Goal: Task Accomplishment & Management: Manage account settings

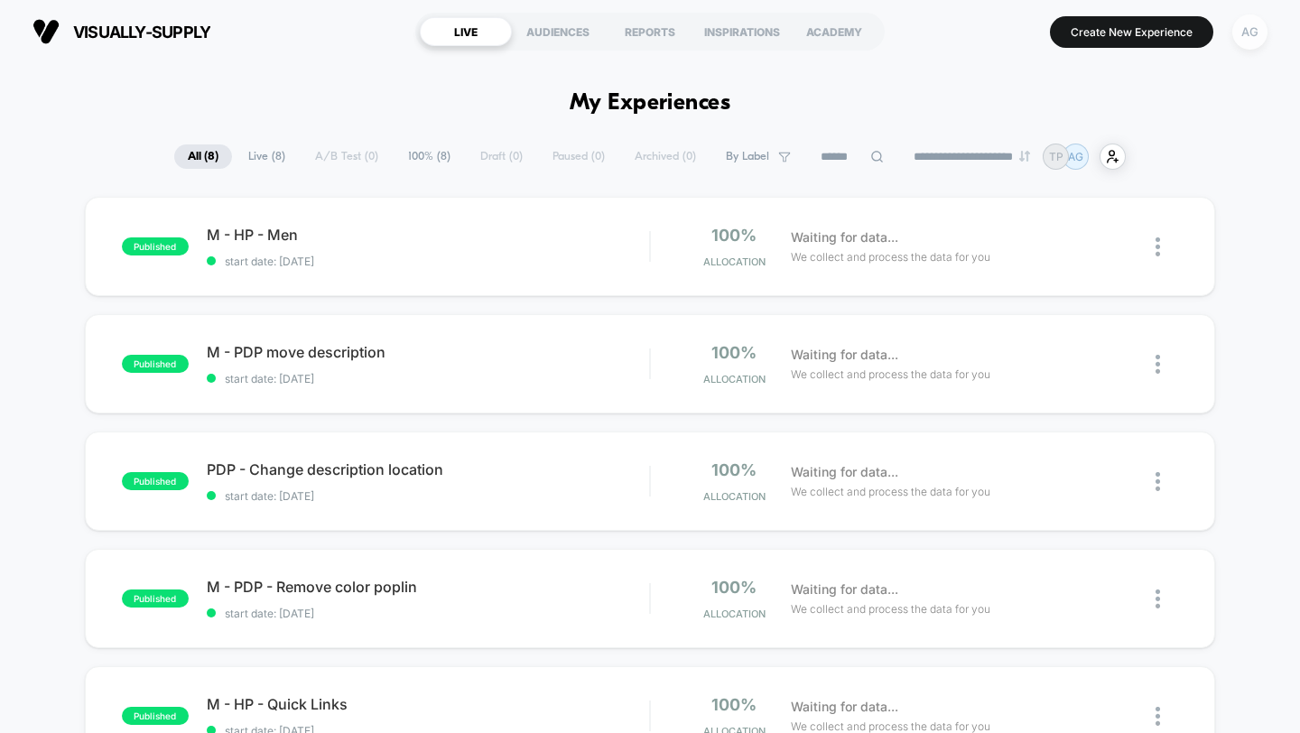
click at [1251, 27] on div "AG" at bounding box center [1249, 31] width 35 height 35
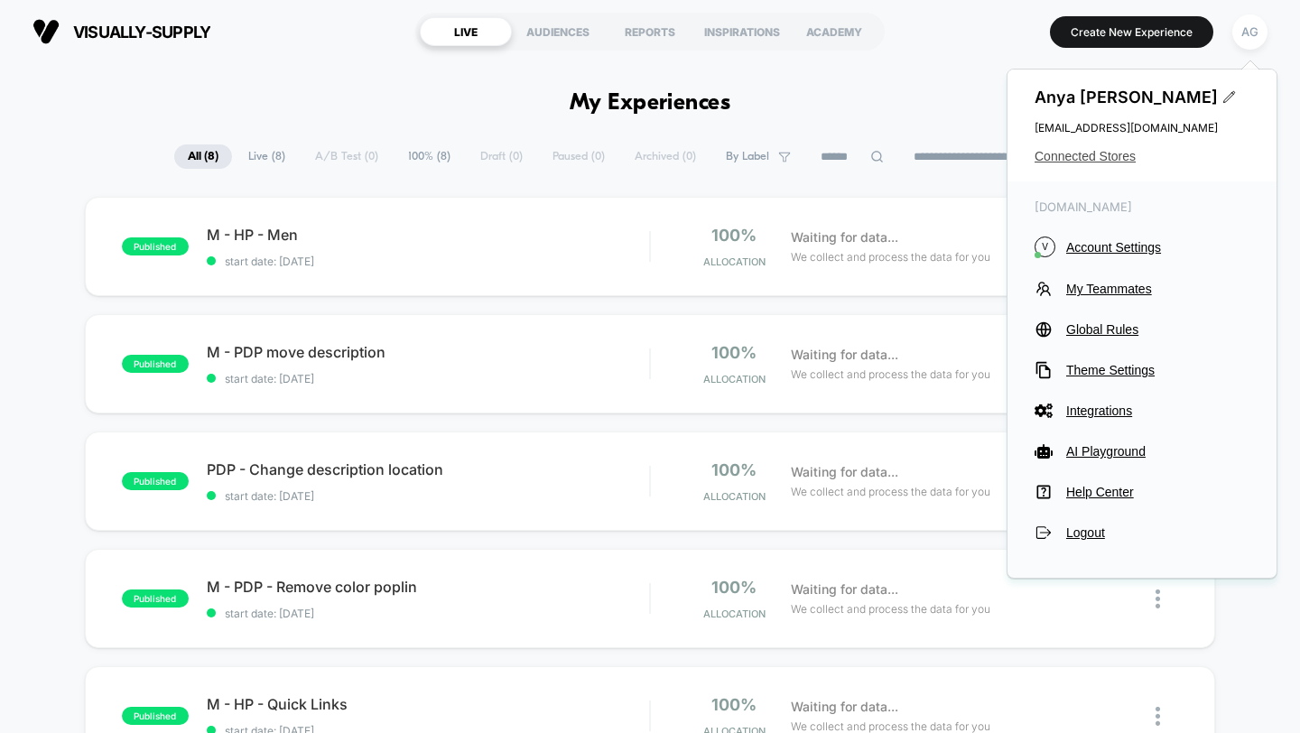
click at [1055, 162] on span "Connected Stores" at bounding box center [1142, 156] width 215 height 14
click at [1119, 158] on span "Connected Stores" at bounding box center [1142, 156] width 215 height 14
click at [1118, 156] on span "Connected Stores" at bounding box center [1142, 156] width 215 height 14
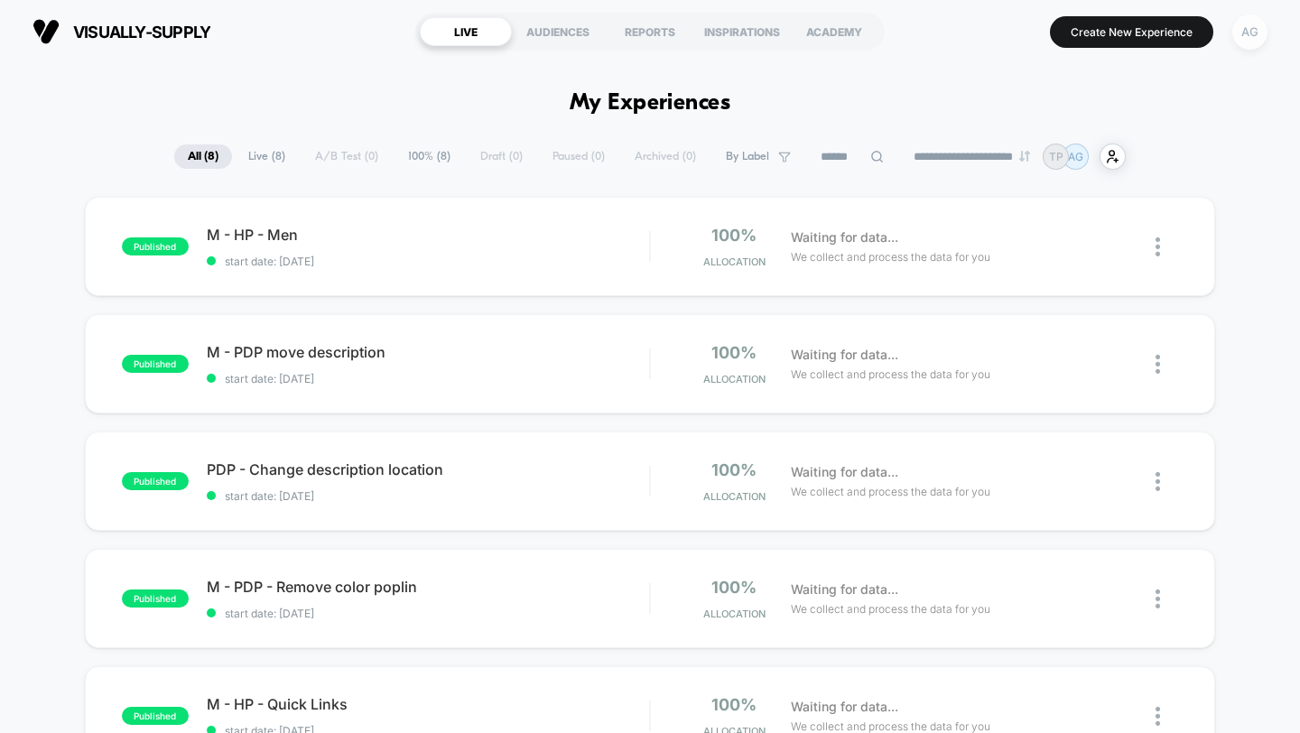
click at [1246, 45] on div "AG" at bounding box center [1249, 31] width 35 height 35
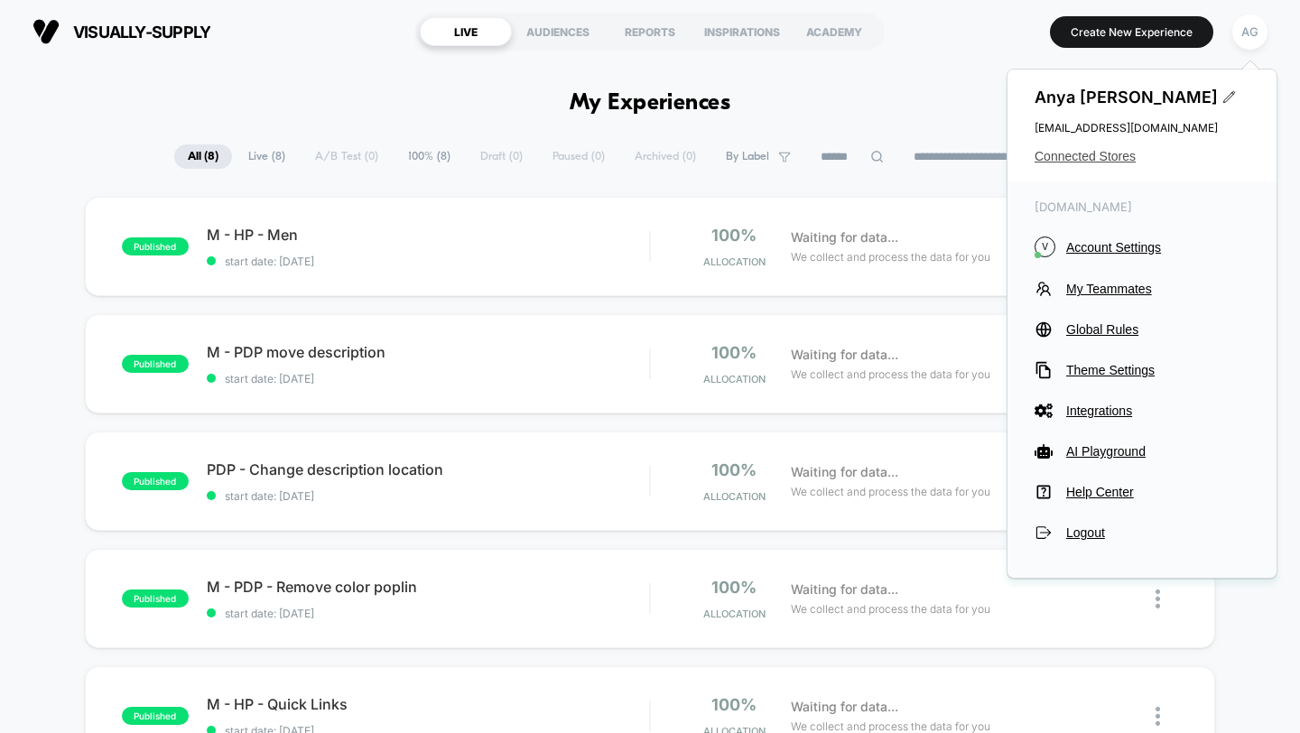
click at [1088, 150] on span "Connected Stores" at bounding box center [1142, 156] width 215 height 14
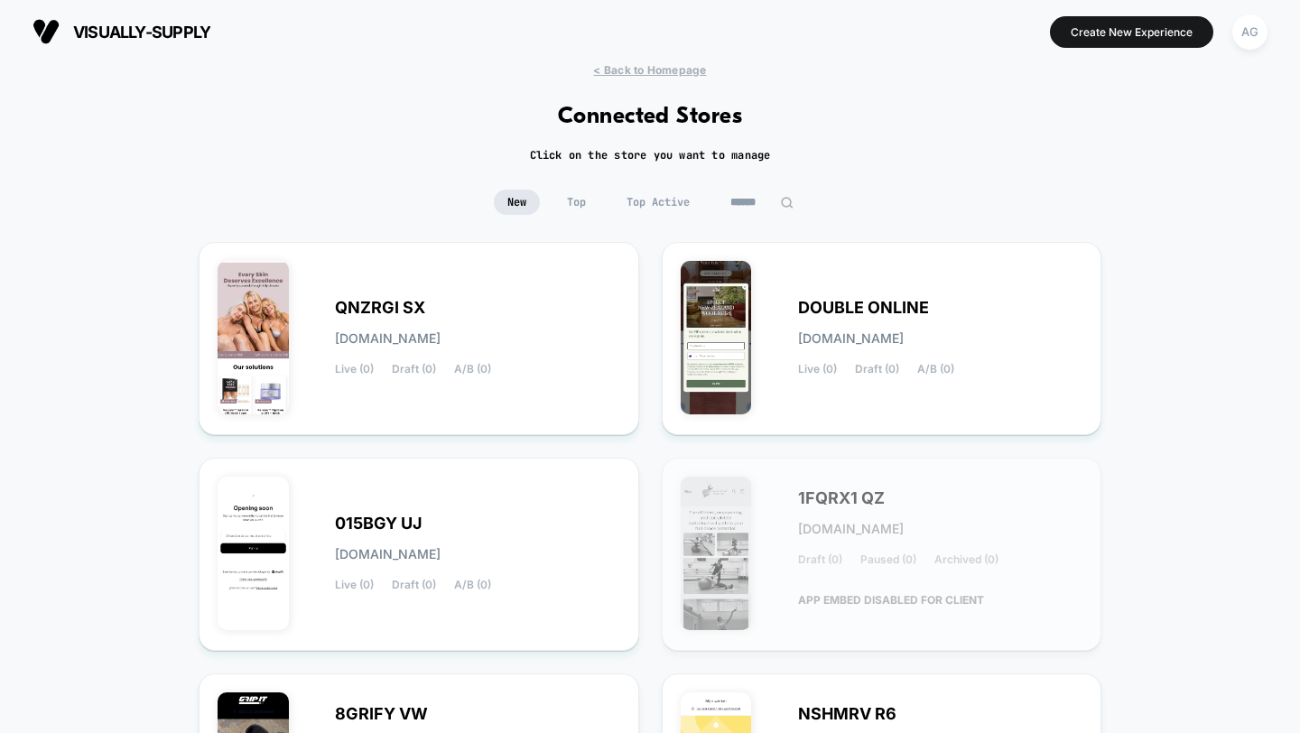
click at [721, 202] on input at bounding box center [762, 202] width 90 height 25
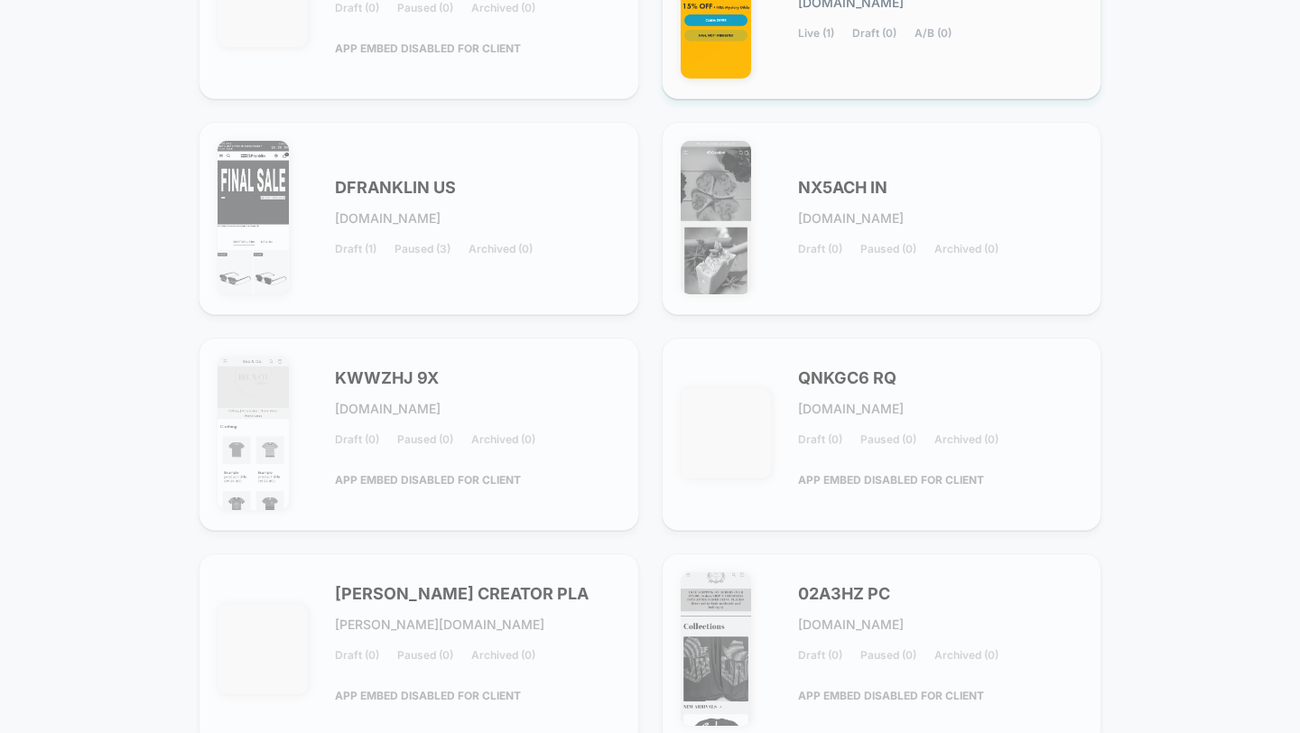
scroll to position [712, 0]
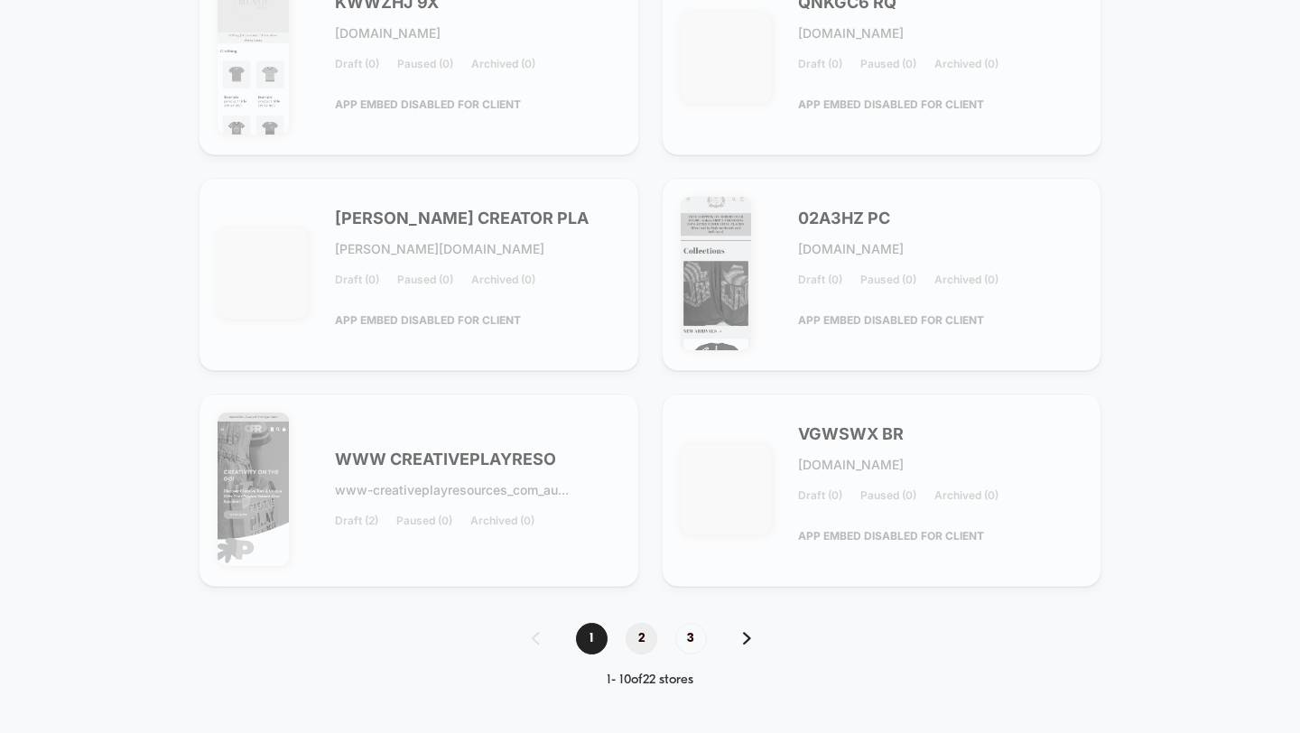
type input "*****"
click at [641, 643] on span "2" at bounding box center [642, 639] width 32 height 32
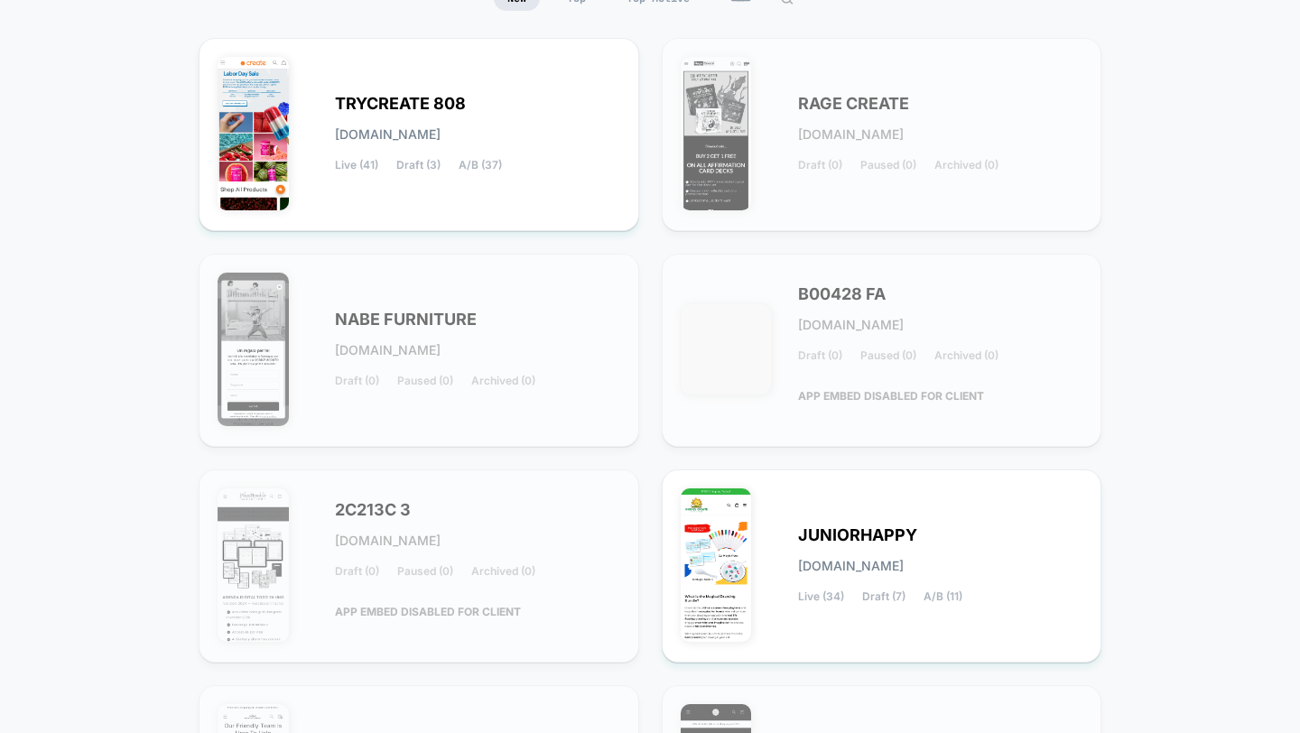
scroll to position [0, 0]
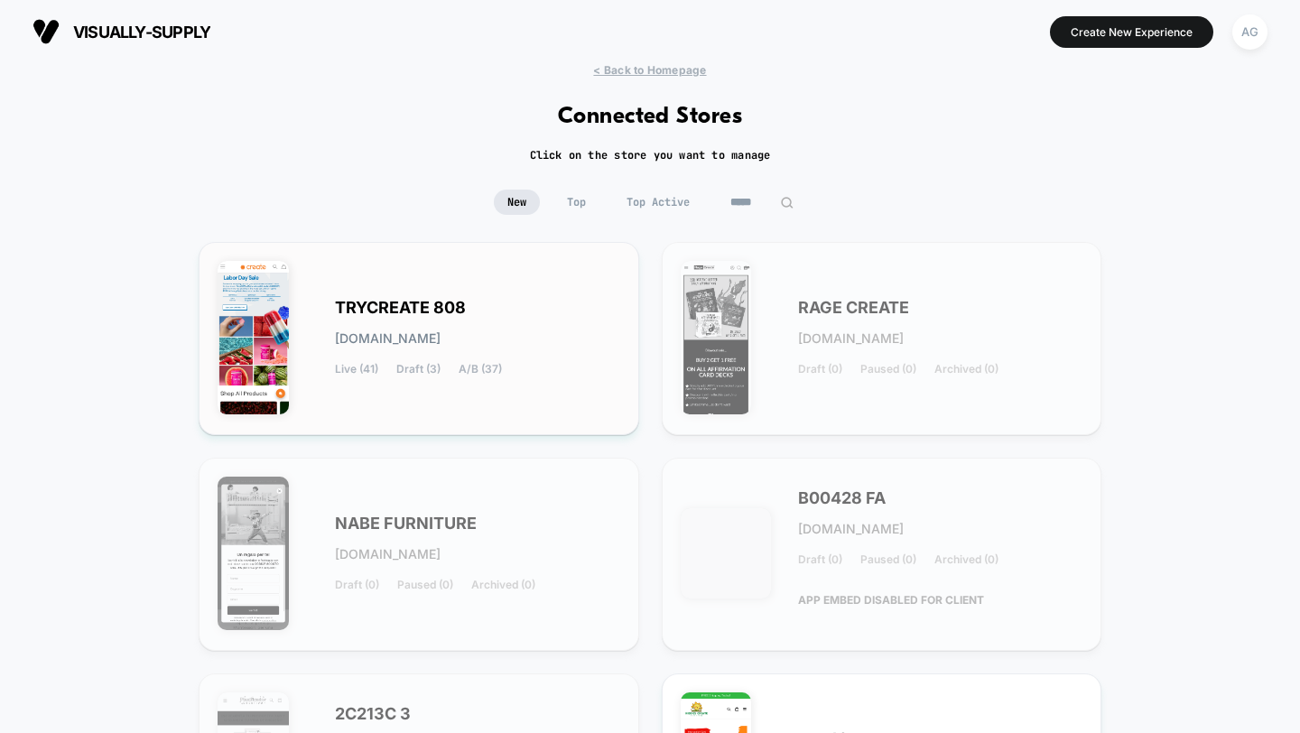
click at [540, 359] on div "TRYCREATE 808 [DOMAIN_NAME] Live (41) Draft (3) A/B (37)" at bounding box center [477, 339] width 285 height 74
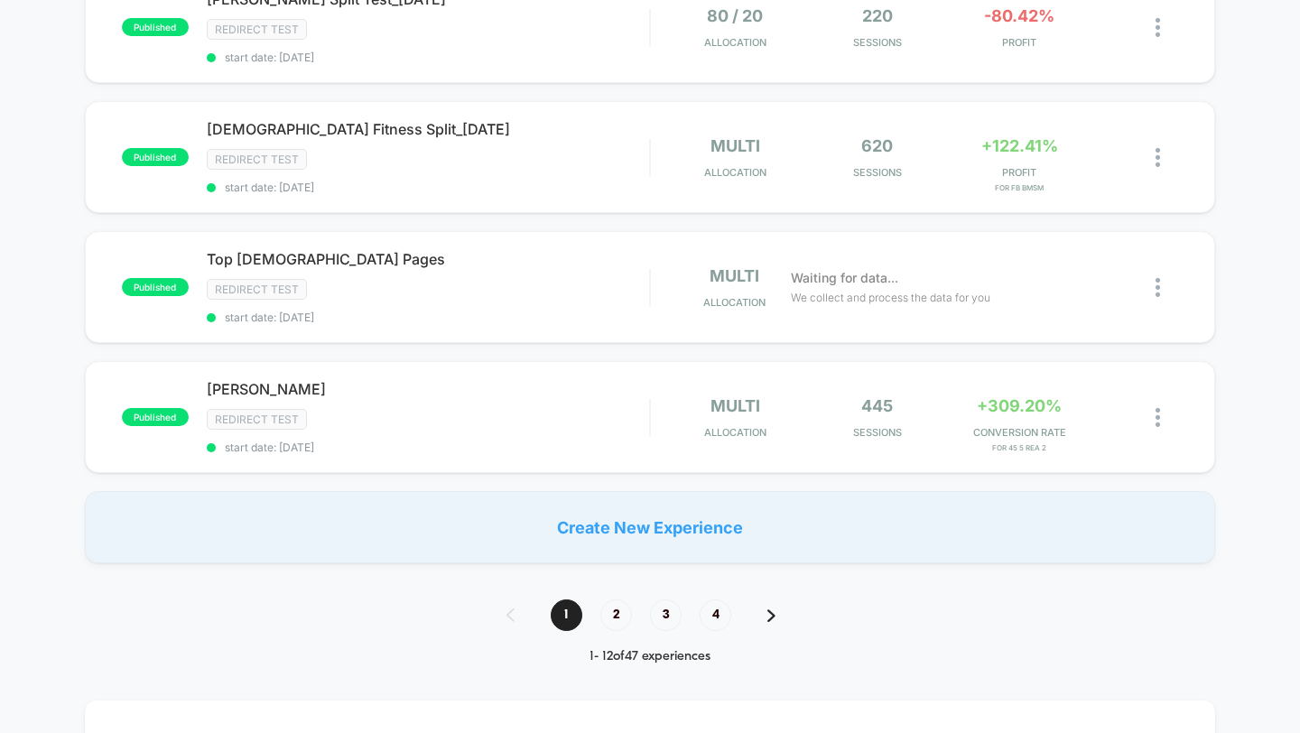
scroll to position [1268, 0]
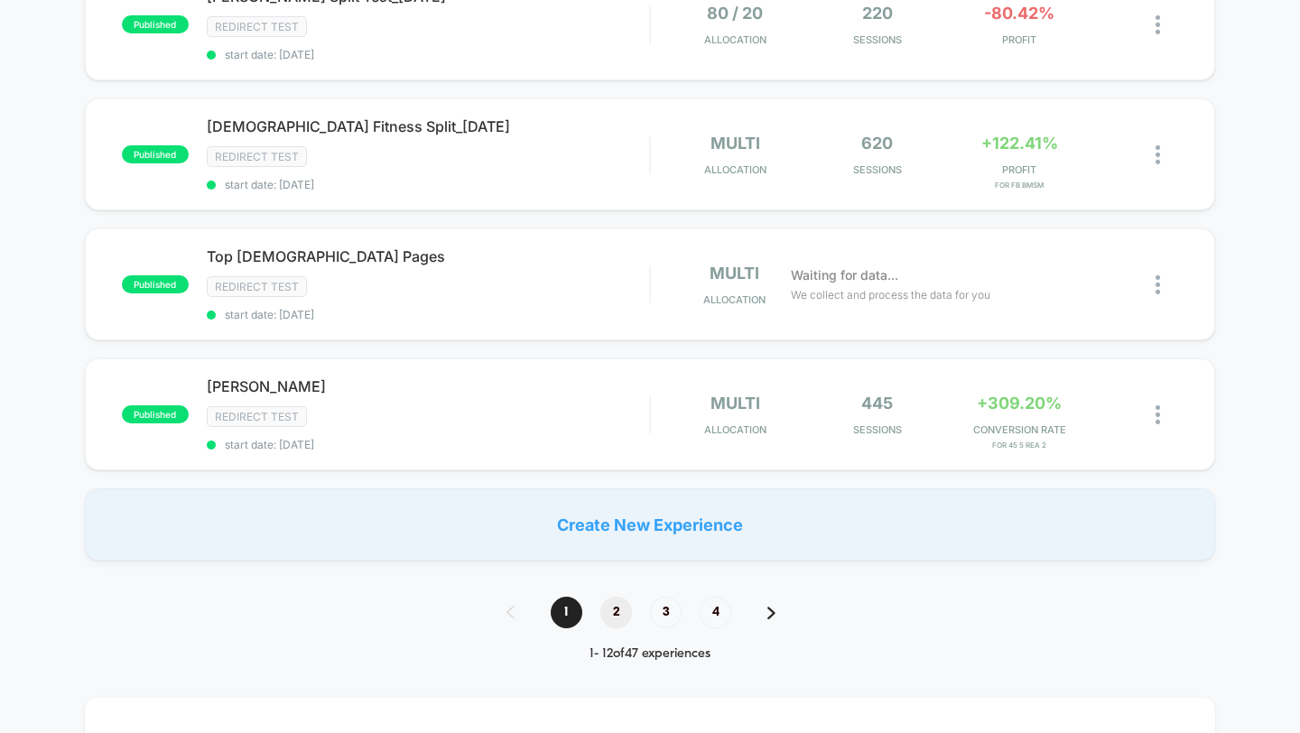
click at [626, 597] on span "2" at bounding box center [616, 613] width 32 height 32
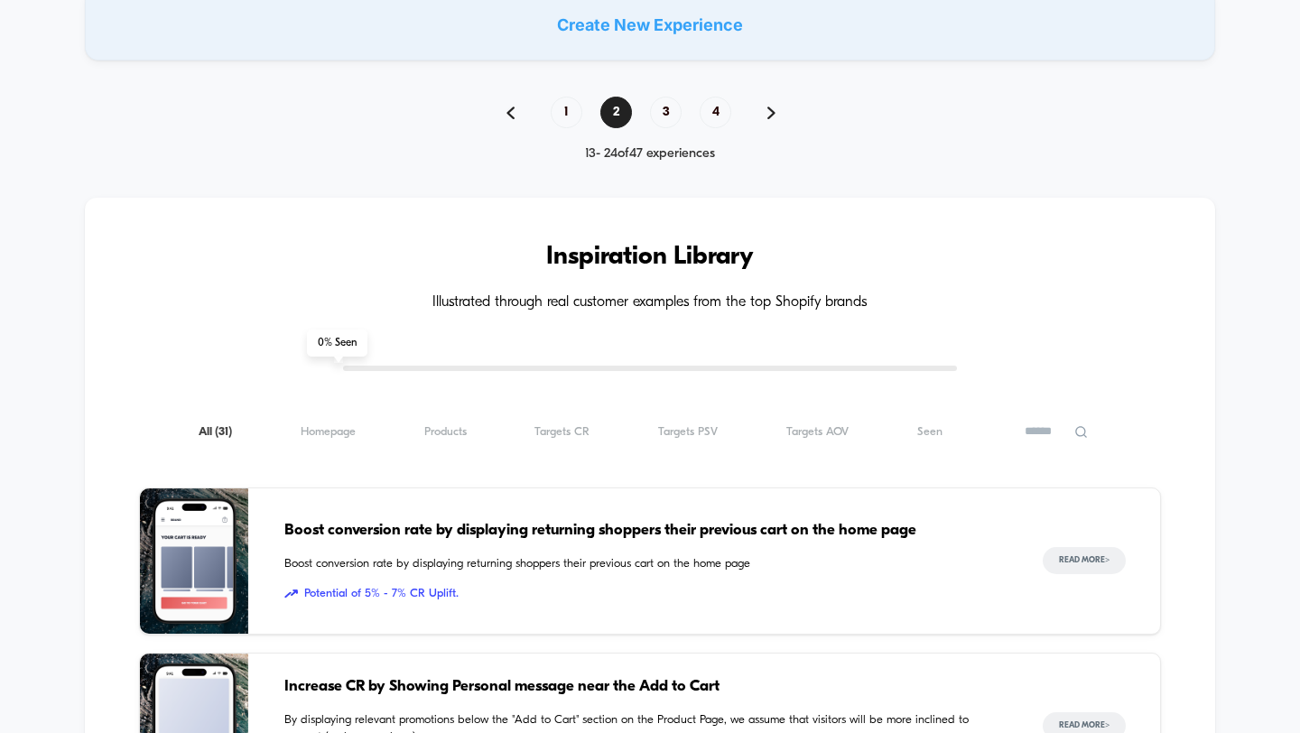
scroll to position [1673, 0]
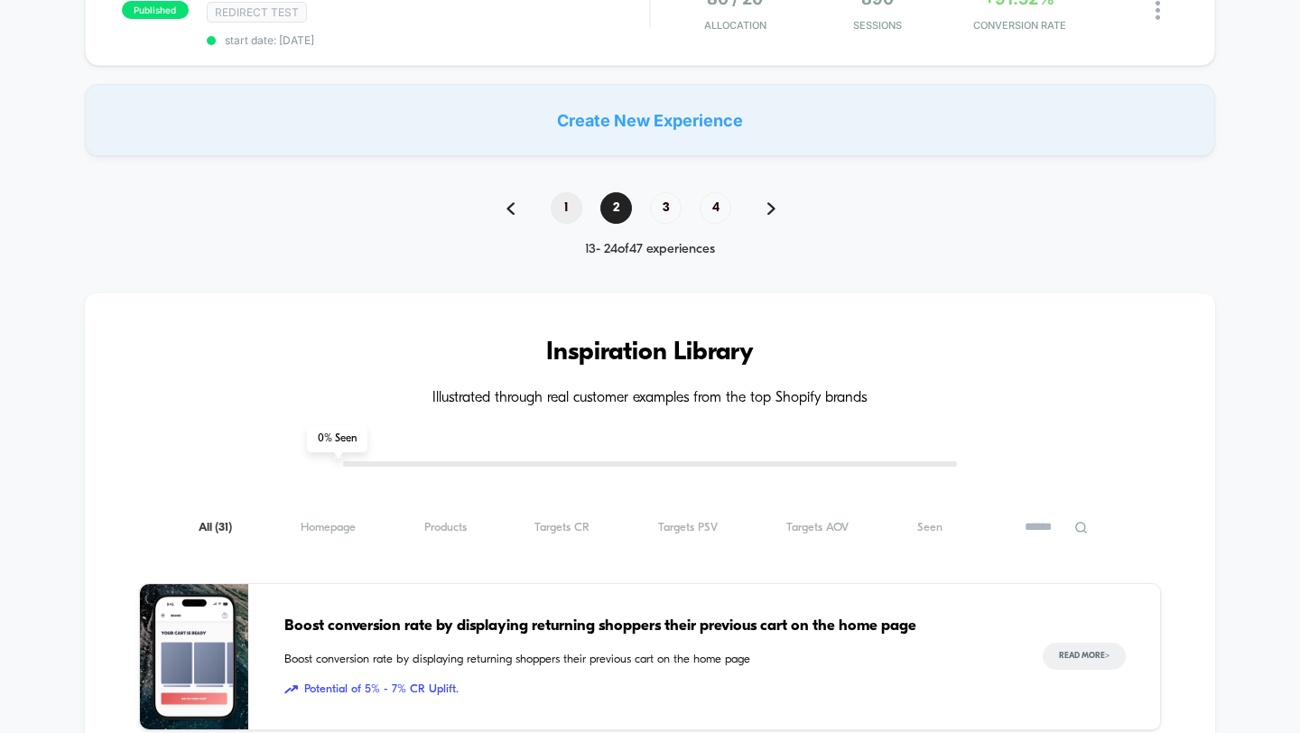
click at [565, 192] on span "1" at bounding box center [567, 208] width 32 height 32
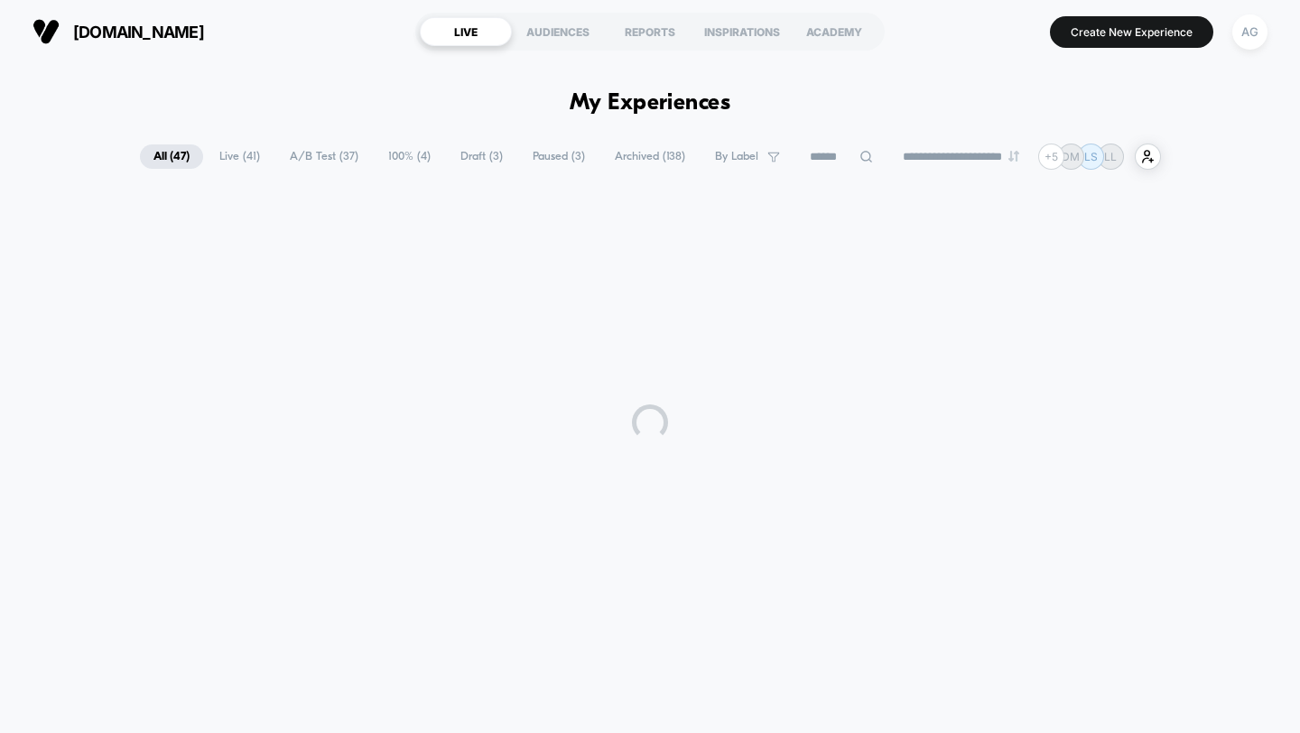
scroll to position [0, 0]
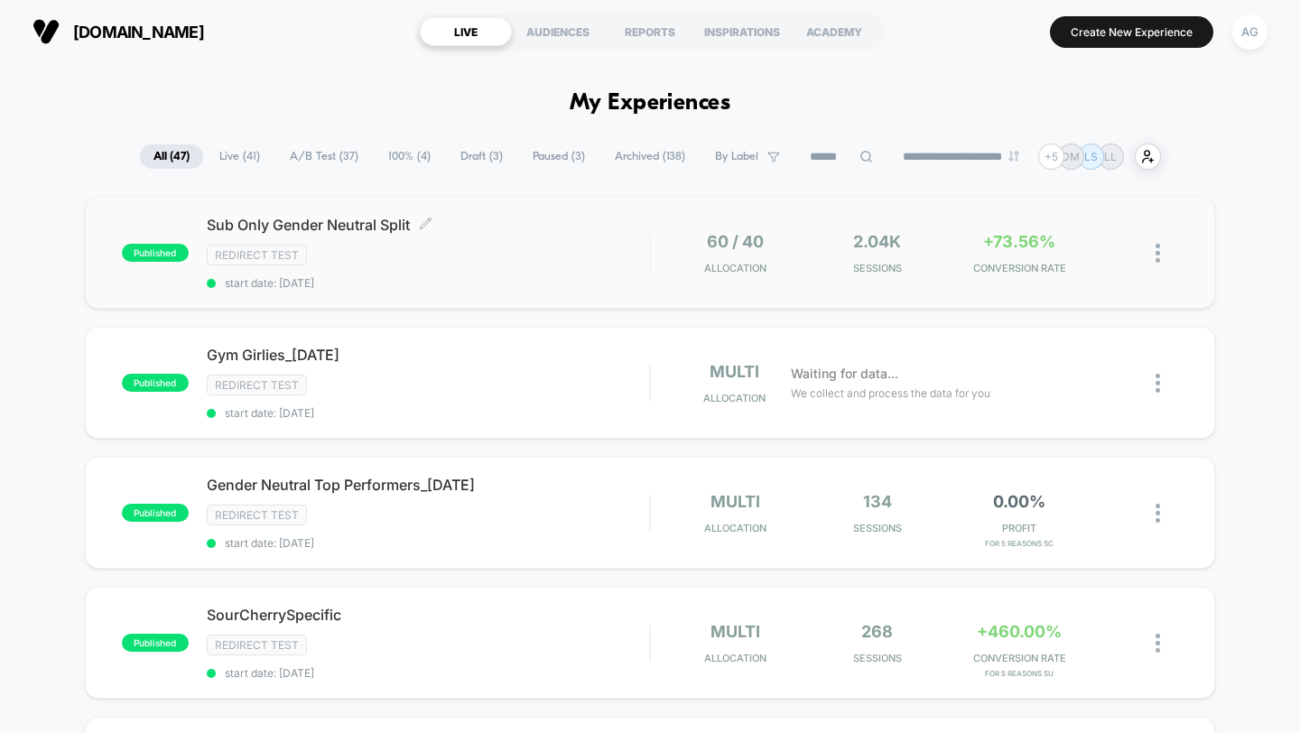
click at [607, 256] on div "Redirect Test" at bounding box center [428, 255] width 443 height 21
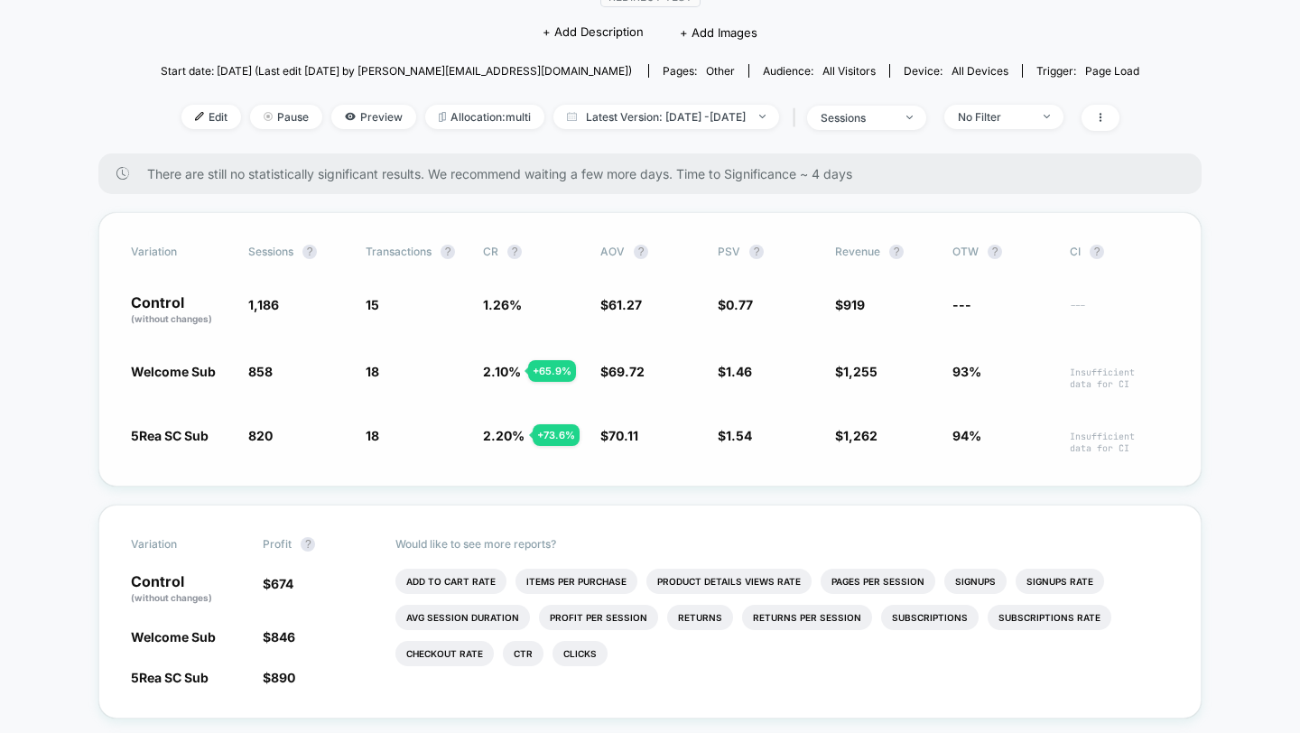
scroll to position [214, 0]
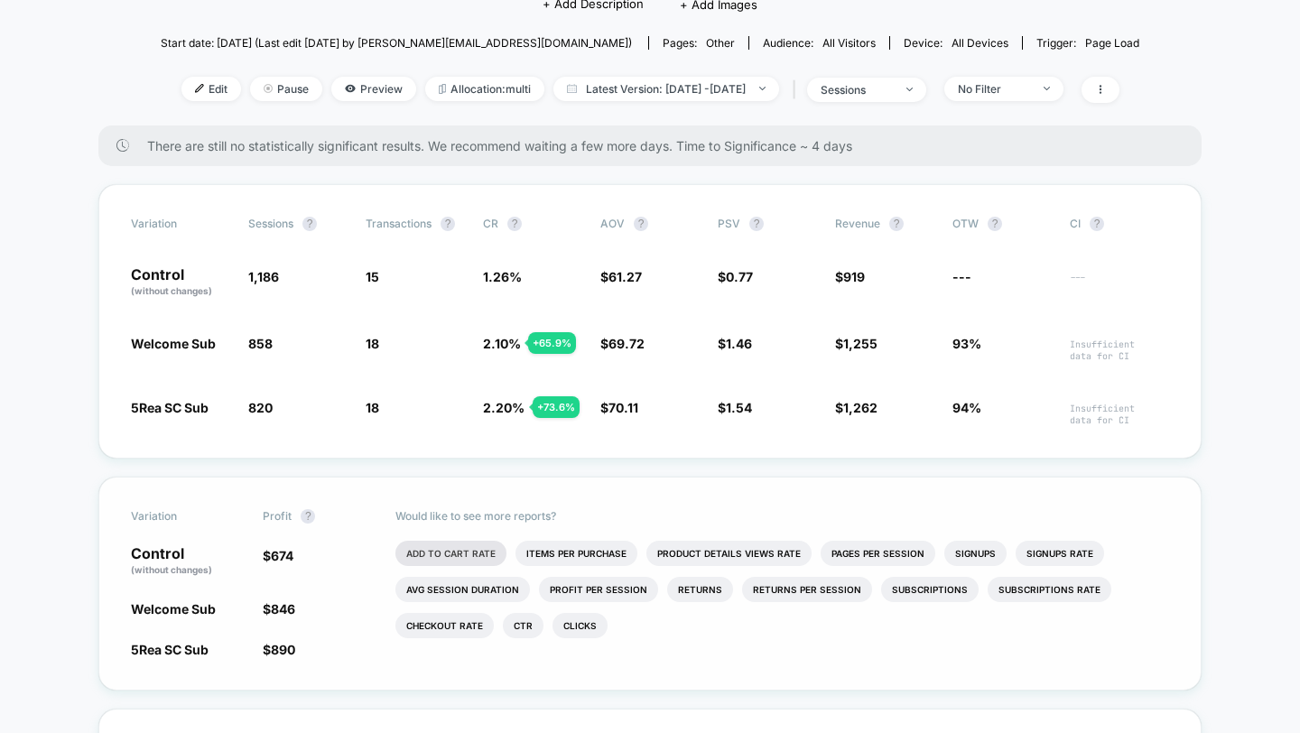
click at [476, 555] on li "Add To Cart Rate" at bounding box center [450, 553] width 111 height 25
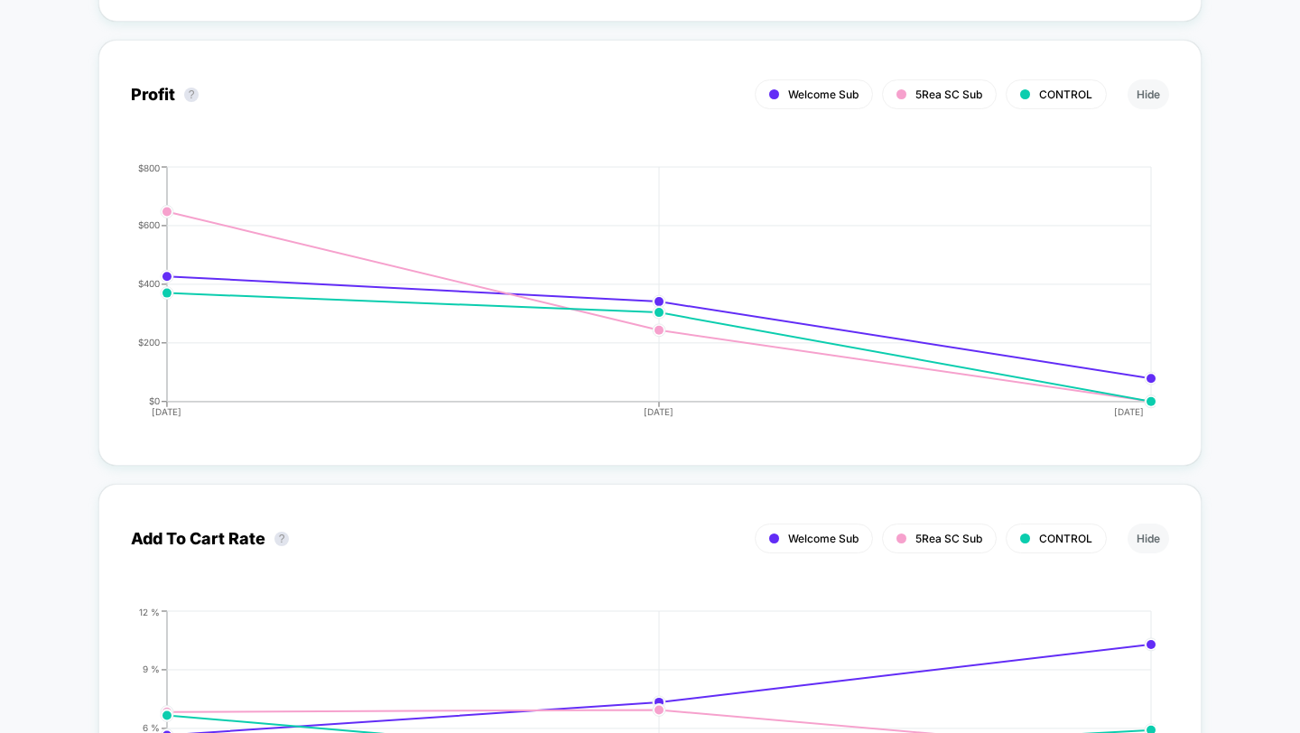
scroll to position [2039, 0]
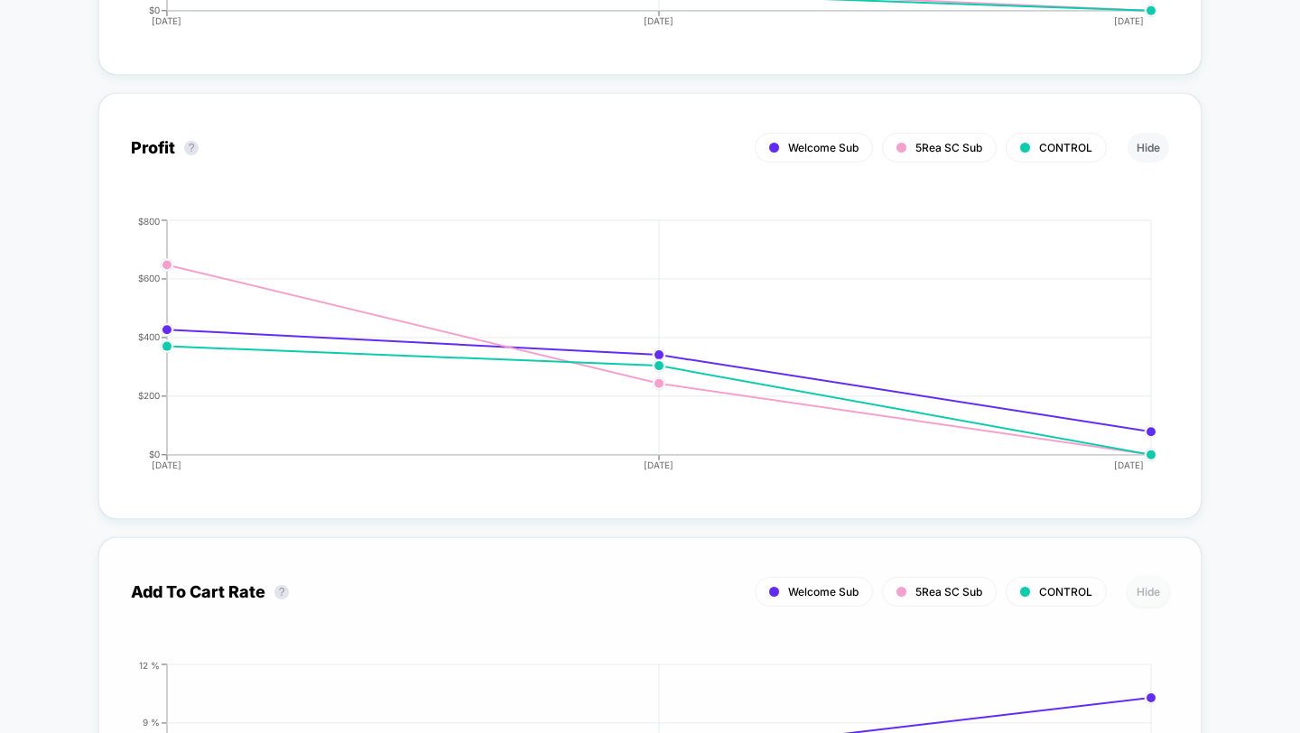
click at [1152, 595] on button "Hide" at bounding box center [1149, 592] width 42 height 30
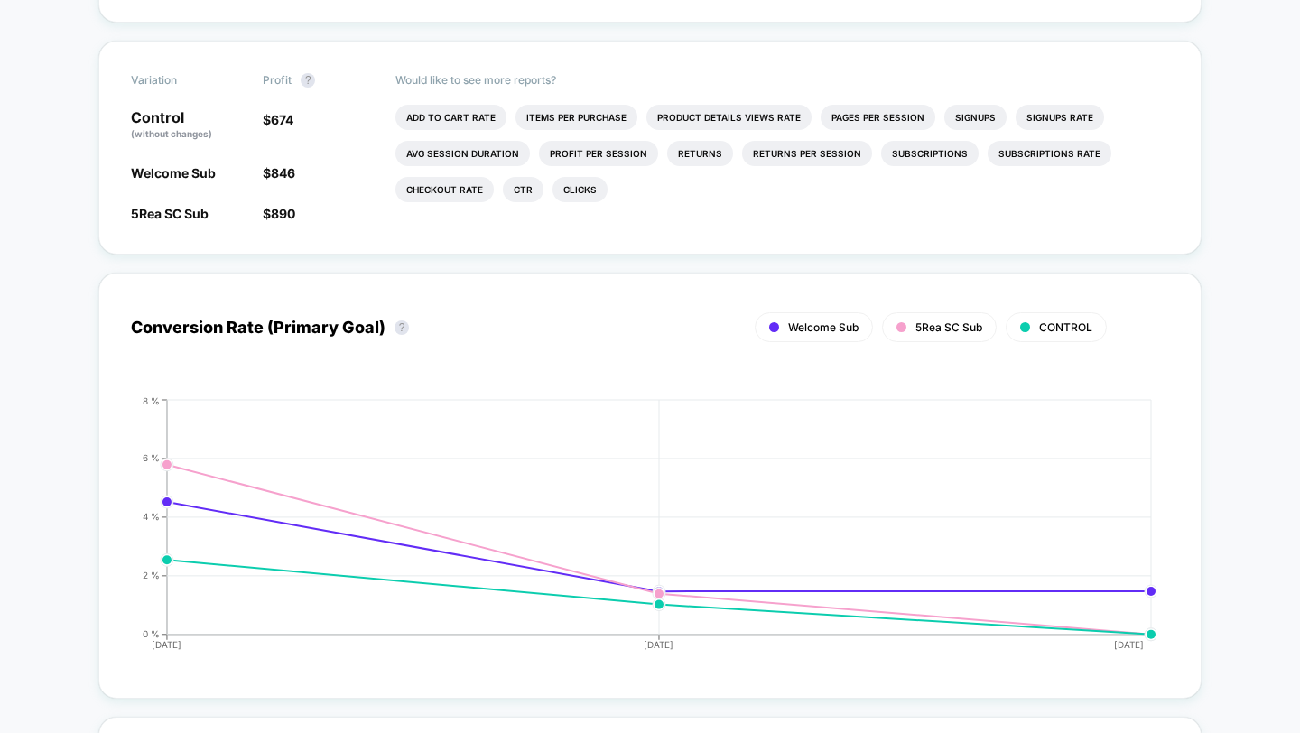
scroll to position [0, 0]
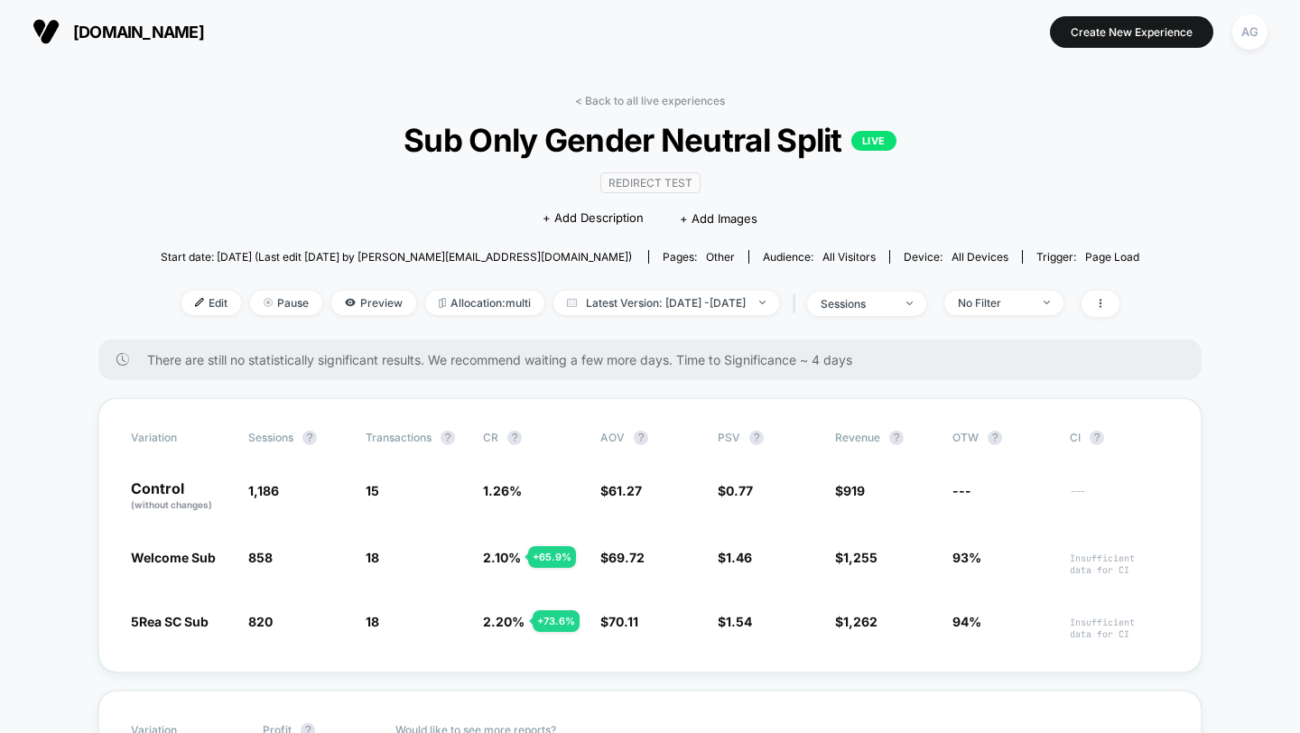
click at [710, 98] on link "< Back to all live experiences" at bounding box center [650, 101] width 150 height 14
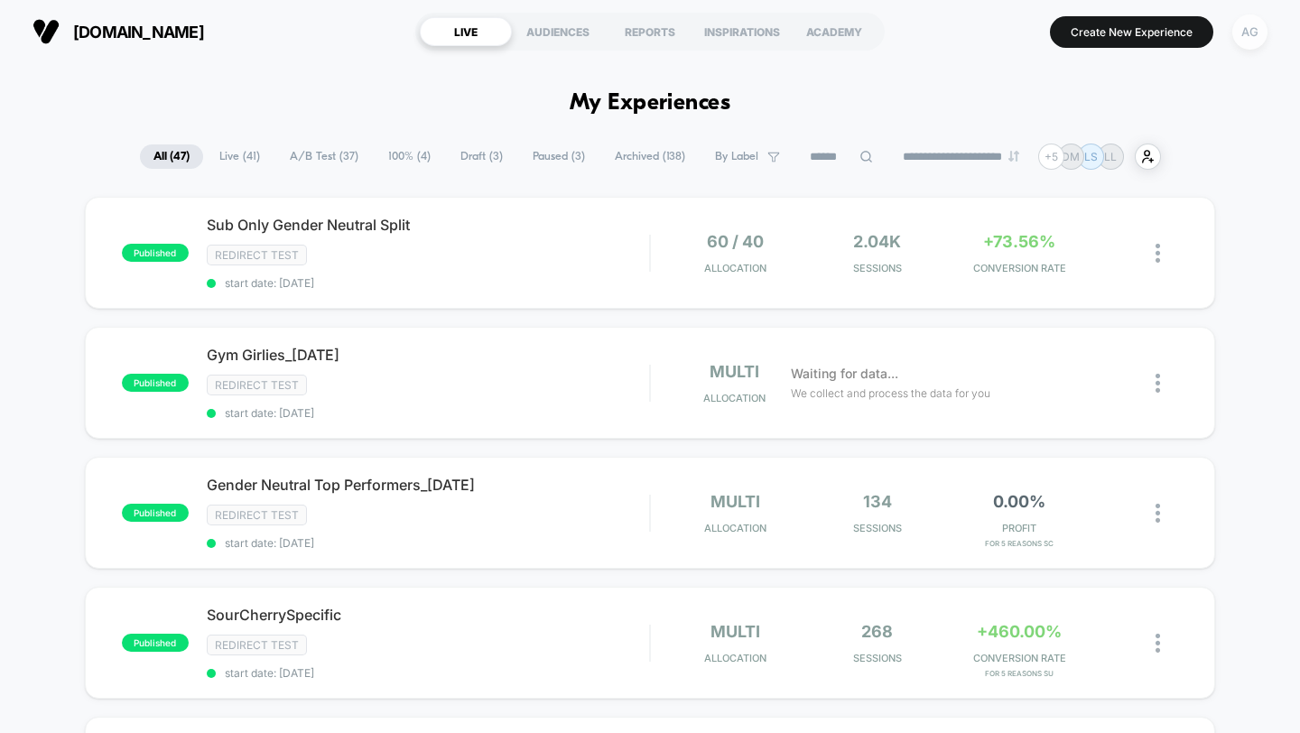
click at [1253, 42] on div "AG" at bounding box center [1249, 31] width 35 height 35
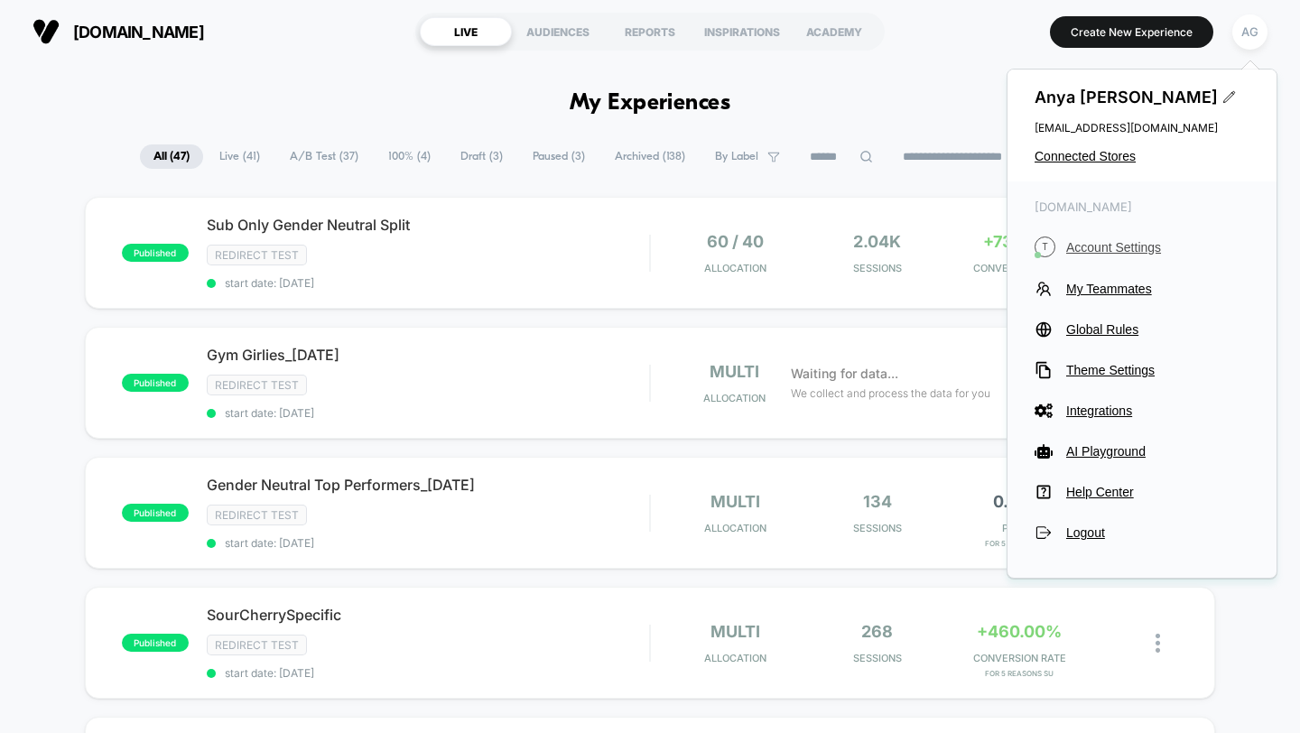
click at [1123, 247] on span "Account Settings" at bounding box center [1157, 247] width 183 height 14
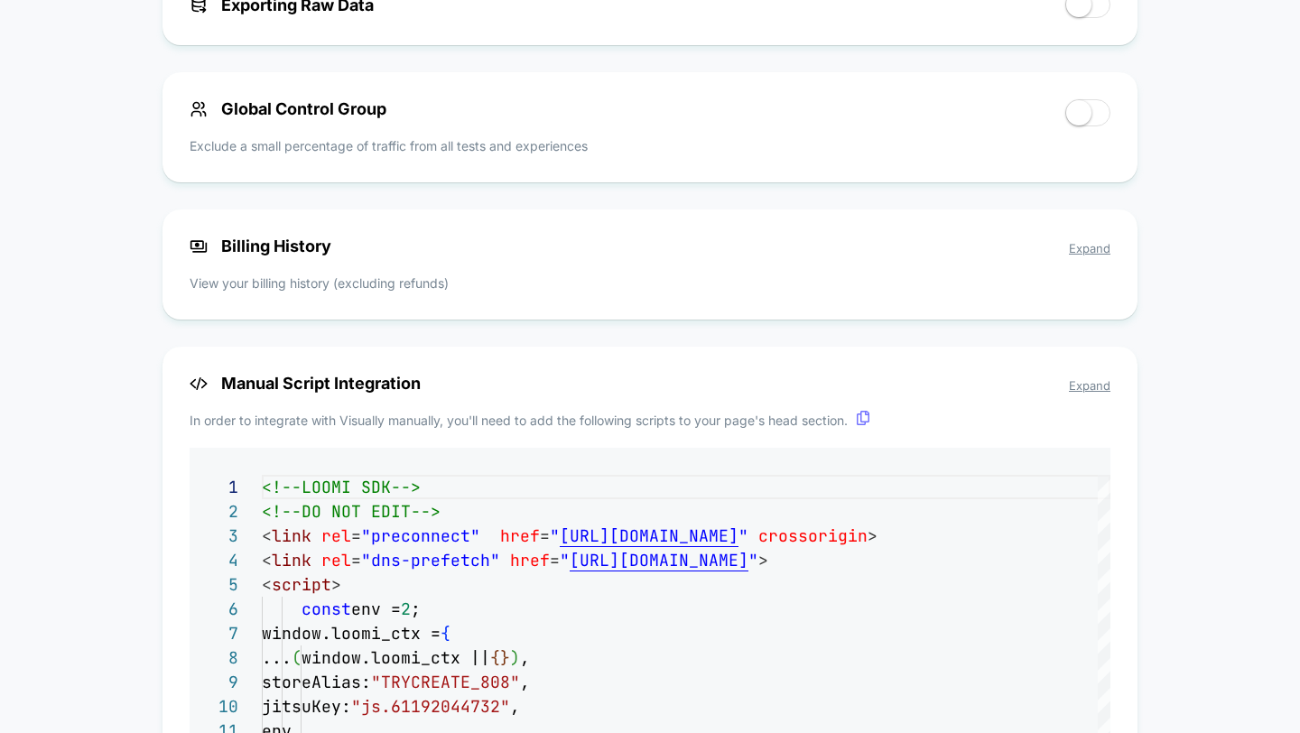
scroll to position [1114, 0]
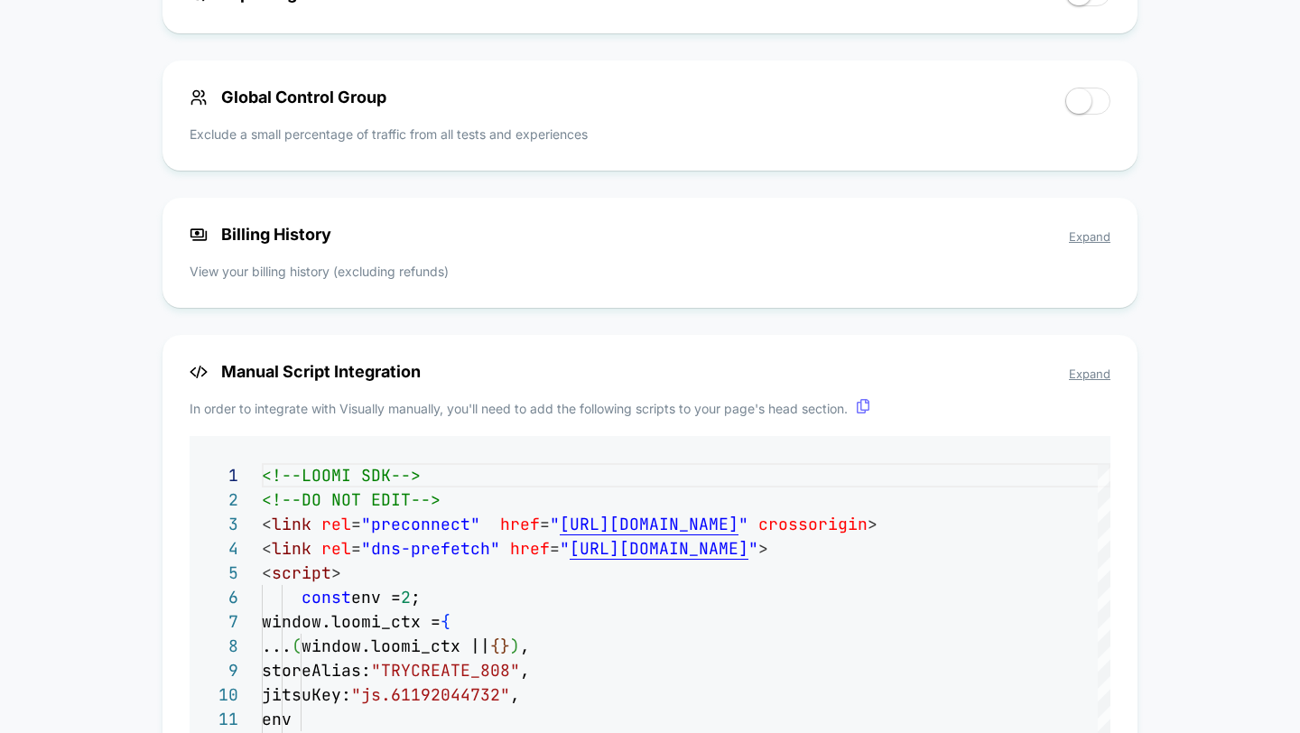
click at [1102, 243] on span "Expand" at bounding box center [1090, 236] width 42 height 14
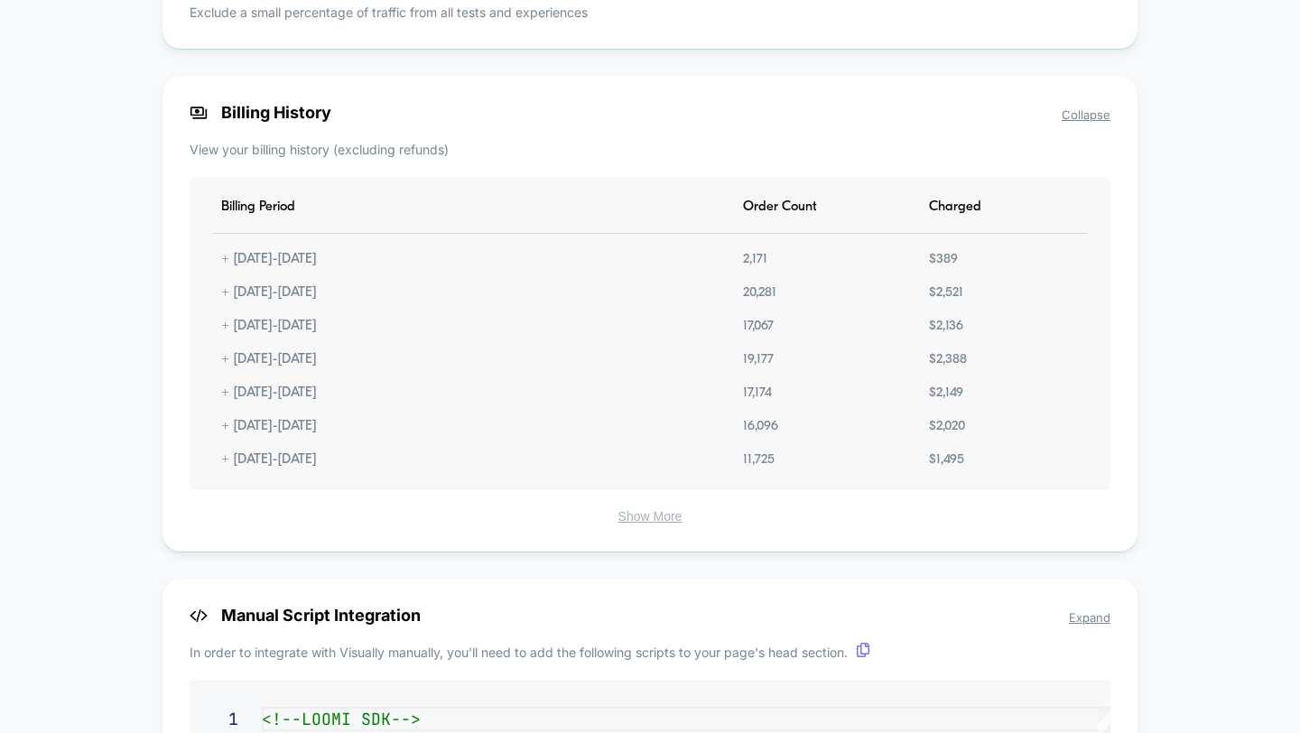
scroll to position [1284, 0]
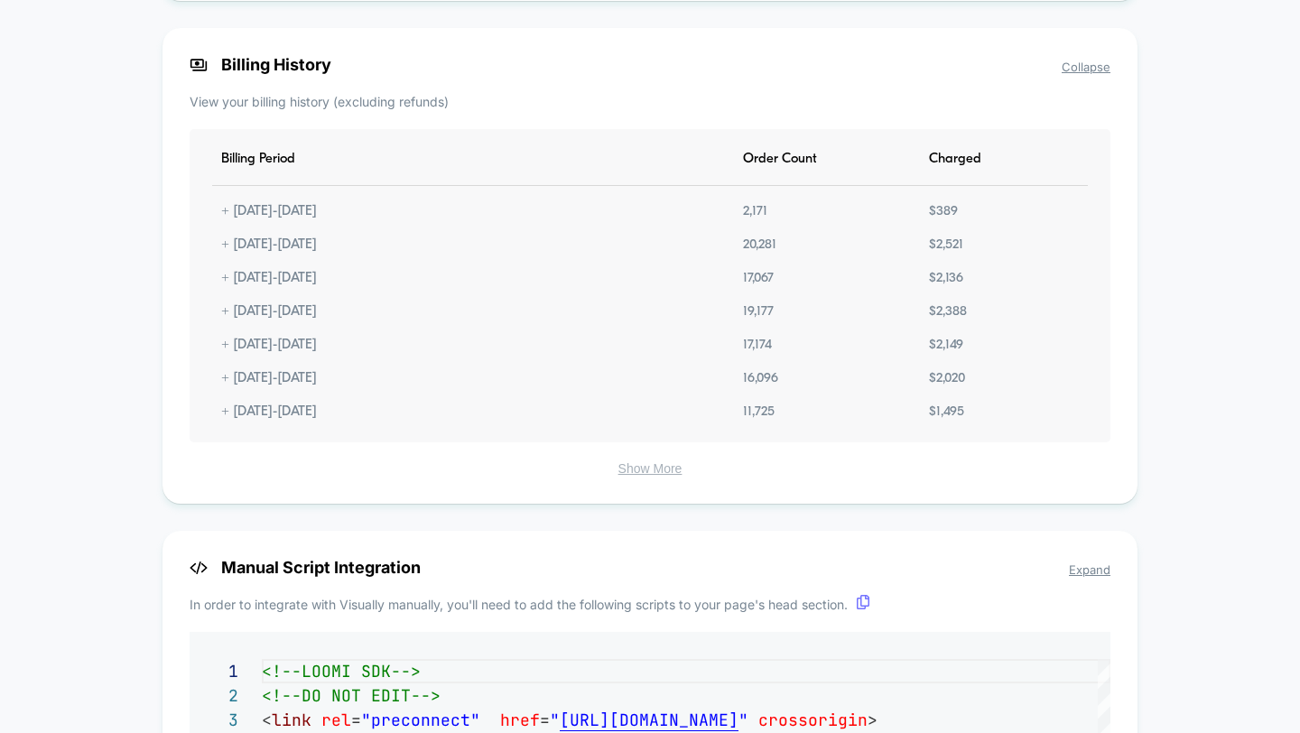
click at [682, 477] on button "Show More" at bounding box center [650, 468] width 921 height 16
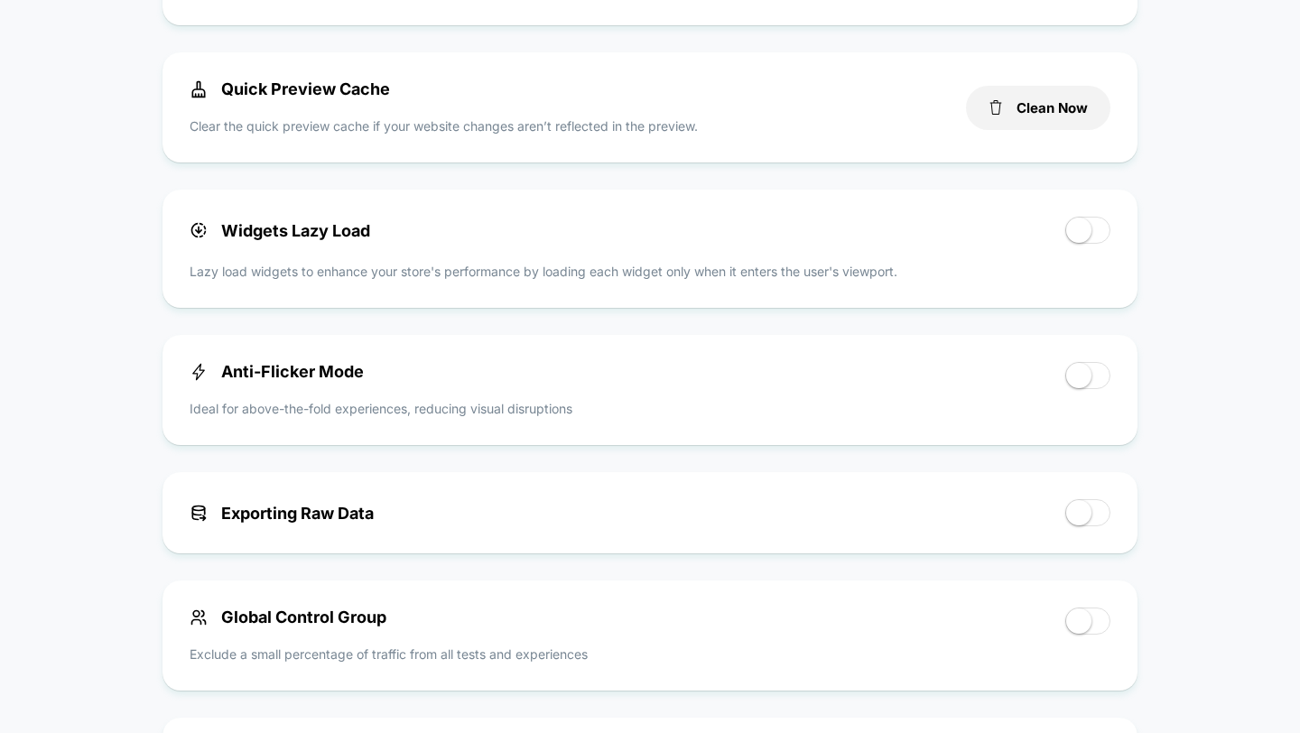
scroll to position [0, 0]
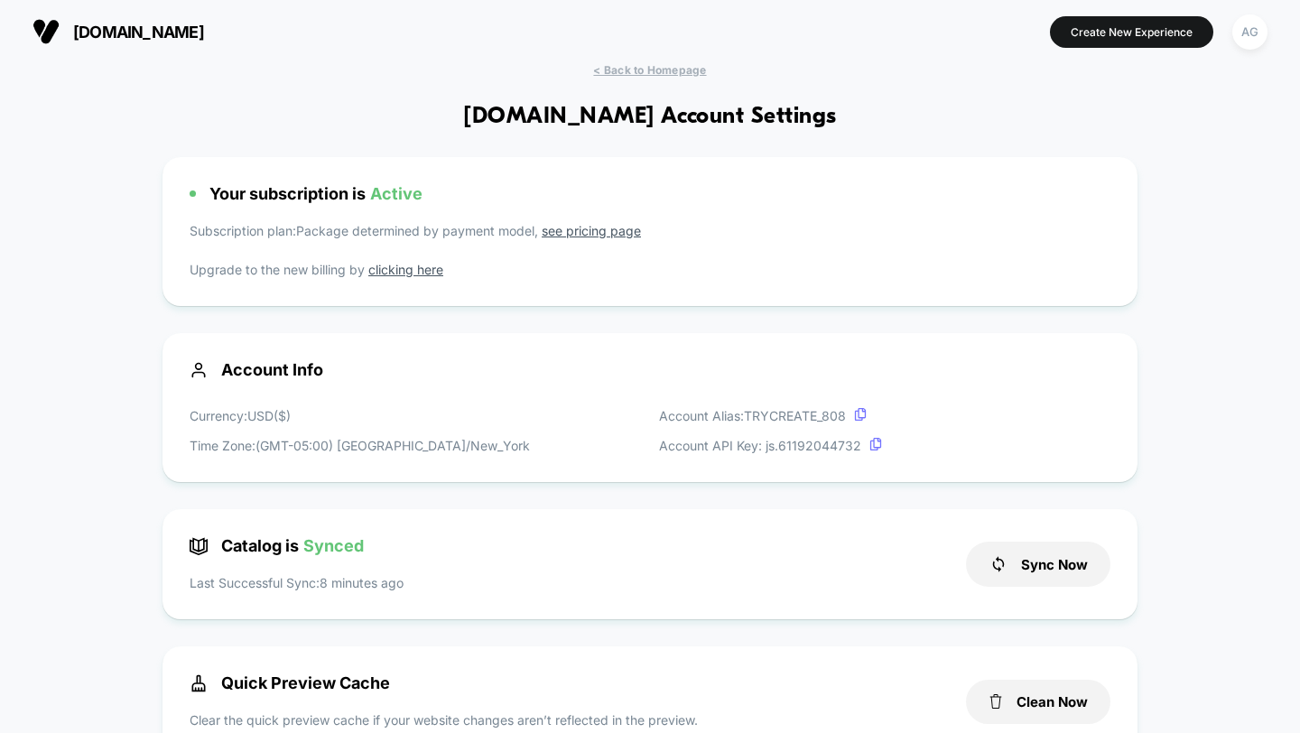
click at [1267, 26] on button "AG" at bounding box center [1250, 32] width 46 height 37
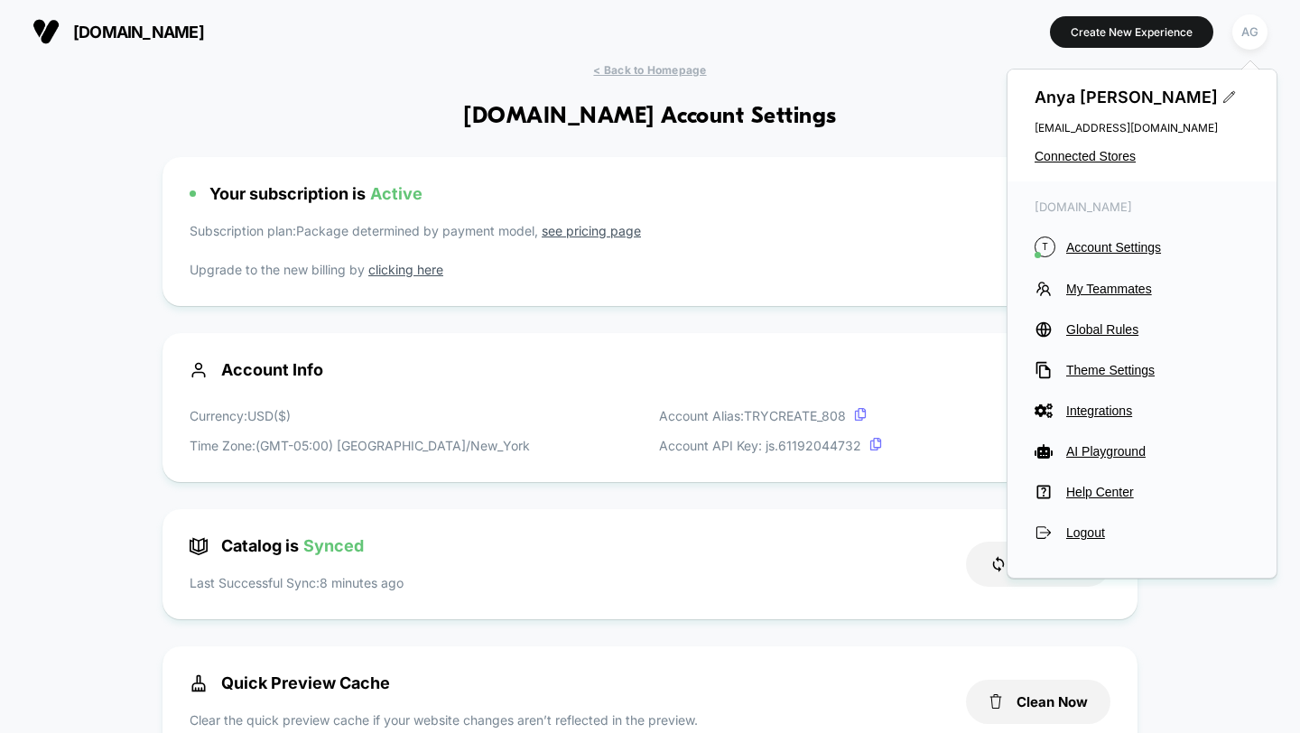
click at [1072, 168] on div "[PERSON_NAME] [EMAIL_ADDRESS][DOMAIN_NAME] Connected Stores" at bounding box center [1141, 126] width 269 height 112
click at [1079, 149] on span "Connected Stores" at bounding box center [1142, 156] width 215 height 14
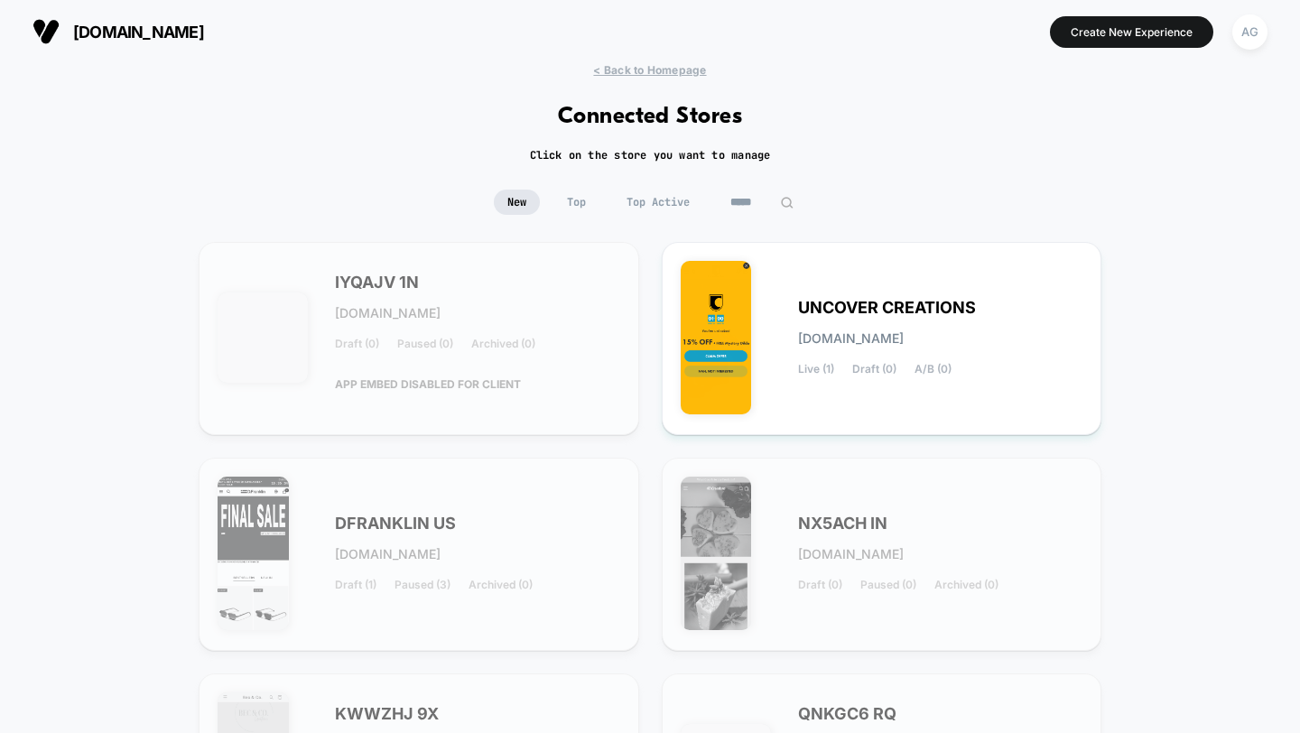
click at [757, 190] on input "*****" at bounding box center [762, 202] width 90 height 25
click at [757, 199] on input "*****" at bounding box center [762, 202] width 181 height 25
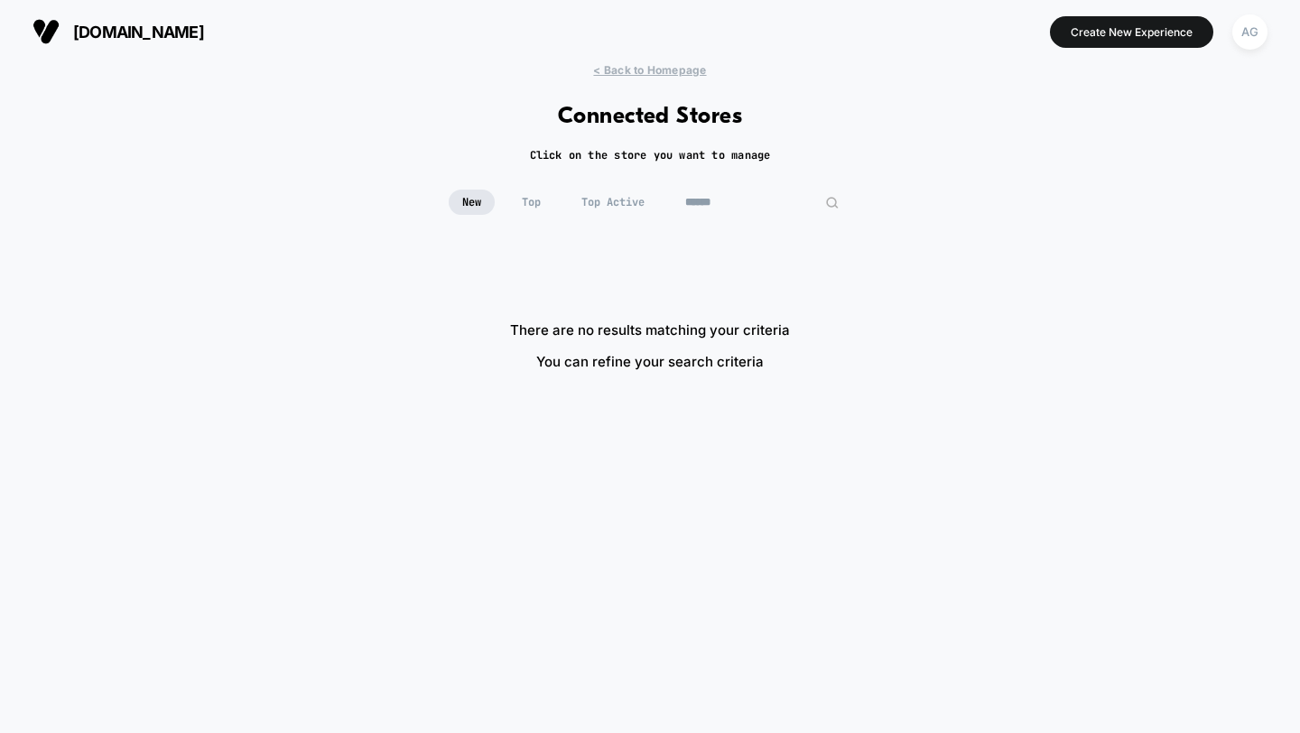
click at [748, 200] on input "******" at bounding box center [762, 202] width 181 height 25
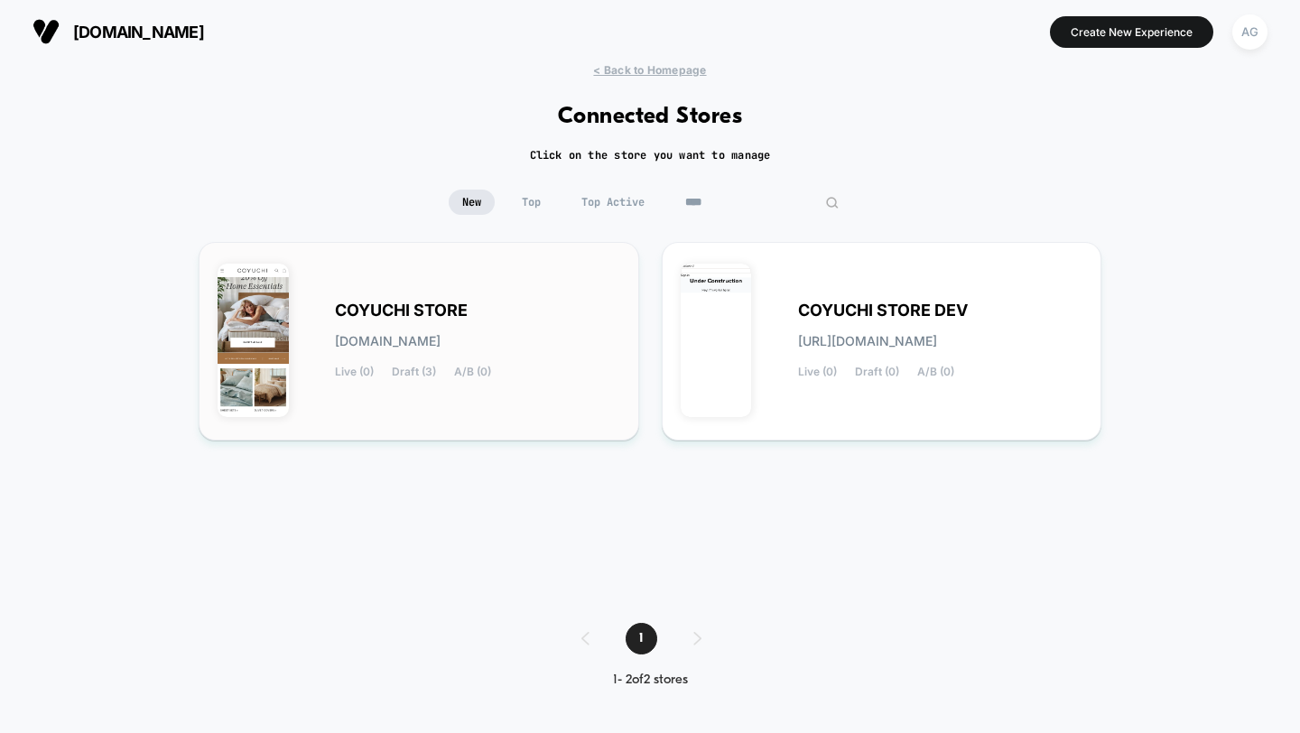
type input "****"
click at [565, 308] on div "COYUCHI STORE [DOMAIN_NAME] Live (0) Draft (3) A/B (0)" at bounding box center [477, 341] width 285 height 74
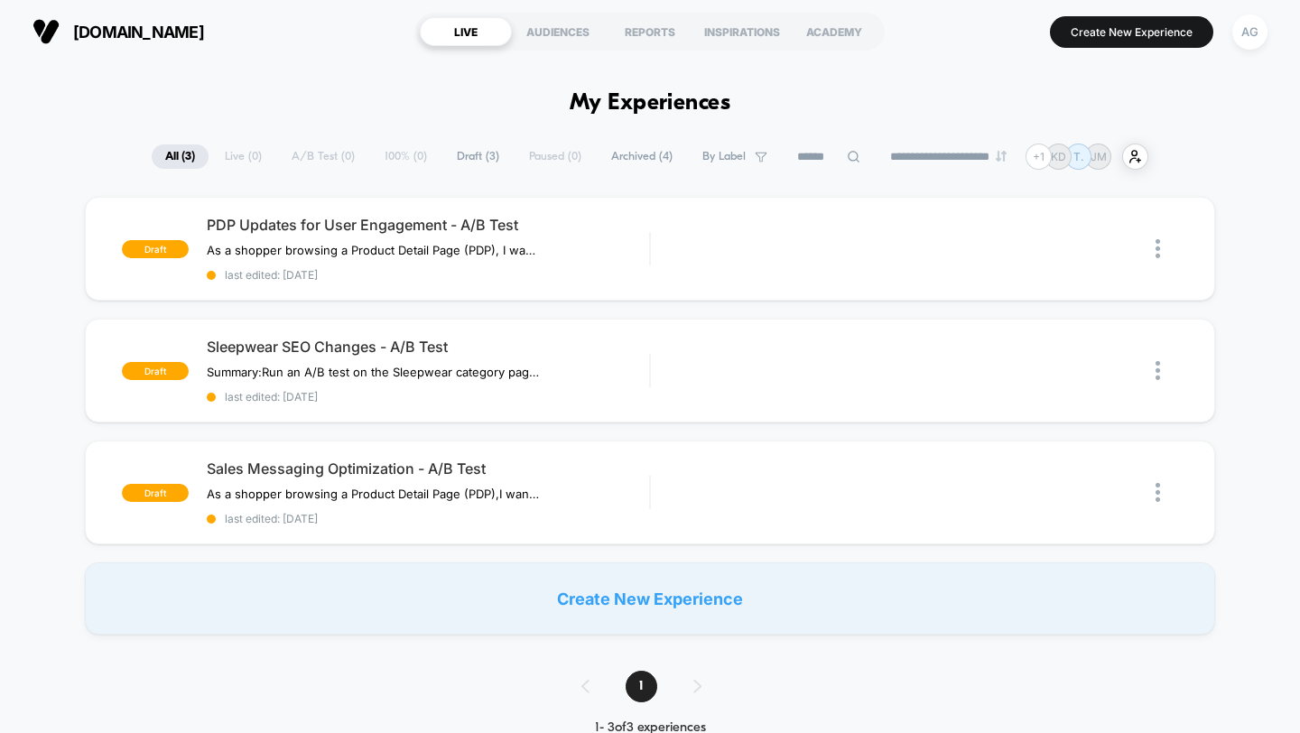
click at [1248, 52] on div "AG" at bounding box center [1250, 31] width 46 height 45
click at [1248, 39] on div "AG" at bounding box center [1249, 31] width 35 height 35
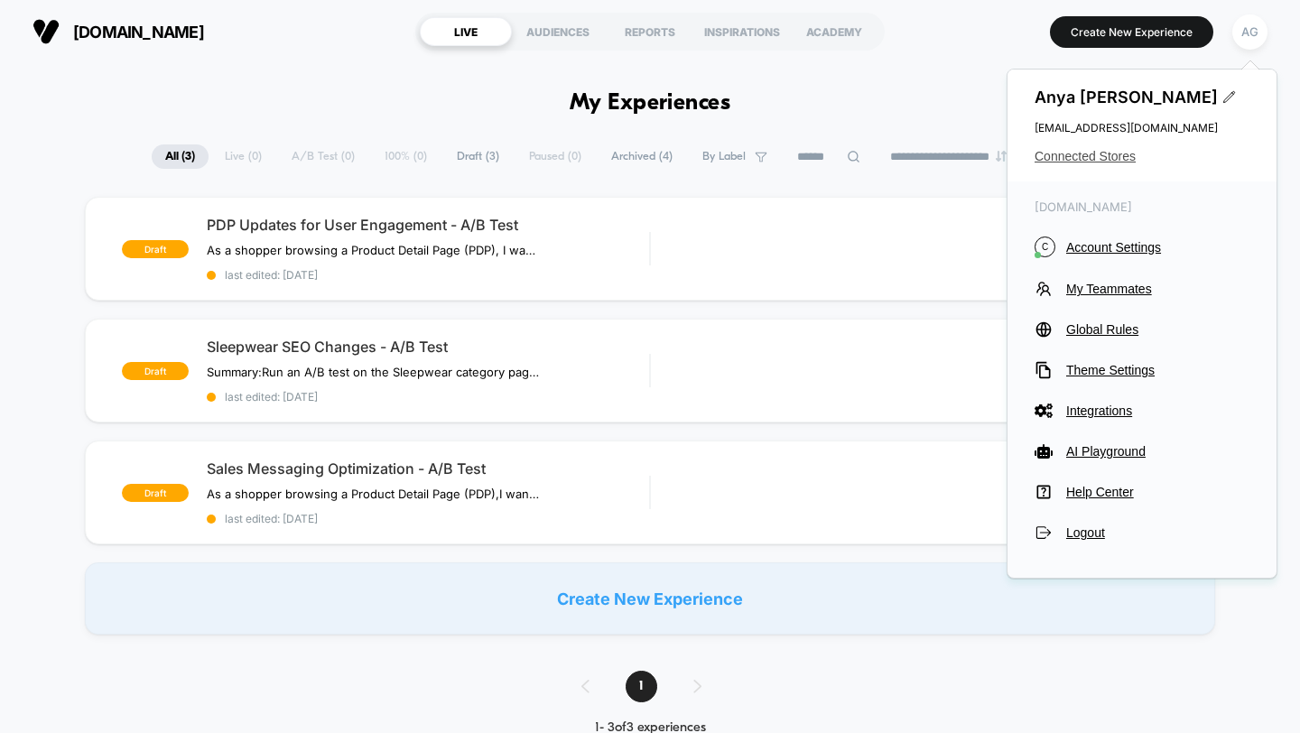
click at [1100, 153] on span "Connected Stores" at bounding box center [1142, 156] width 215 height 14
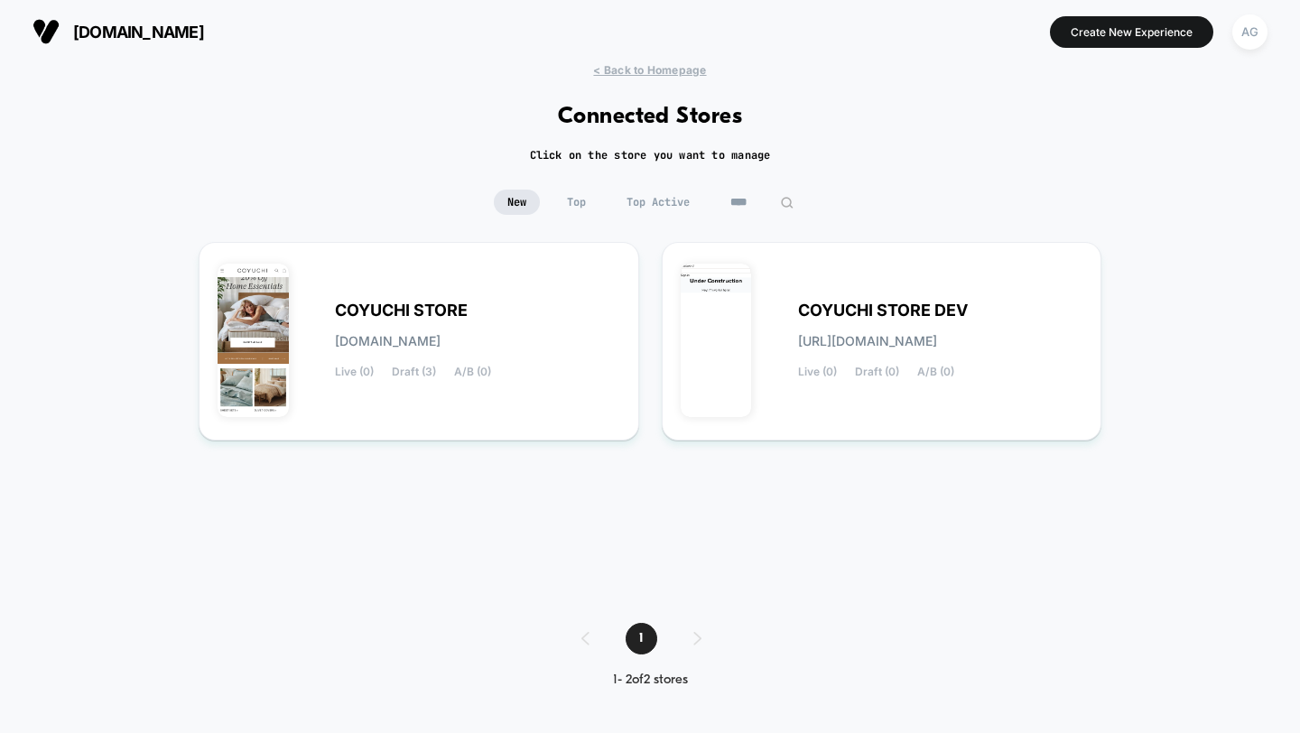
click at [756, 194] on input "****" at bounding box center [762, 202] width 90 height 25
click at [756, 194] on input "****" at bounding box center [762, 202] width 181 height 25
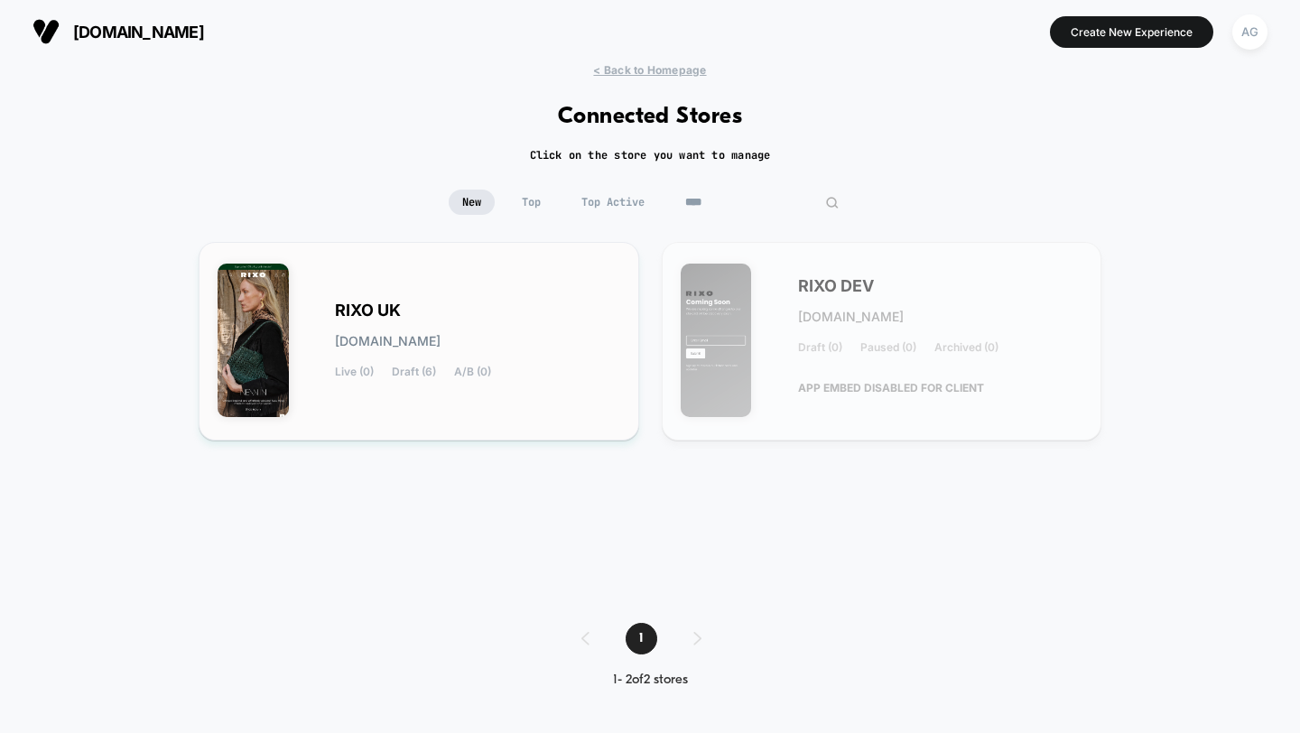
type input "****"
click at [525, 293] on div "RIXO UK [DOMAIN_NAME] Live (0) Draft (6) A/B (0)" at bounding box center [419, 341] width 403 height 161
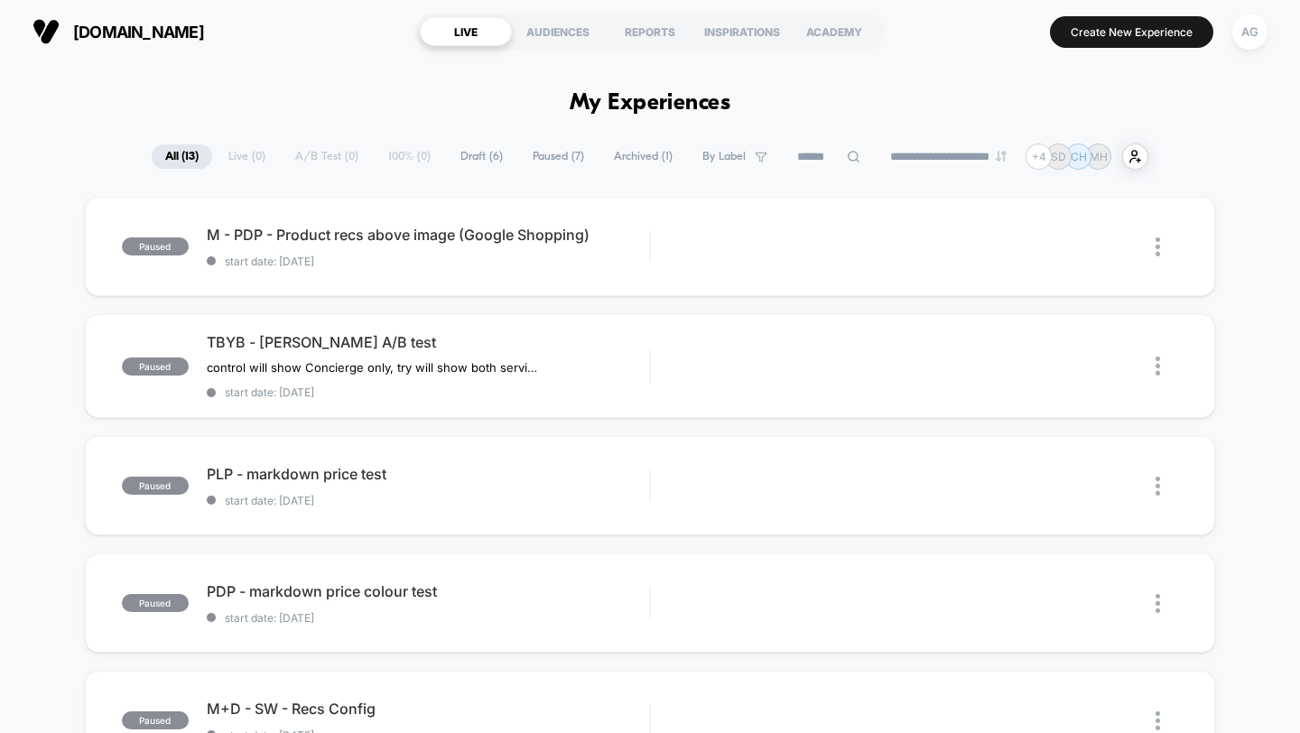
click at [562, 154] on span "Paused ( 7 )" at bounding box center [558, 156] width 79 height 24
click at [500, 262] on span "start date: [DATE]" at bounding box center [428, 262] width 443 height 14
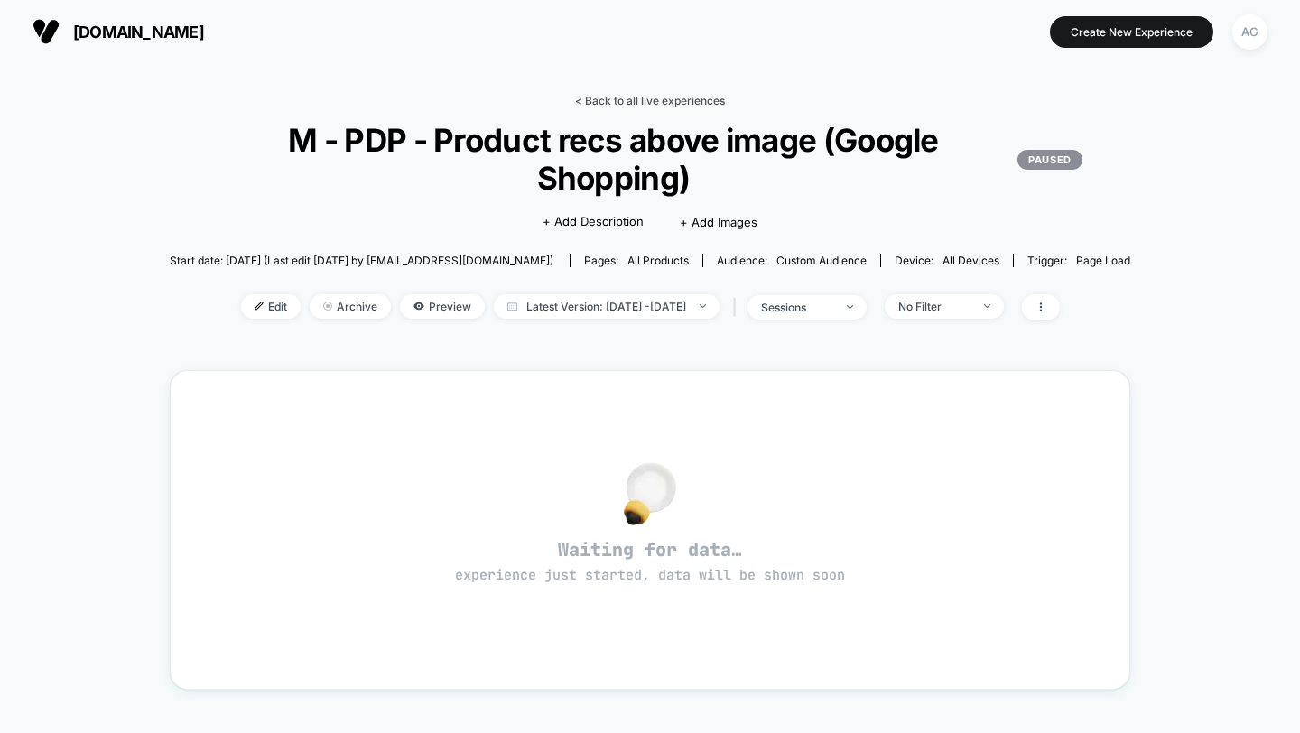
click at [596, 104] on link "< Back to all live experiences" at bounding box center [650, 101] width 150 height 14
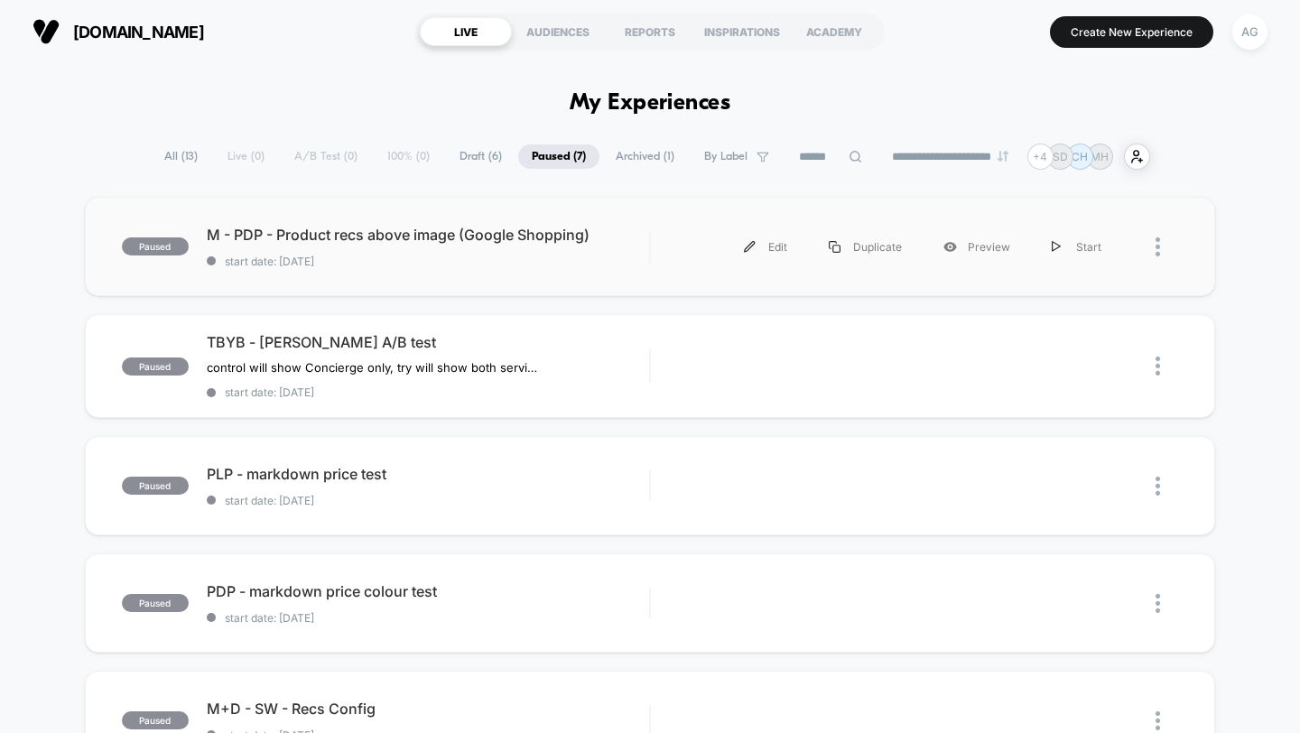
click at [483, 265] on span "start date: [DATE]" at bounding box center [428, 262] width 443 height 14
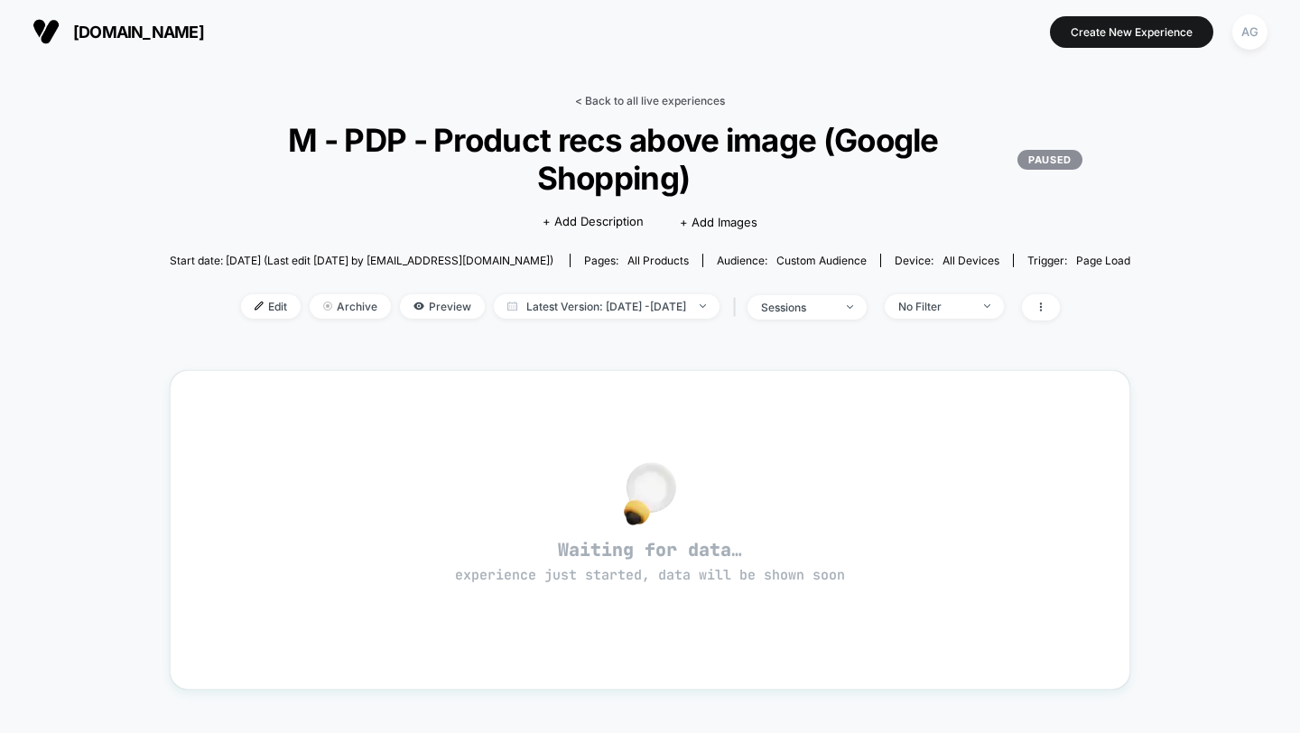
click at [587, 94] on link "< Back to all live experiences" at bounding box center [650, 101] width 150 height 14
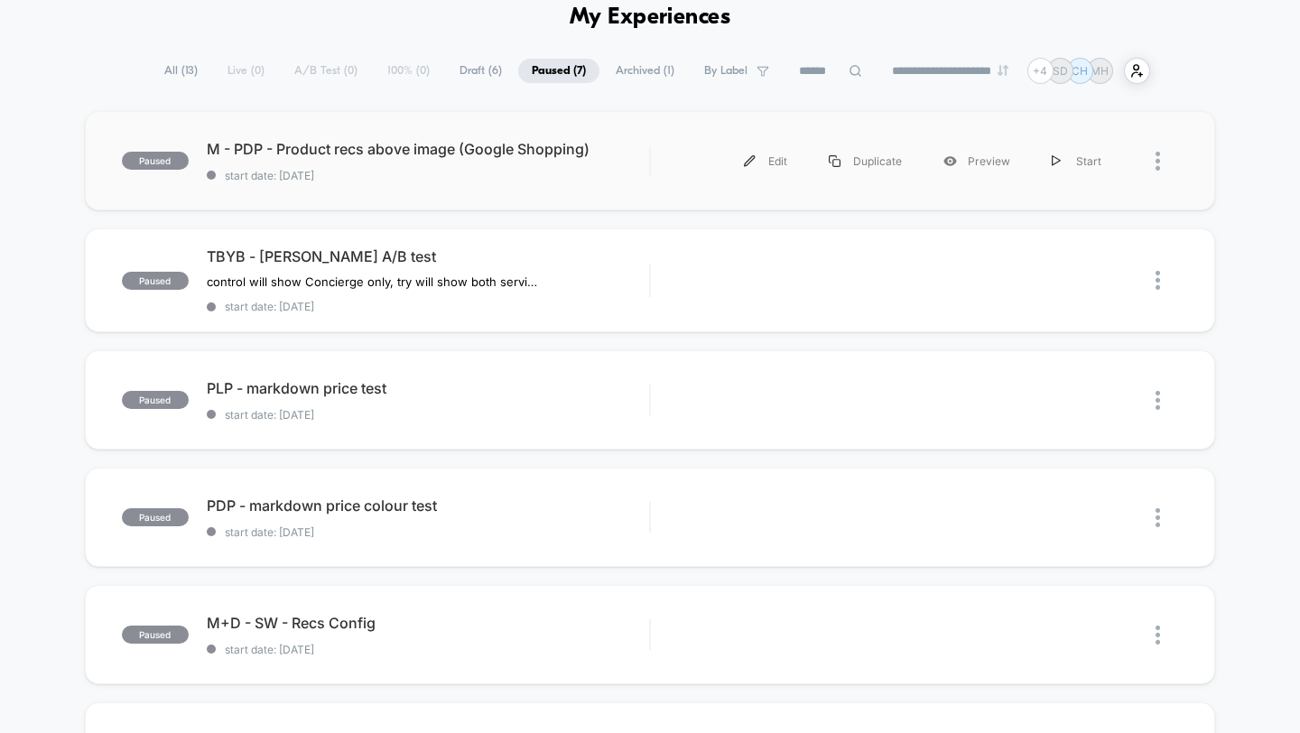
scroll to position [127, 0]
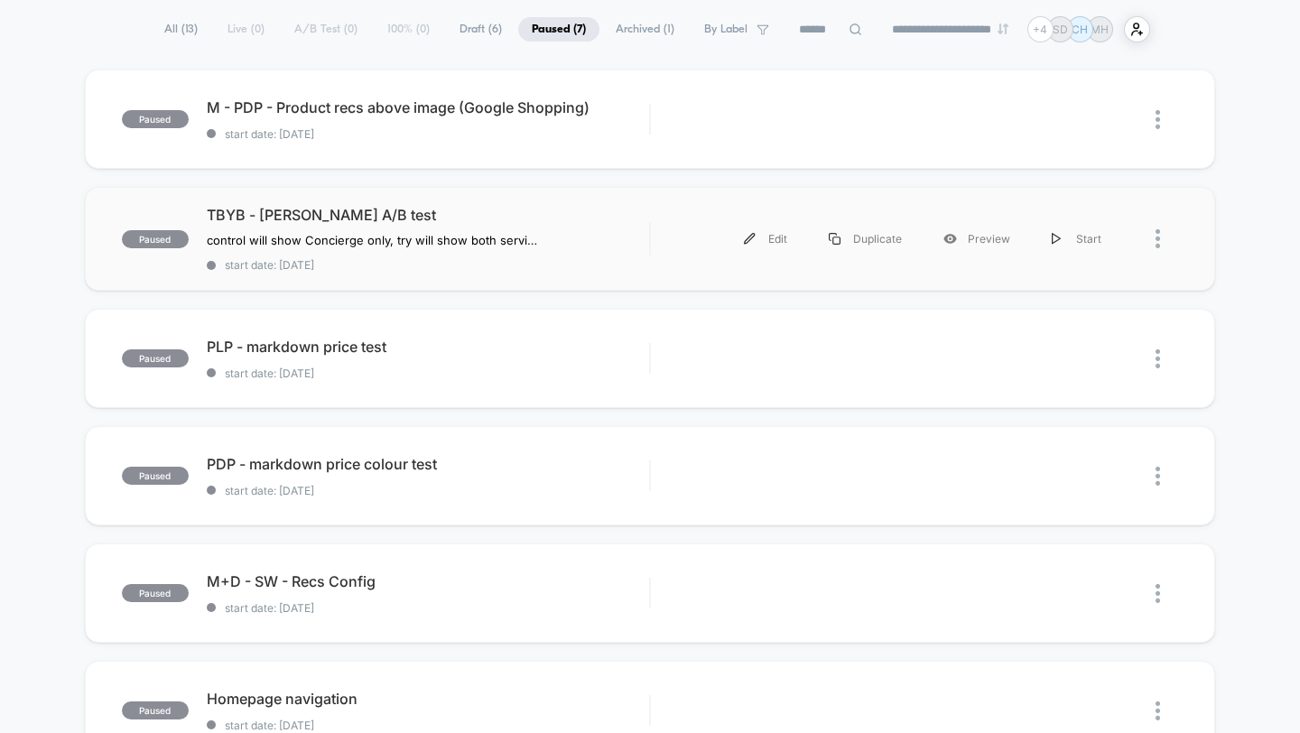
click at [468, 284] on div "paused TBYB - [PERSON_NAME] A/B test control will show Concierge only, try will…" at bounding box center [650, 239] width 1131 height 104
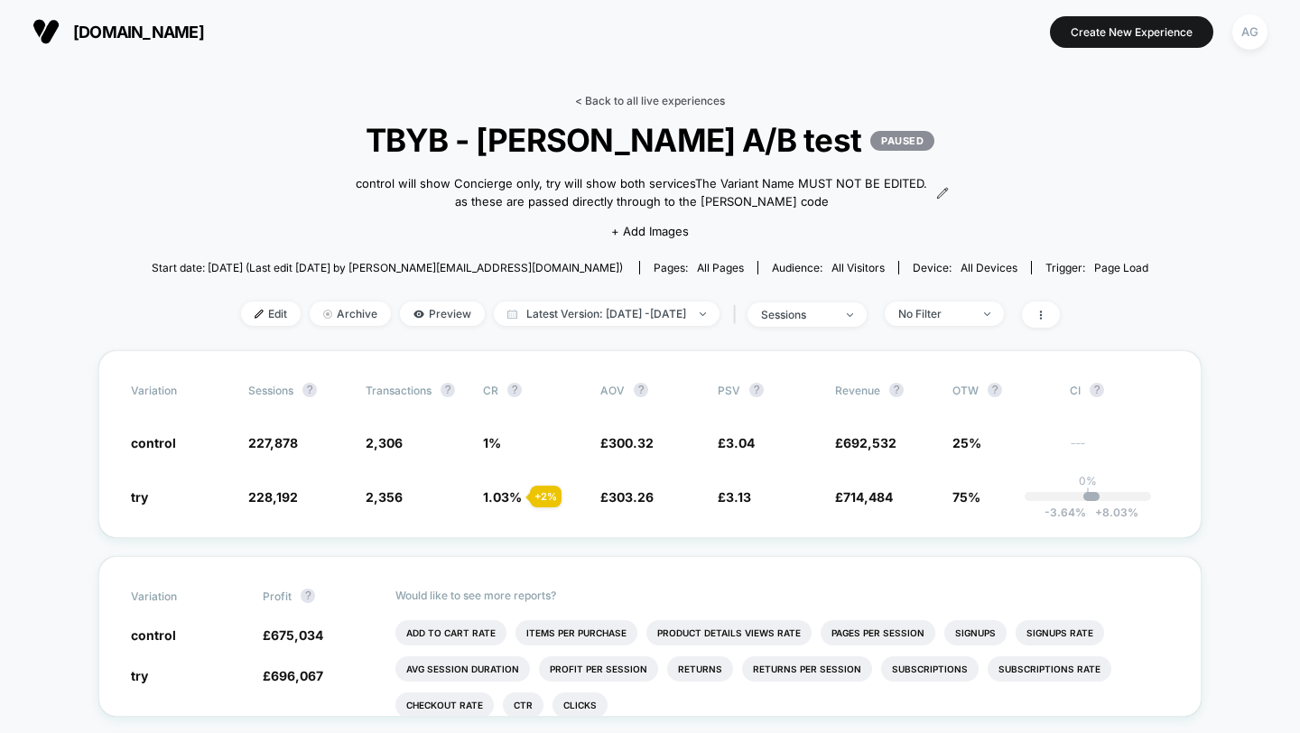
click at [656, 104] on link "< Back to all live experiences" at bounding box center [650, 101] width 150 height 14
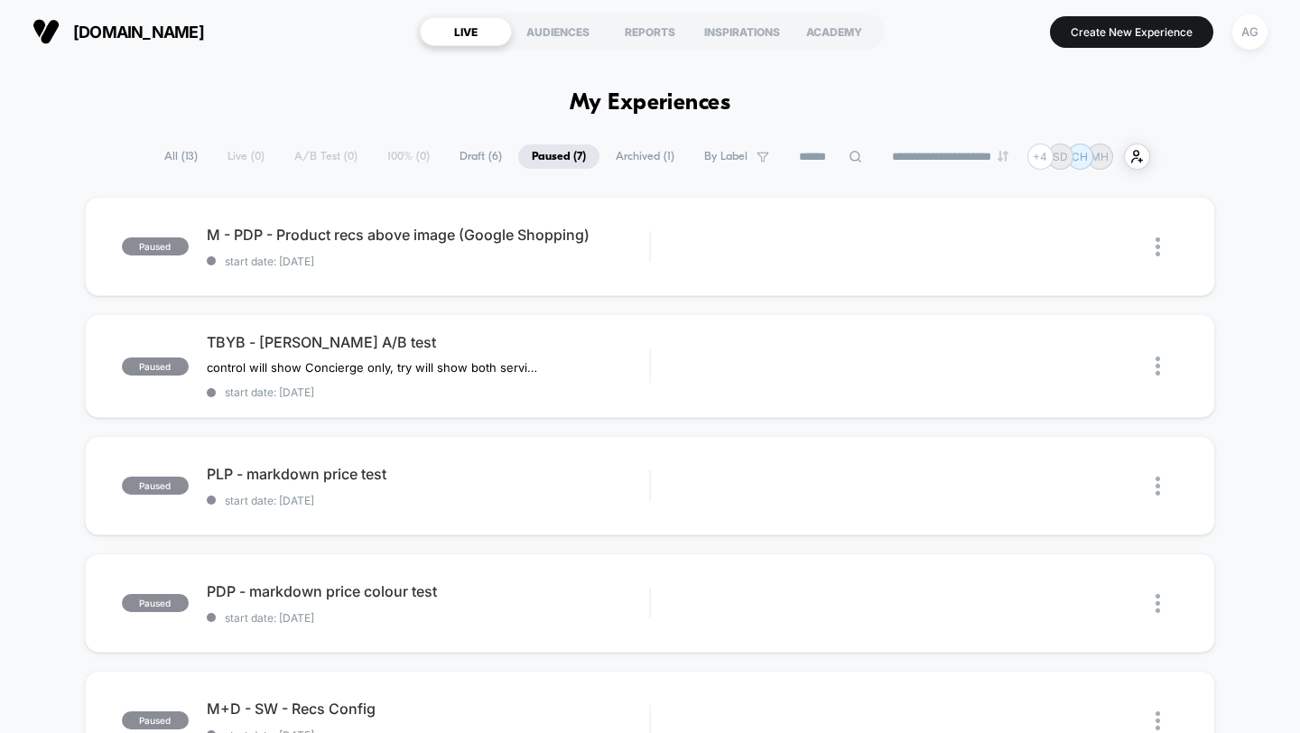
click at [628, 161] on span "Archived ( 1 )" at bounding box center [645, 156] width 86 height 24
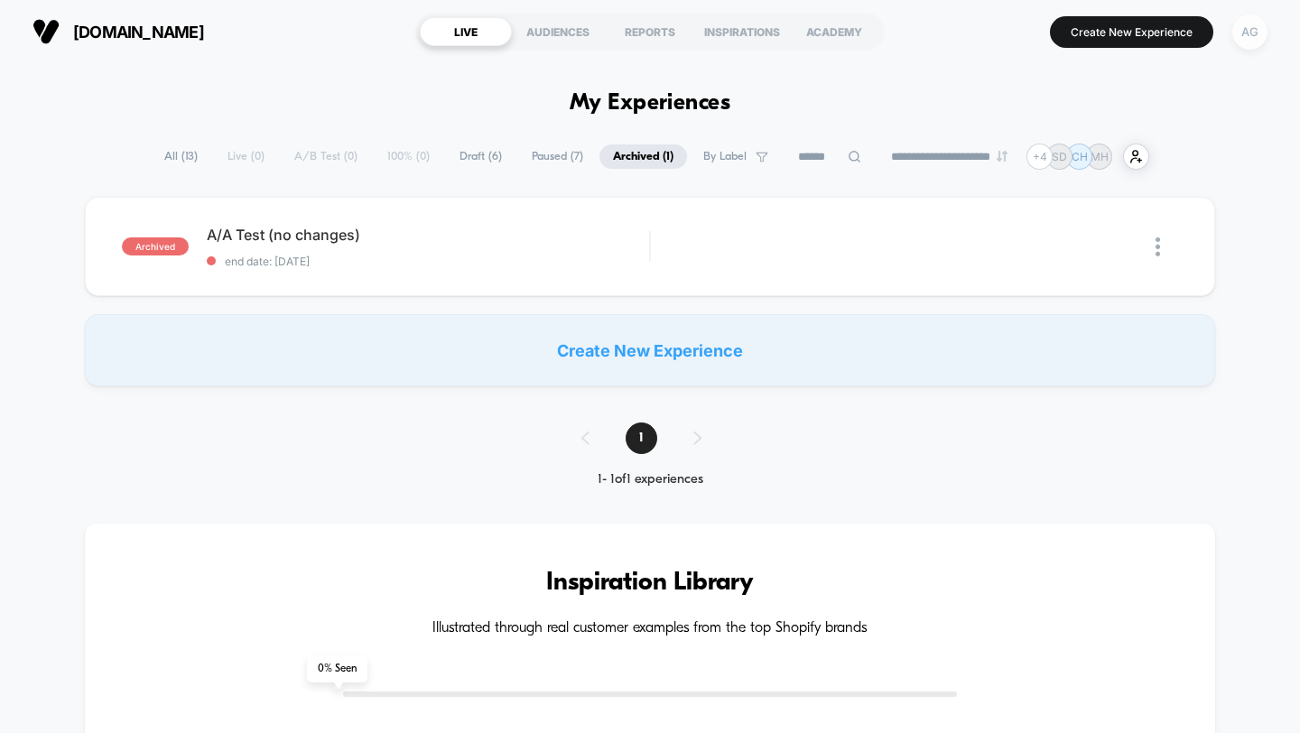
click at [1261, 35] on div "AG" at bounding box center [1249, 31] width 35 height 35
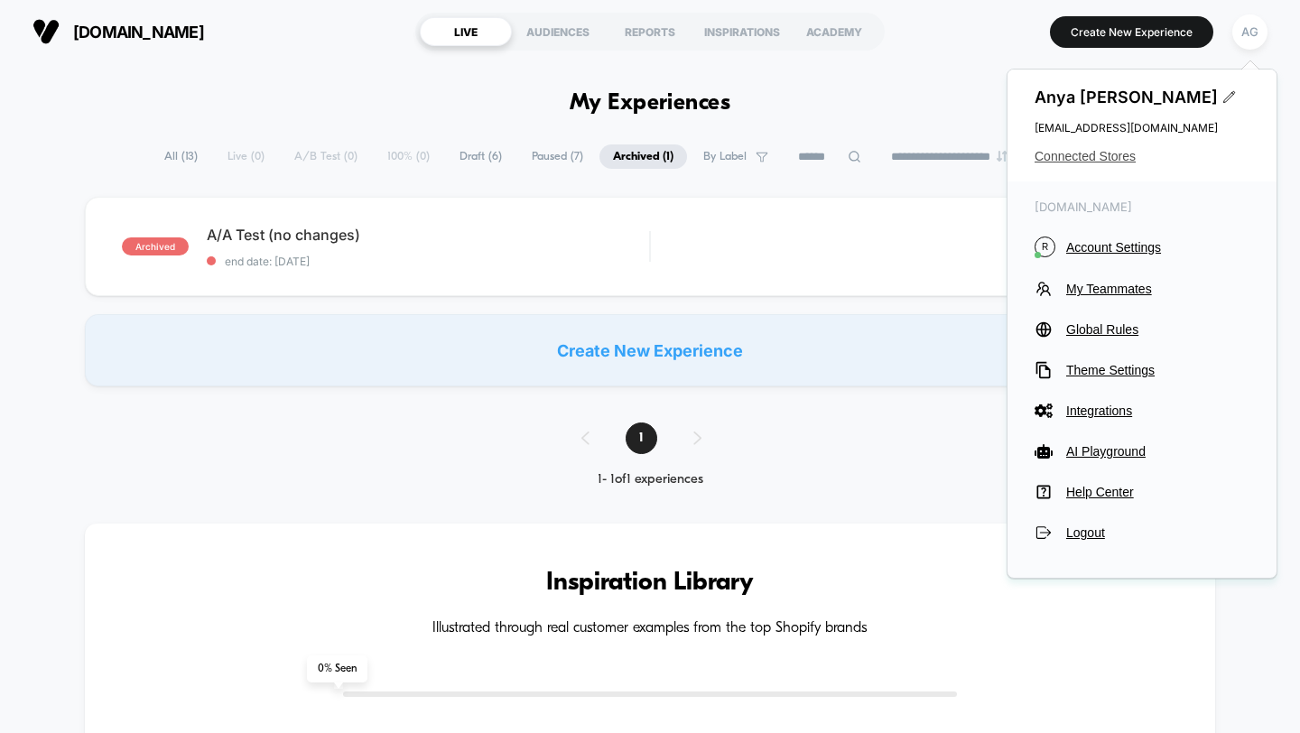
click at [1096, 151] on span "Connected Stores" at bounding box center [1142, 156] width 215 height 14
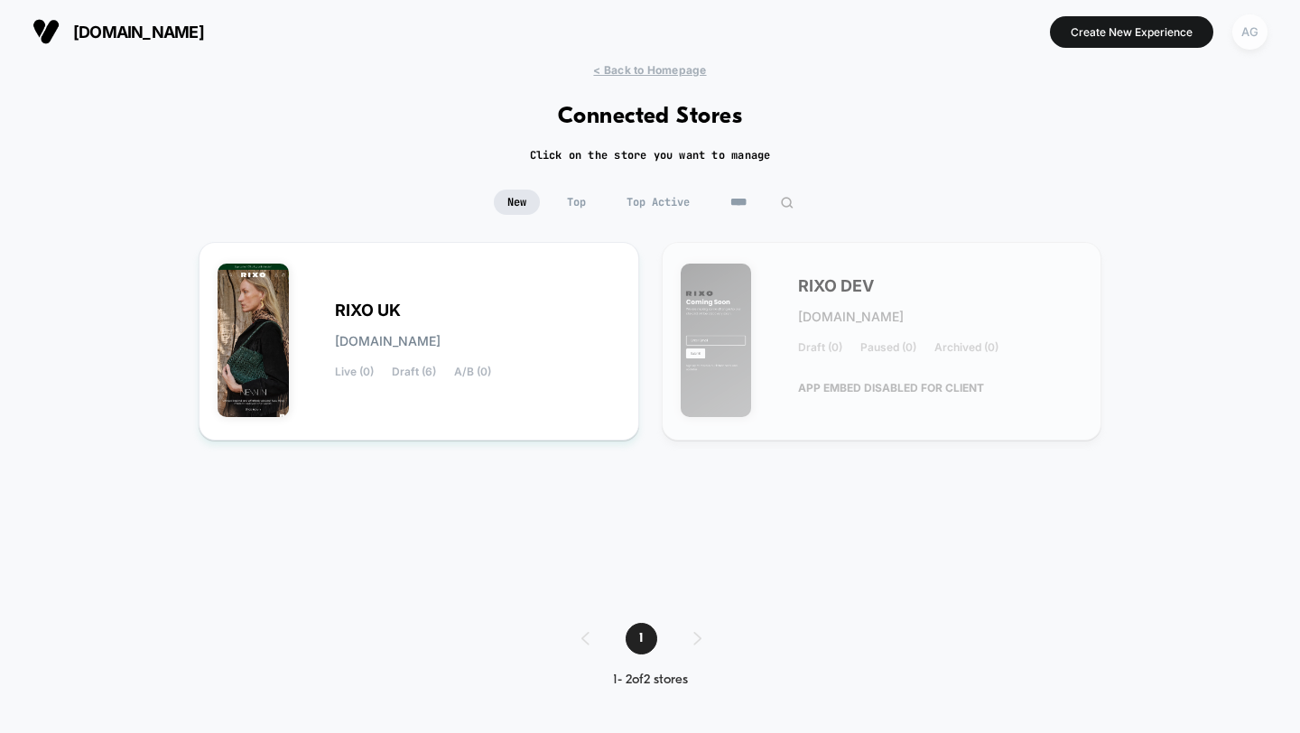
click at [1247, 20] on div "AG" at bounding box center [1249, 31] width 35 height 35
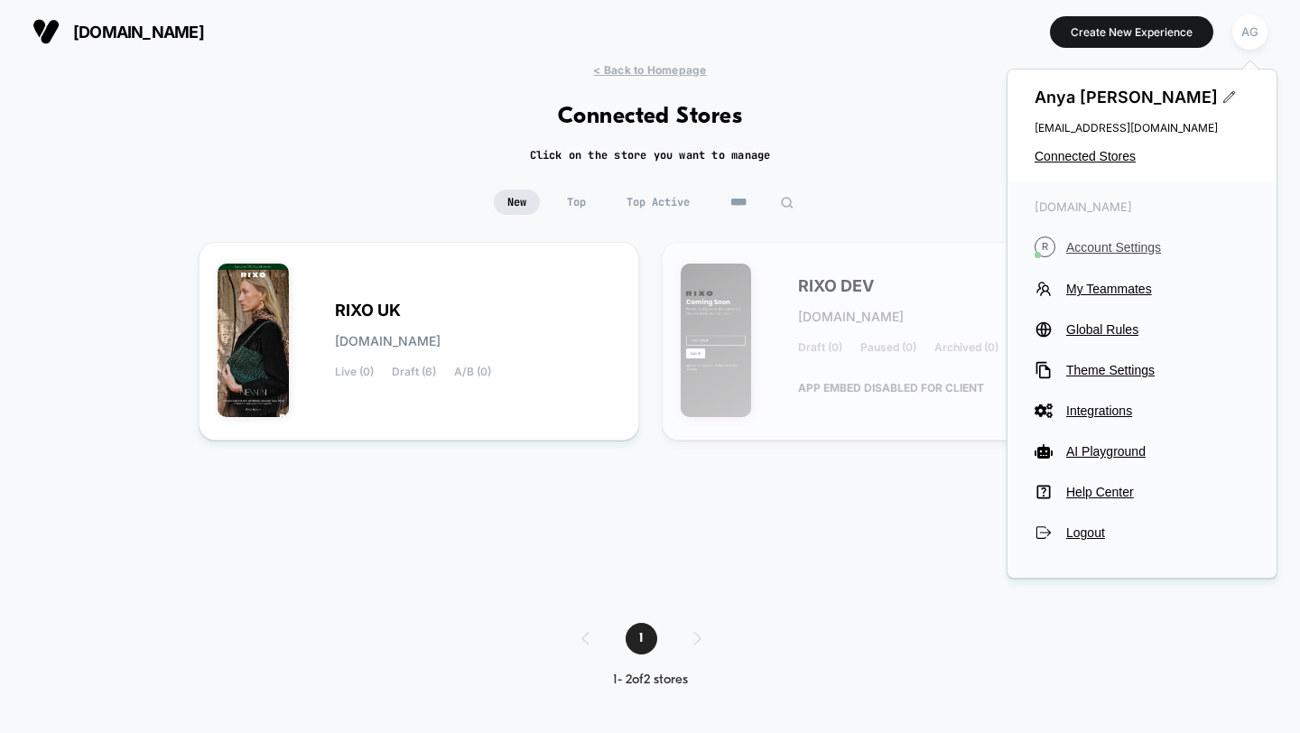
click at [1115, 243] on span "Account Settings" at bounding box center [1157, 247] width 183 height 14
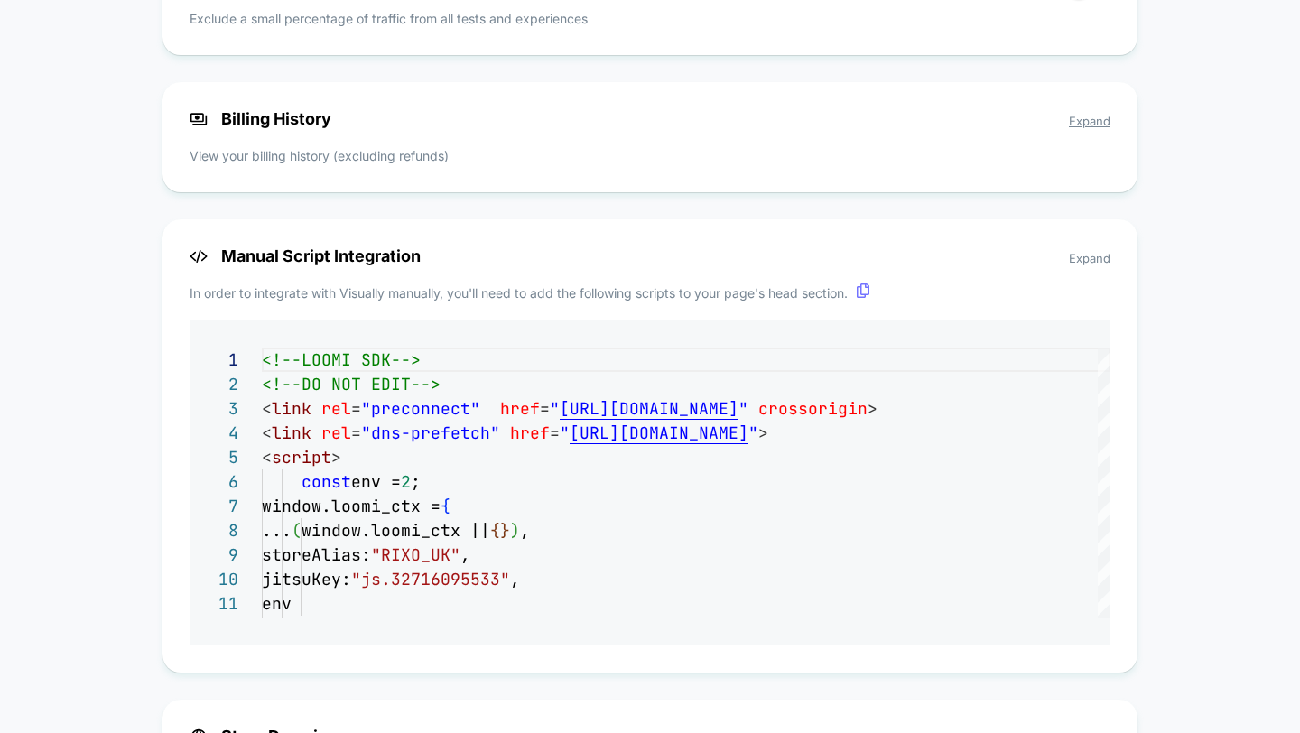
scroll to position [1355, 0]
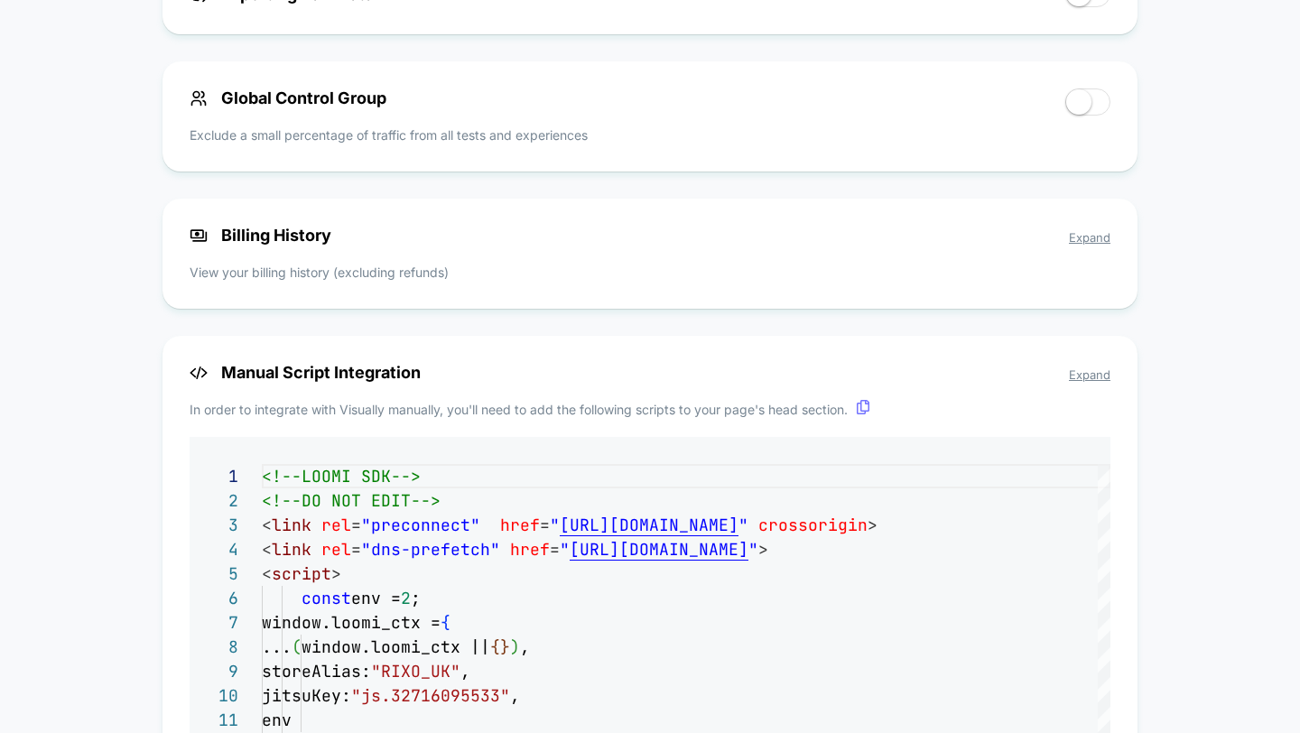
click at [1093, 242] on span "Expand" at bounding box center [1090, 237] width 42 height 14
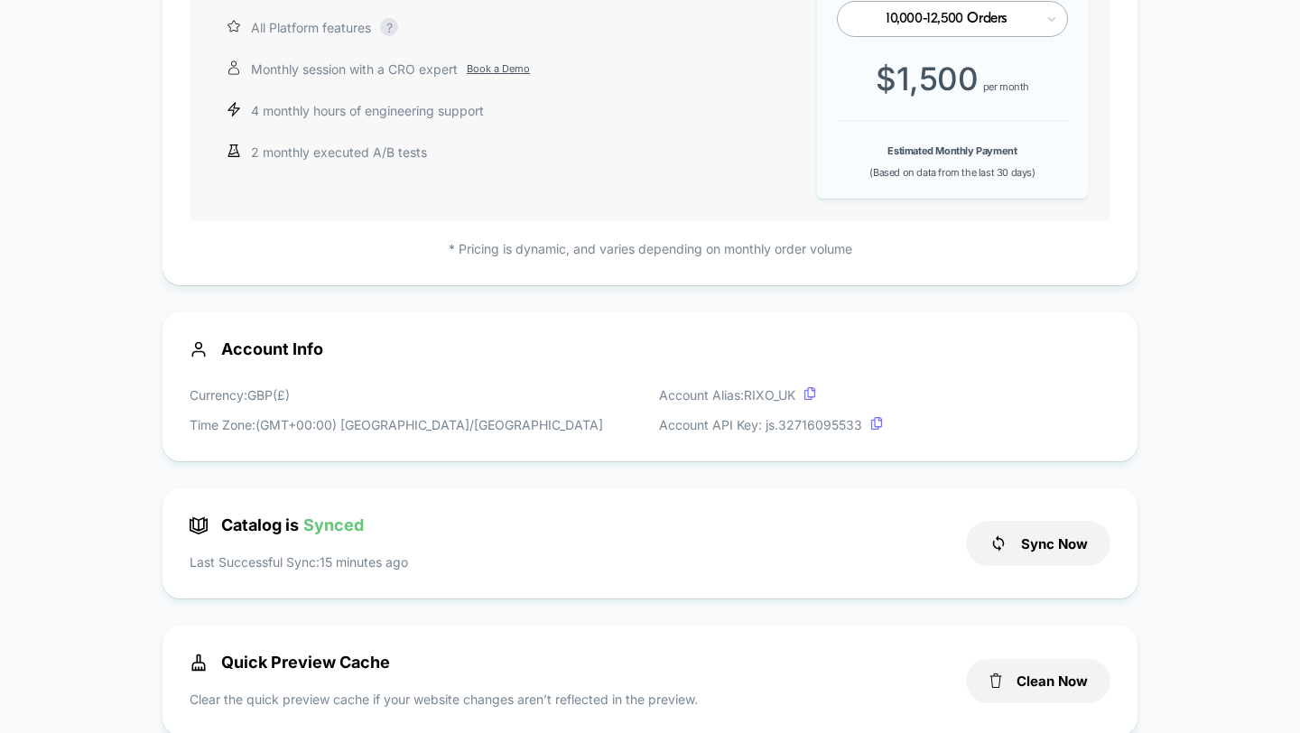
scroll to position [0, 0]
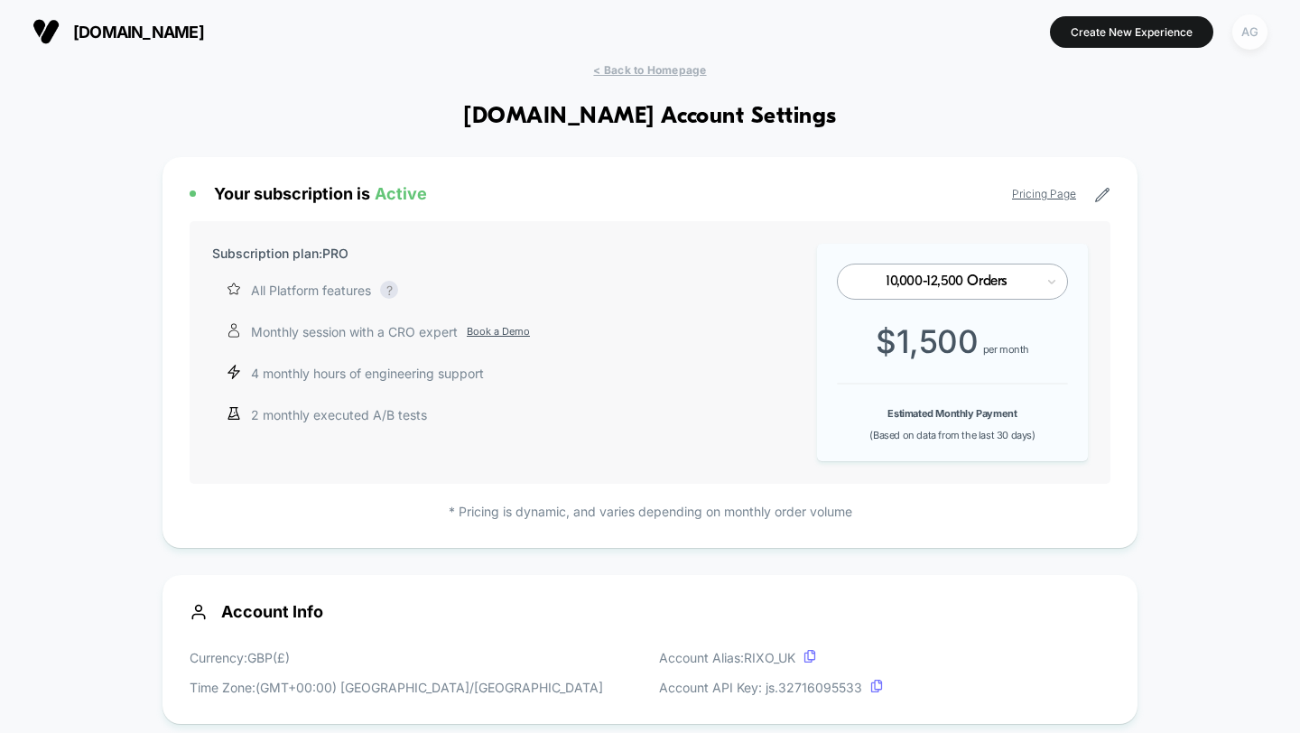
click at [1256, 33] on div "AG" at bounding box center [1249, 31] width 35 height 35
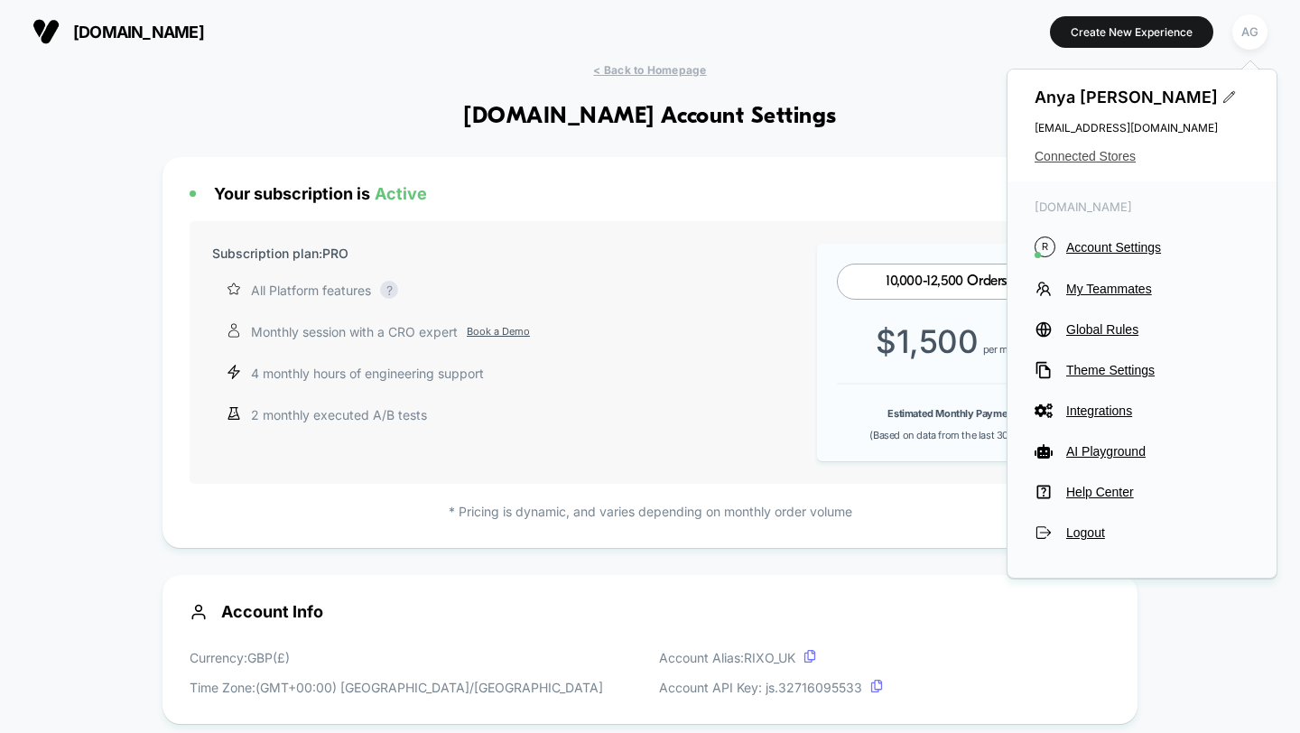
click at [1101, 156] on span "Connected Stores" at bounding box center [1142, 156] width 215 height 14
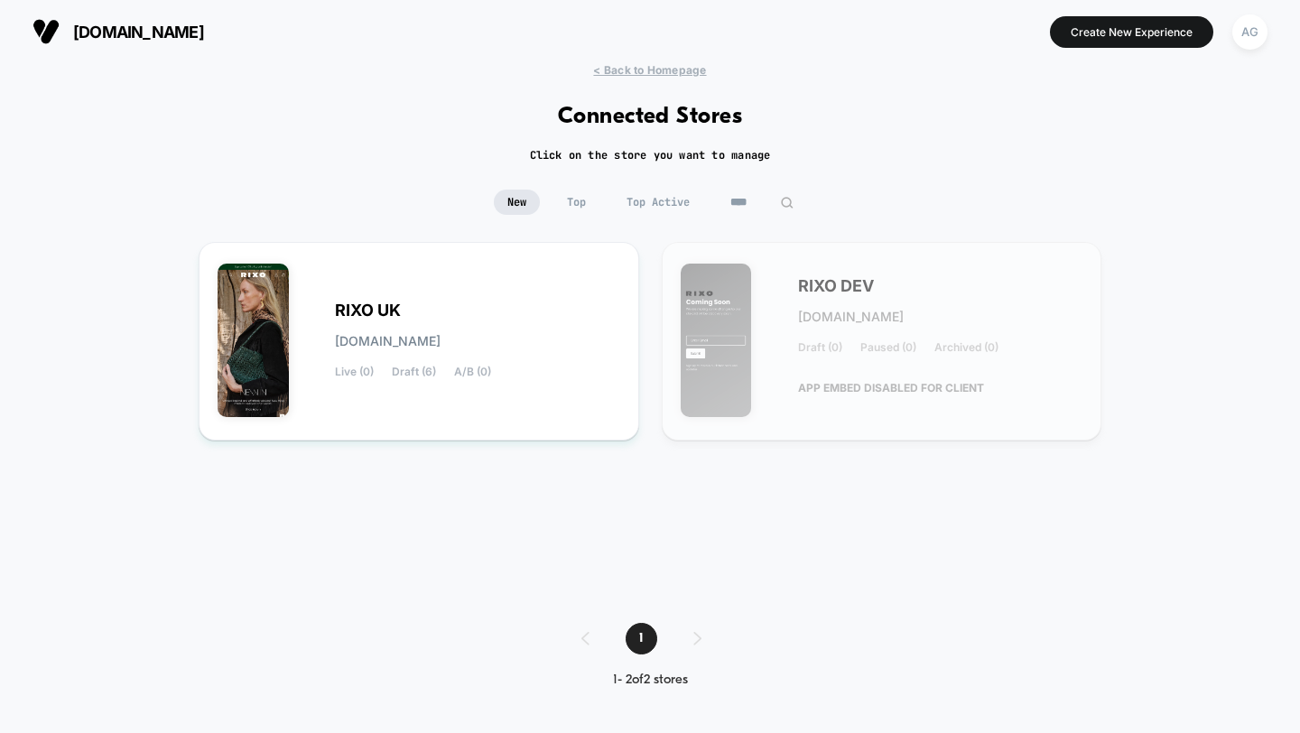
click at [745, 214] on div "New Top Top Active ****" at bounding box center [650, 216] width 1300 height 52
click at [745, 206] on input "****" at bounding box center [762, 202] width 181 height 25
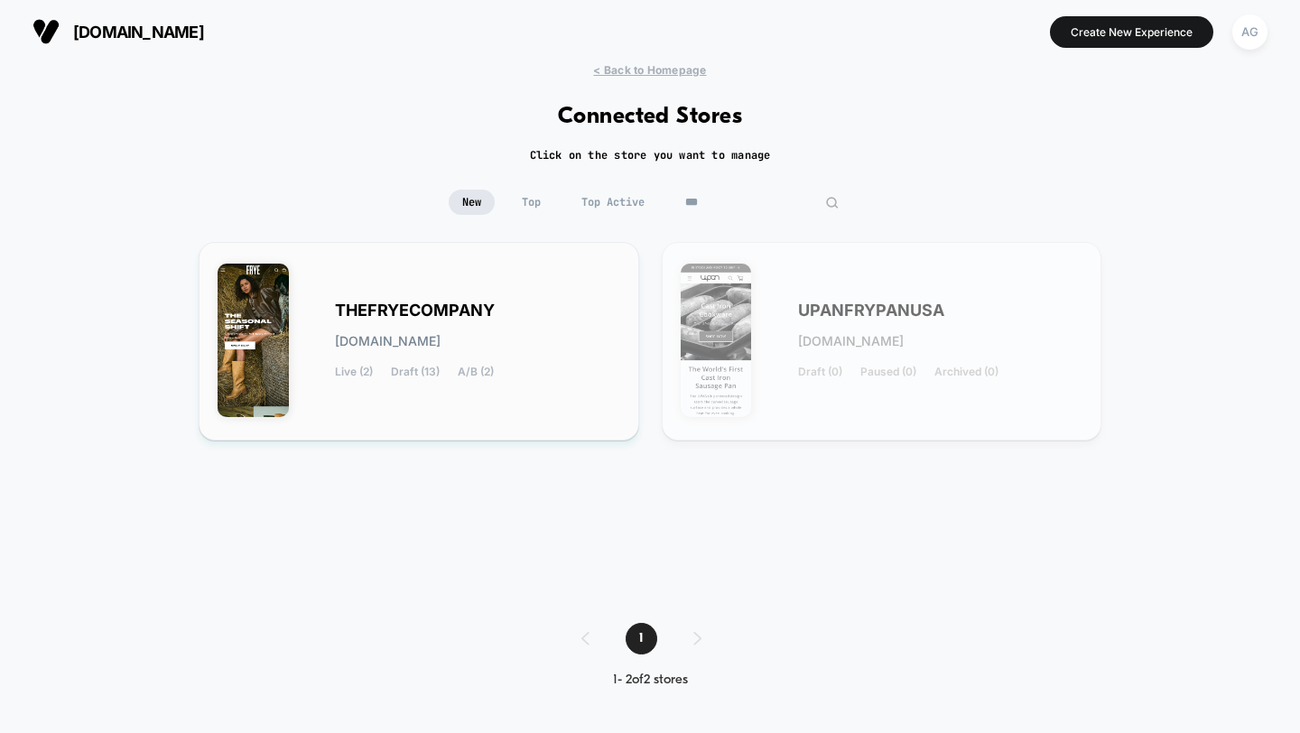
type input "***"
click at [522, 320] on div "THEFRYECOMPANY [DOMAIN_NAME] Live (2) Draft (13) A/B (2)" at bounding box center [477, 341] width 285 height 74
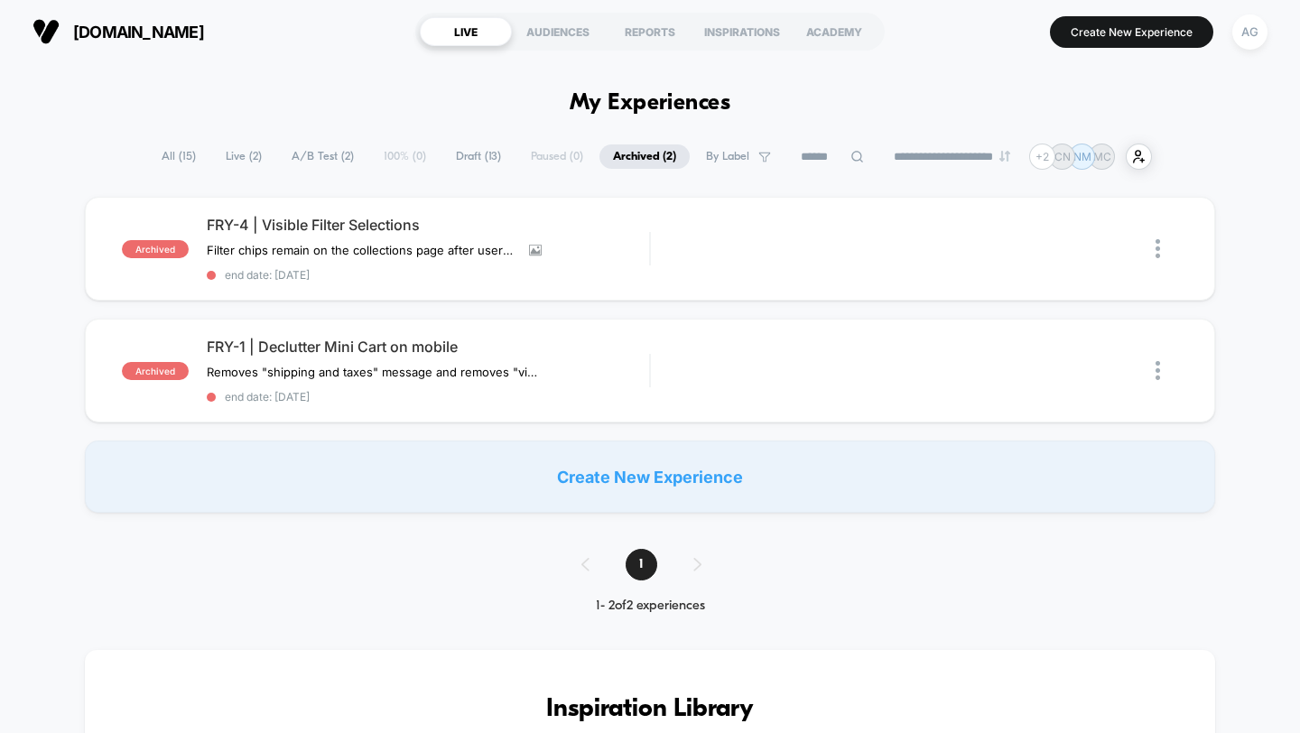
click at [324, 144] on span "A/B Test ( 2 )" at bounding box center [322, 156] width 89 height 24
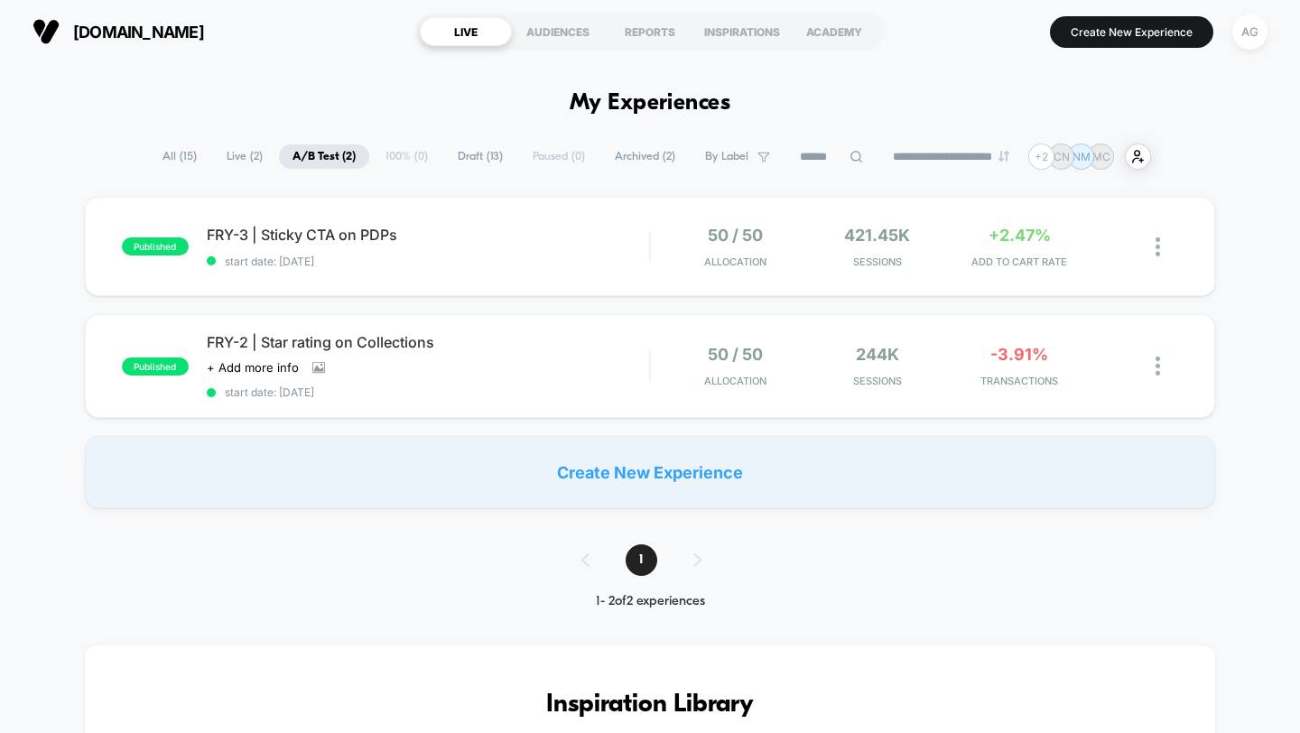
click at [636, 154] on span "Archived ( 2 )" at bounding box center [645, 156] width 88 height 24
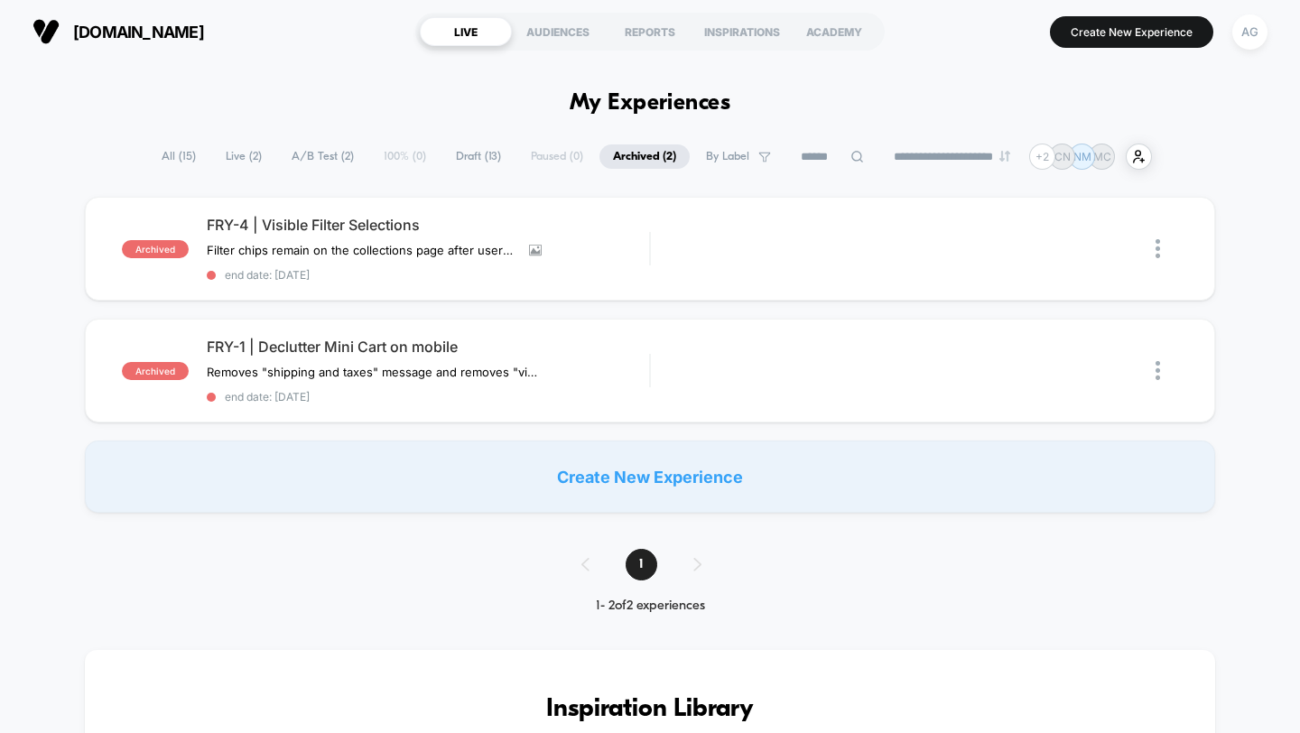
click at [160, 154] on span "All ( 15 )" at bounding box center [178, 156] width 61 height 24
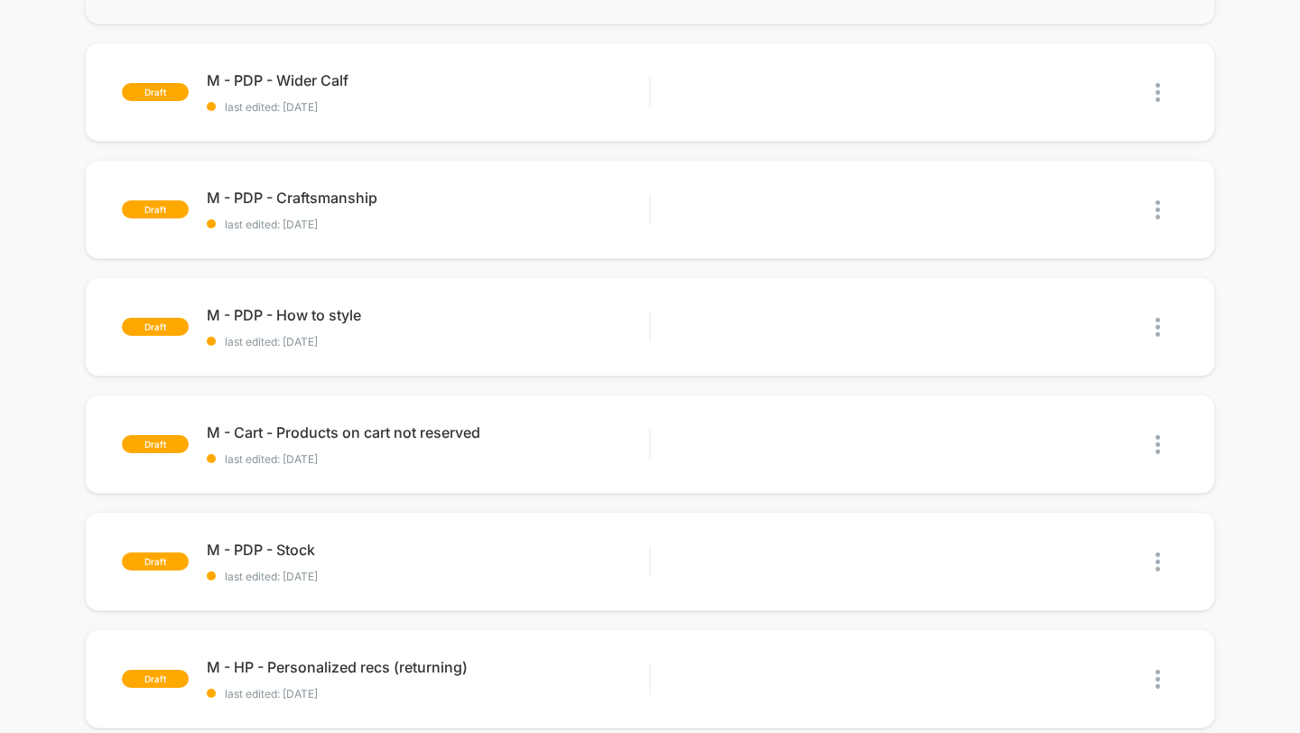
scroll to position [1059, 0]
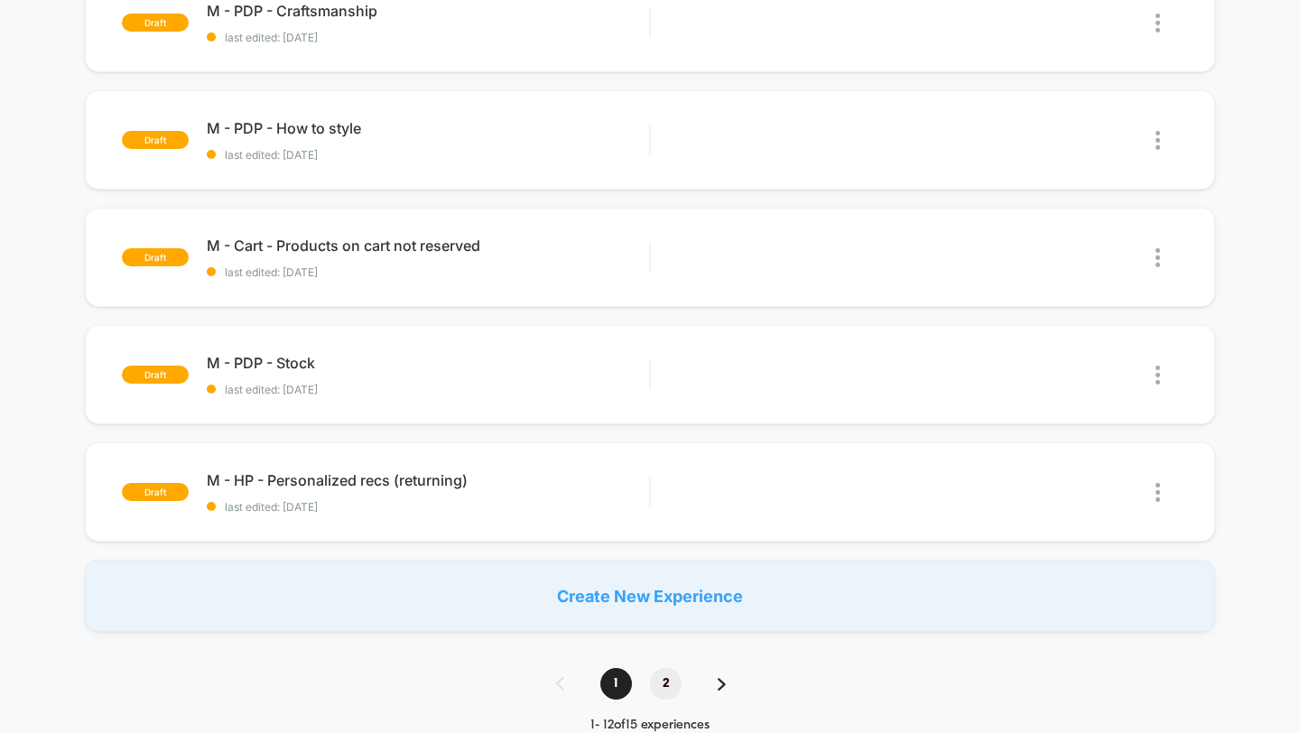
click at [661, 683] on span "2" at bounding box center [666, 684] width 32 height 32
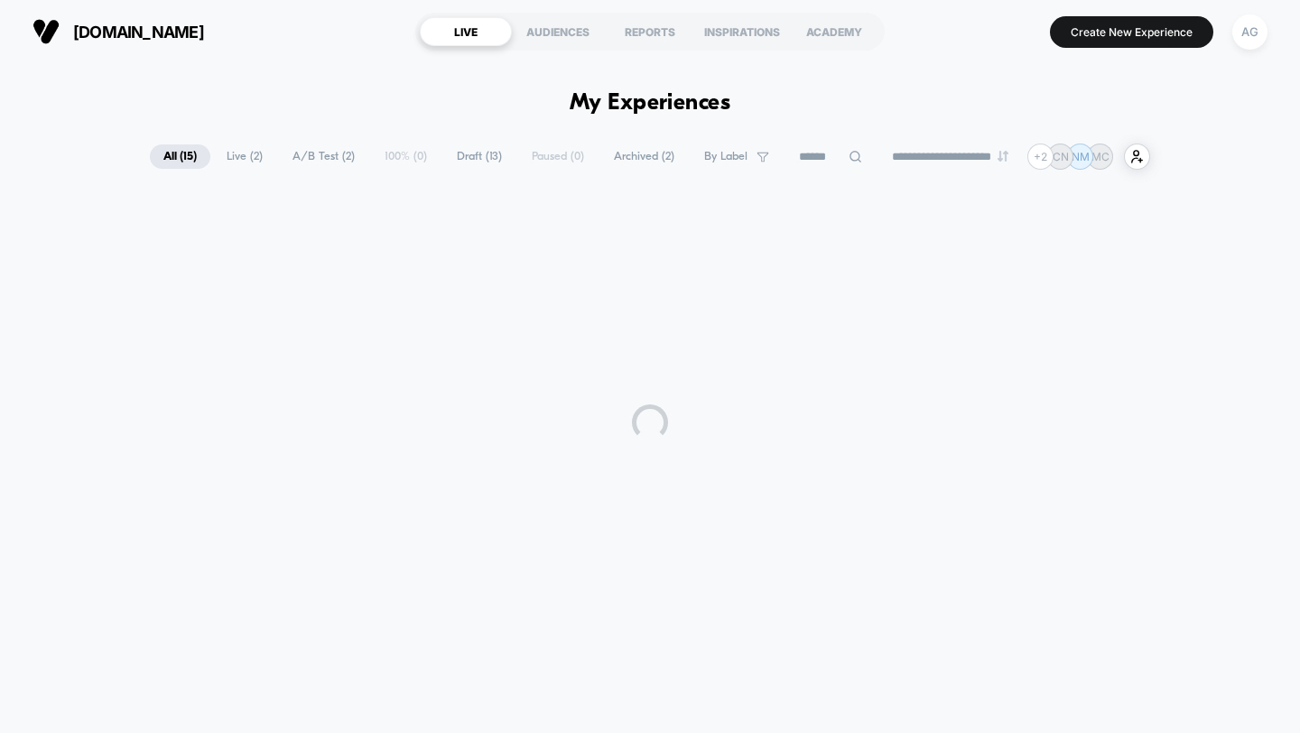
scroll to position [0, 0]
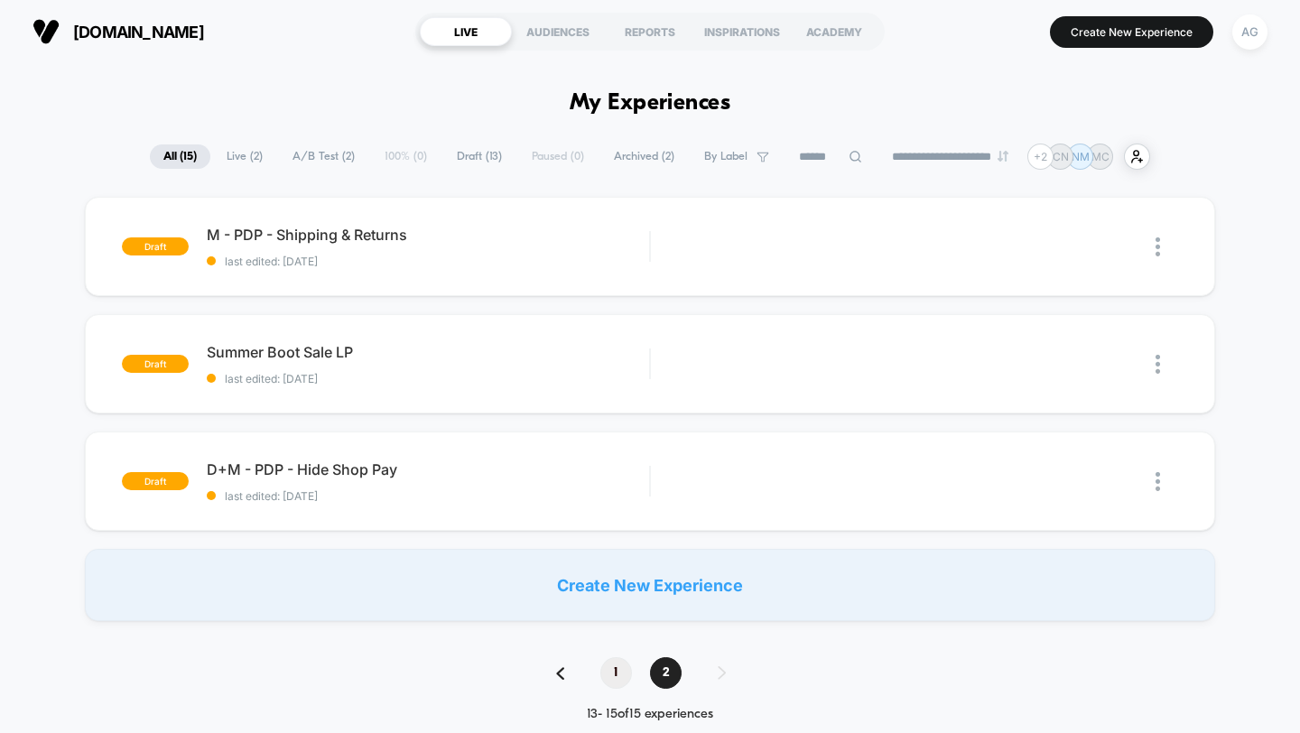
click at [611, 675] on span "1" at bounding box center [616, 673] width 32 height 32
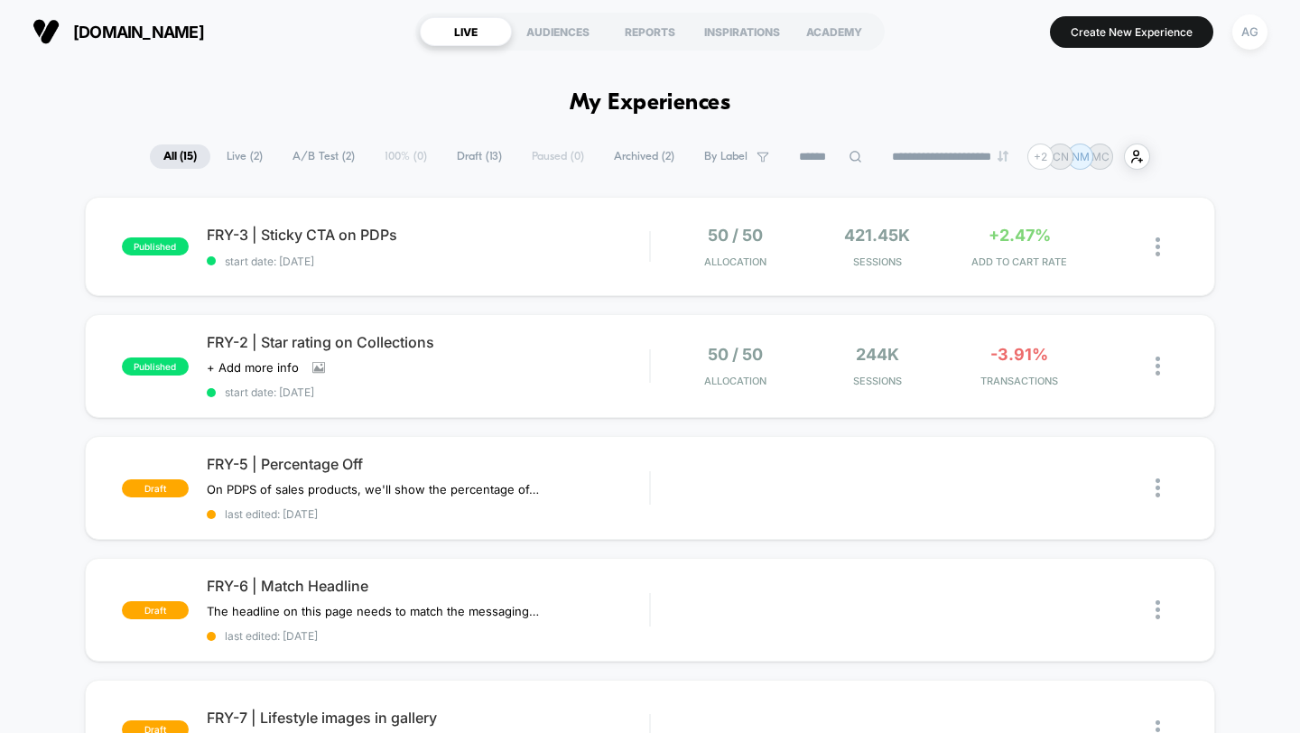
click at [616, 166] on span "Archived ( 2 )" at bounding box center [644, 156] width 88 height 24
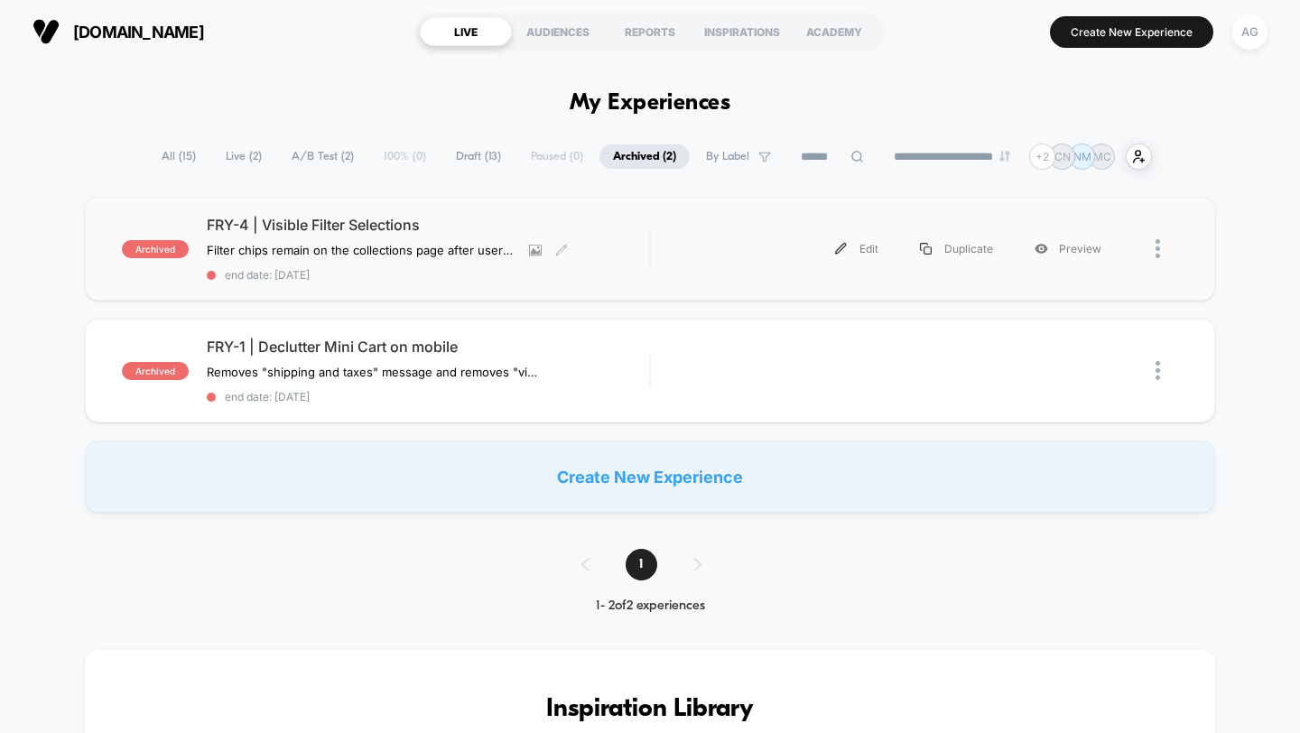
click at [597, 235] on div "FRY-4 | Visible Filter Selections Filter chips remain on the collections page a…" at bounding box center [428, 249] width 443 height 66
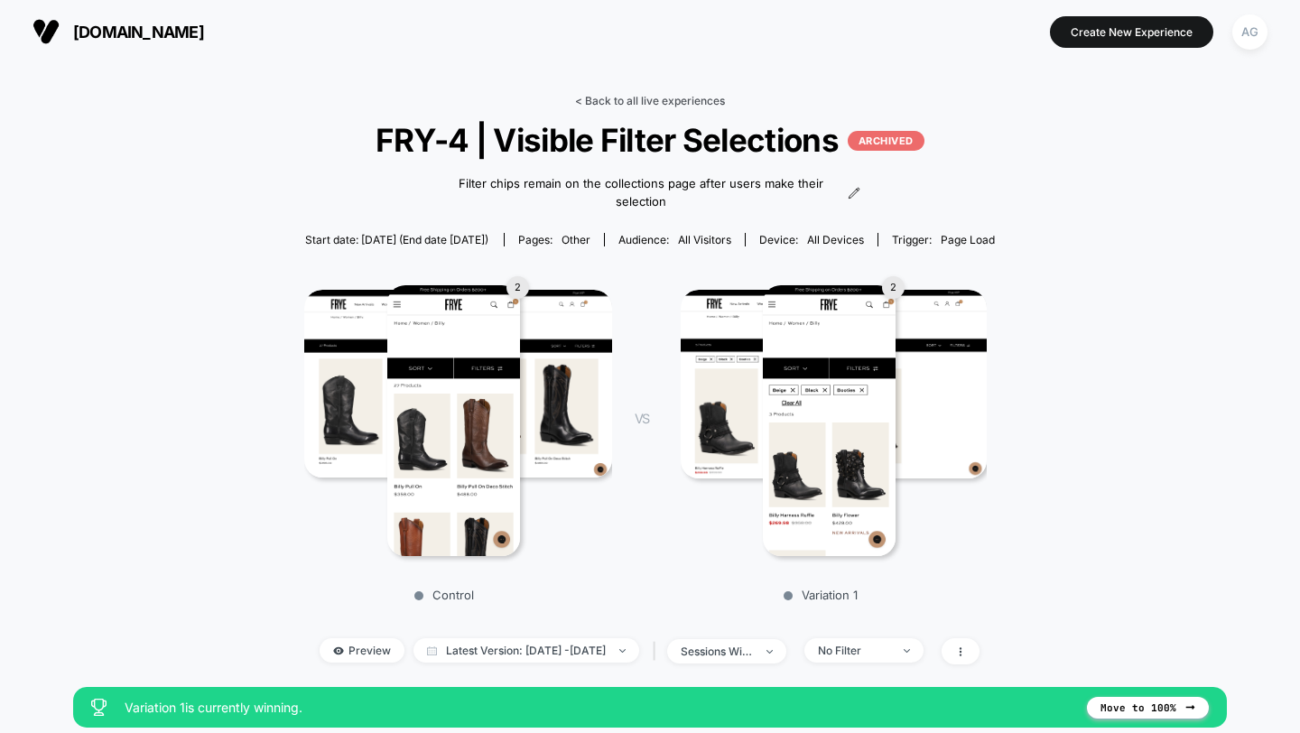
click at [656, 99] on link "< Back to all live experiences" at bounding box center [650, 101] width 150 height 14
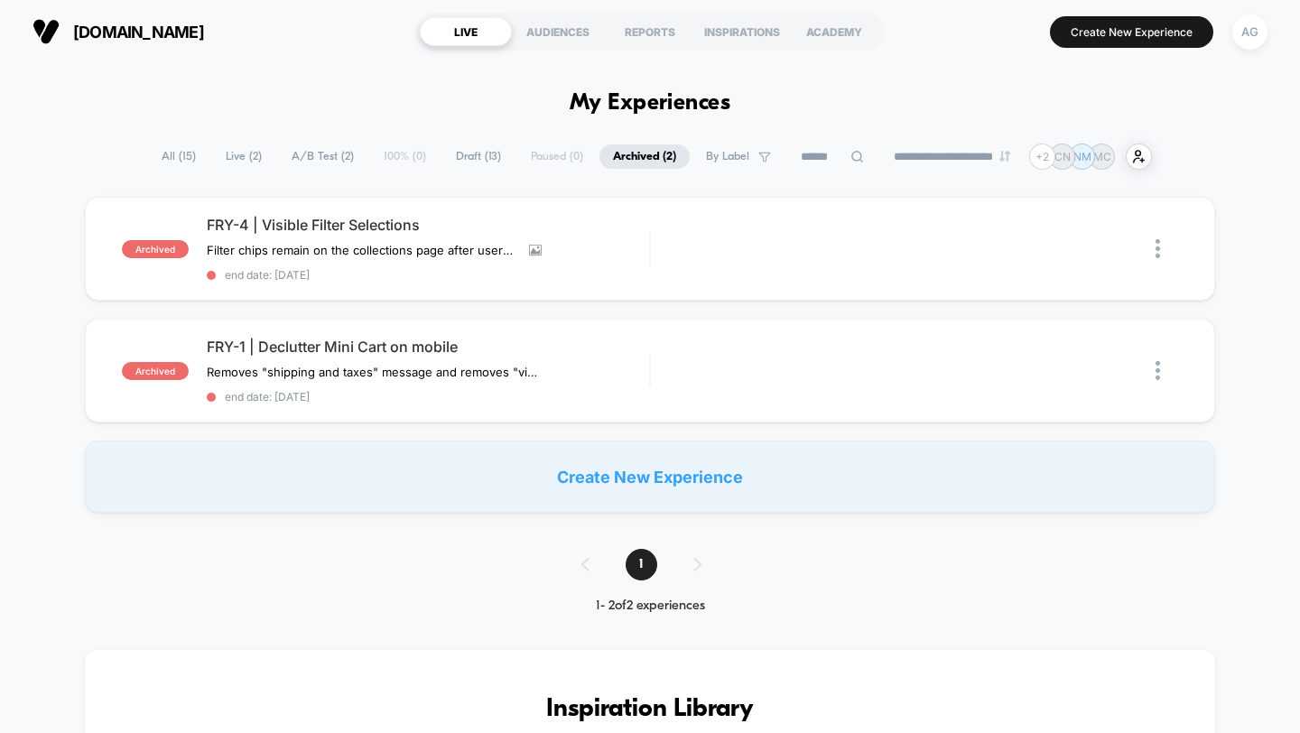
scroll to position [10, 0]
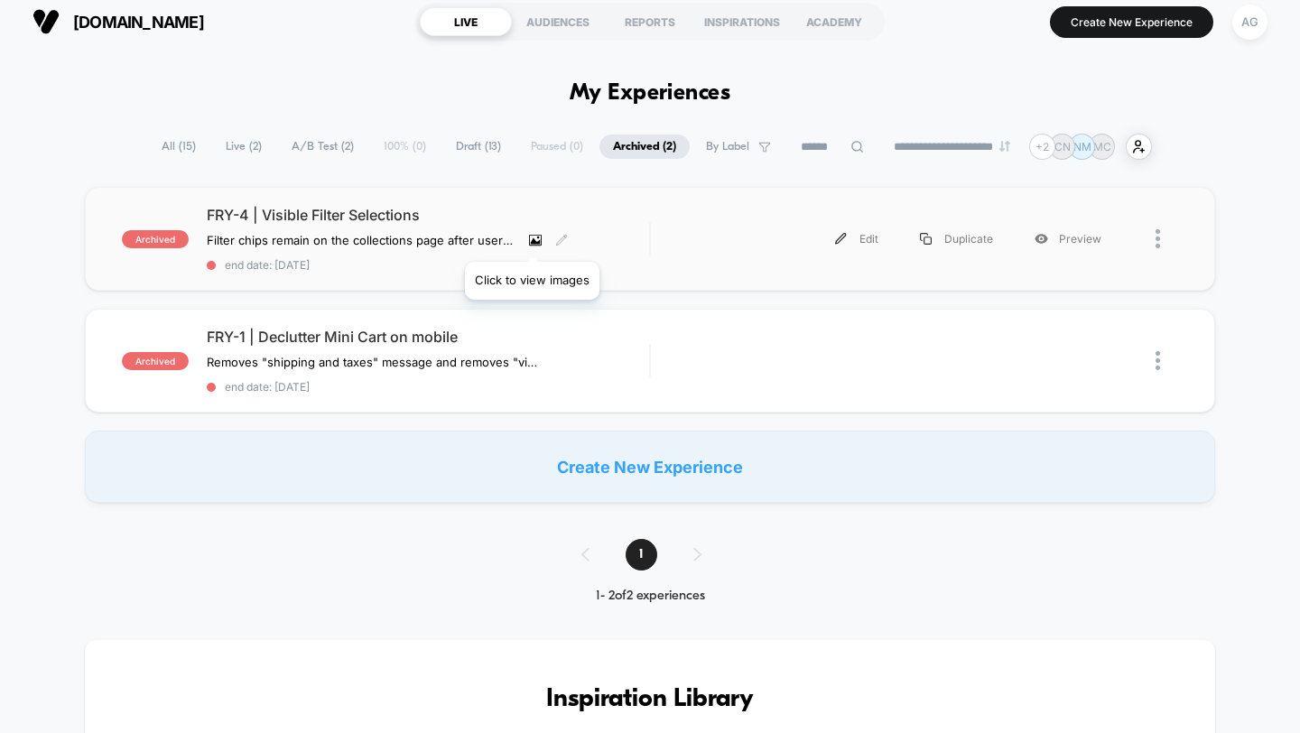
click at [532, 239] on icon at bounding box center [535, 240] width 10 height 6
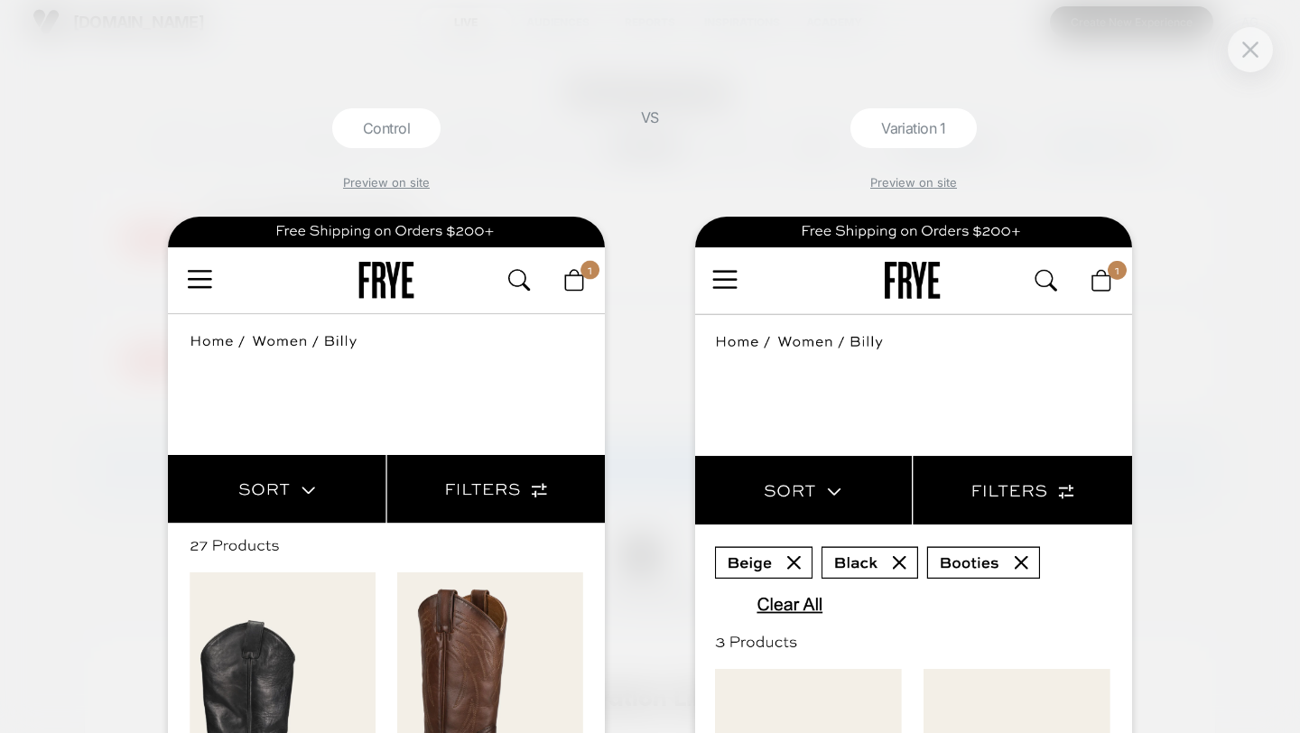
click at [599, 90] on div "Control Preview on site VS Variation 1 Preview on site" at bounding box center [650, 366] width 1300 height 733
click at [1267, 43] on div at bounding box center [1250, 49] width 45 height 45
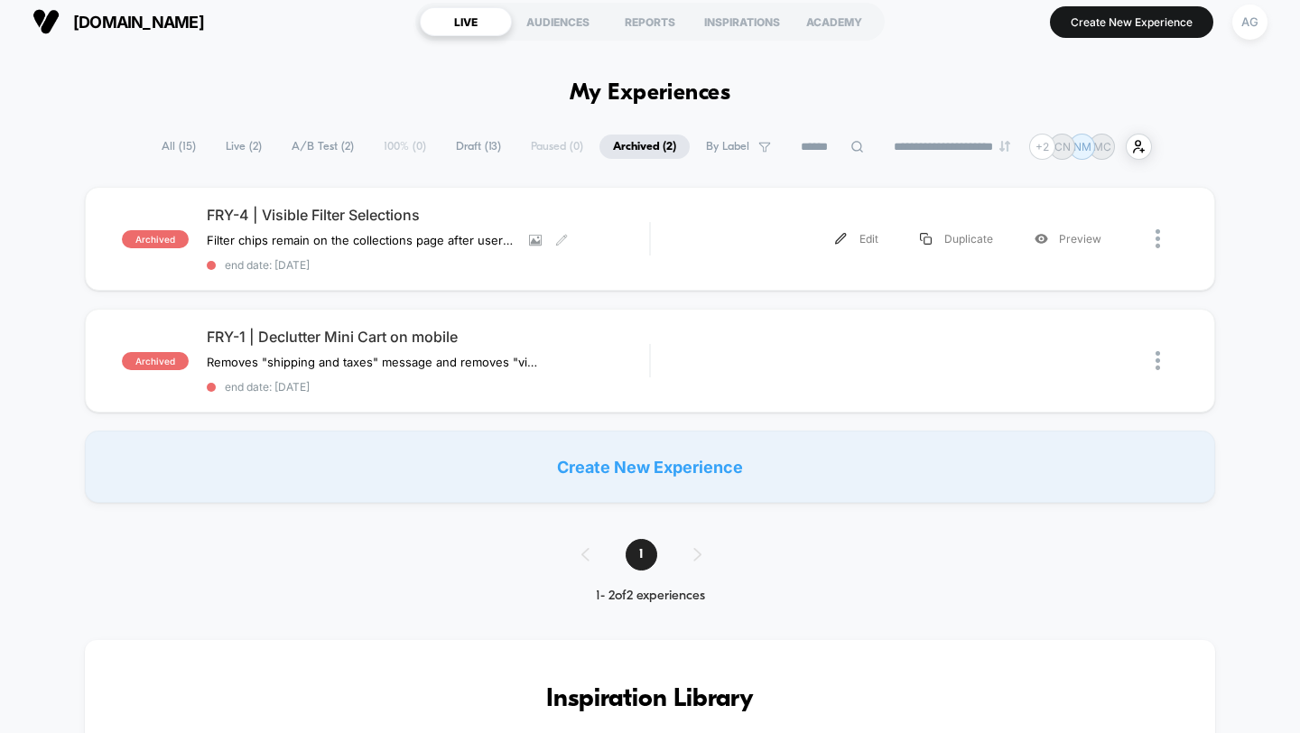
click at [288, 152] on span "A/B Test ( 2 )" at bounding box center [322, 147] width 89 height 24
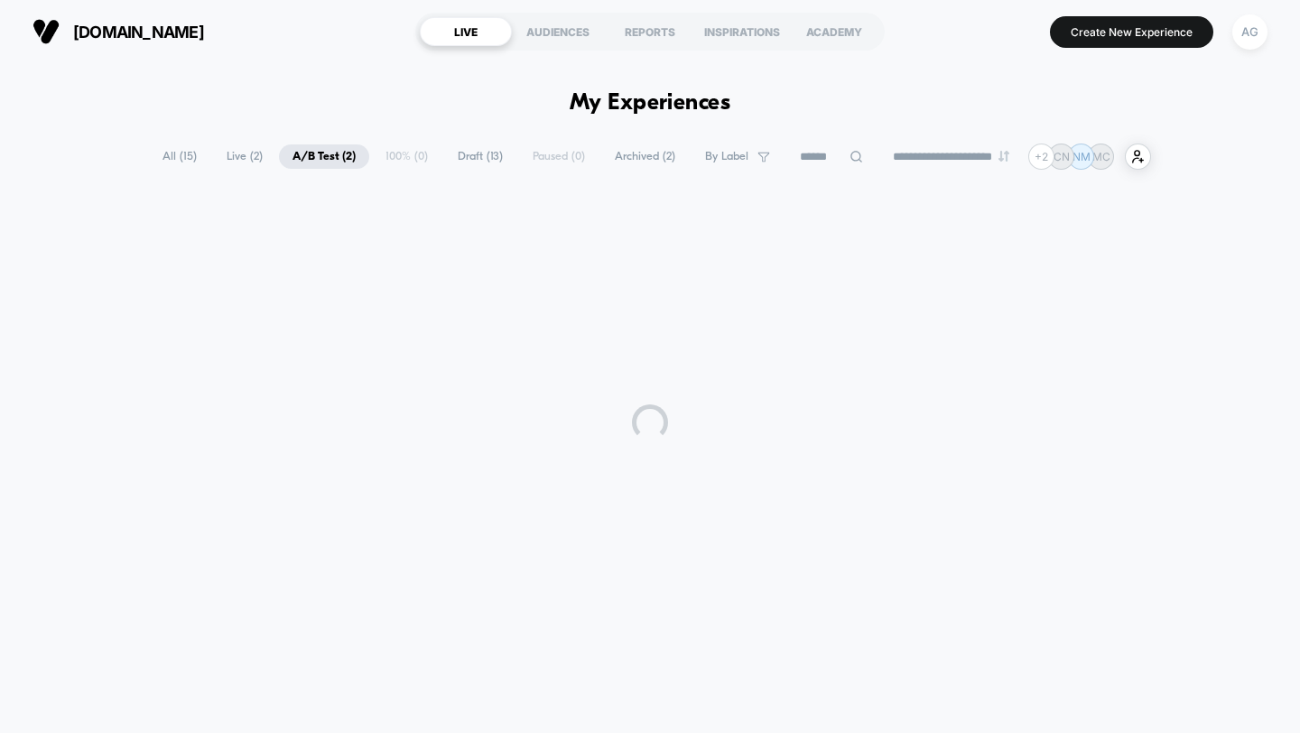
scroll to position [0, 0]
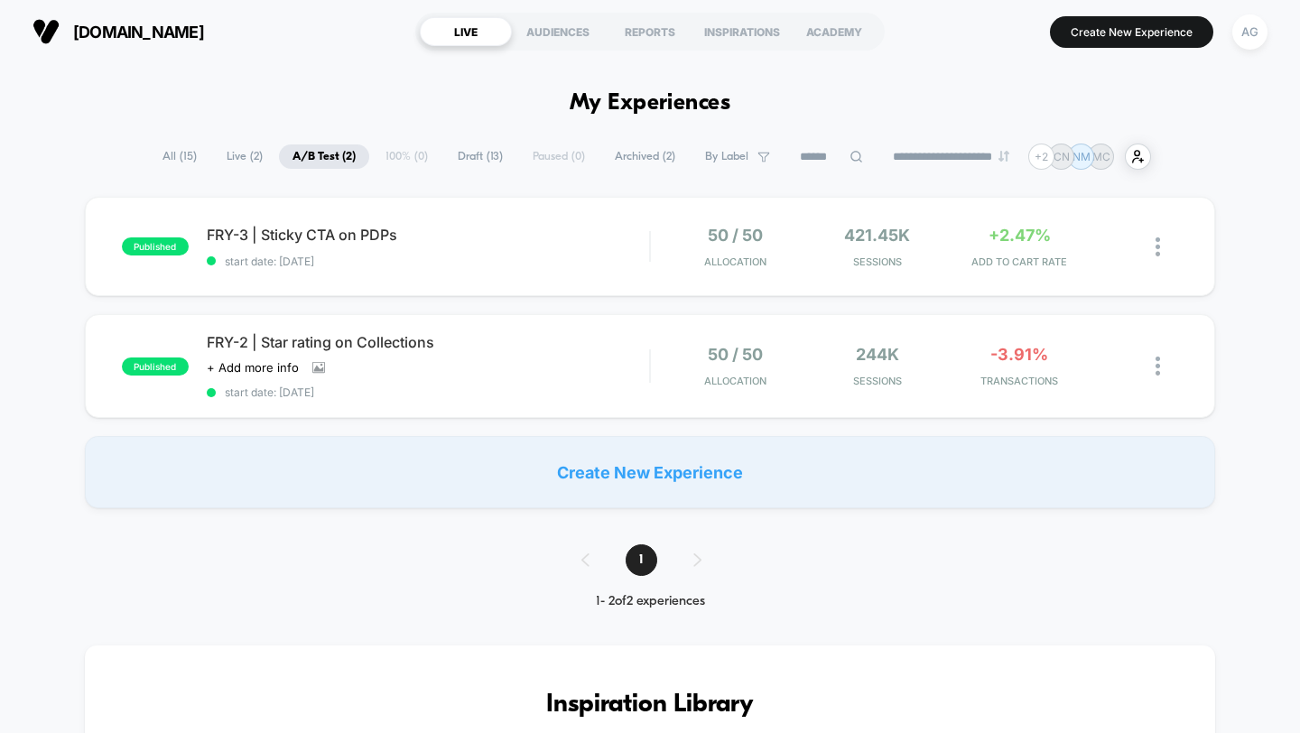
click at [247, 156] on span "Live ( 2 )" at bounding box center [244, 156] width 63 height 24
click at [183, 146] on span "All ( 15 )" at bounding box center [179, 156] width 61 height 24
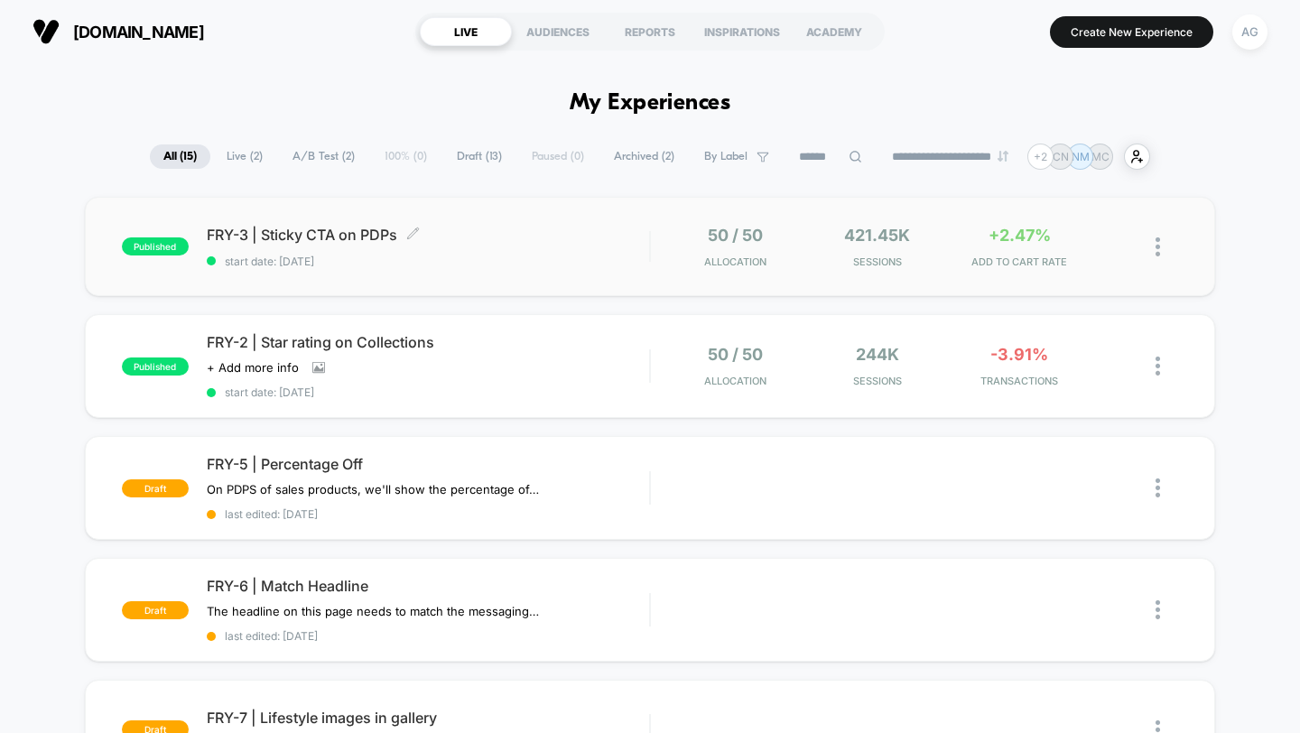
scroll to position [8, 0]
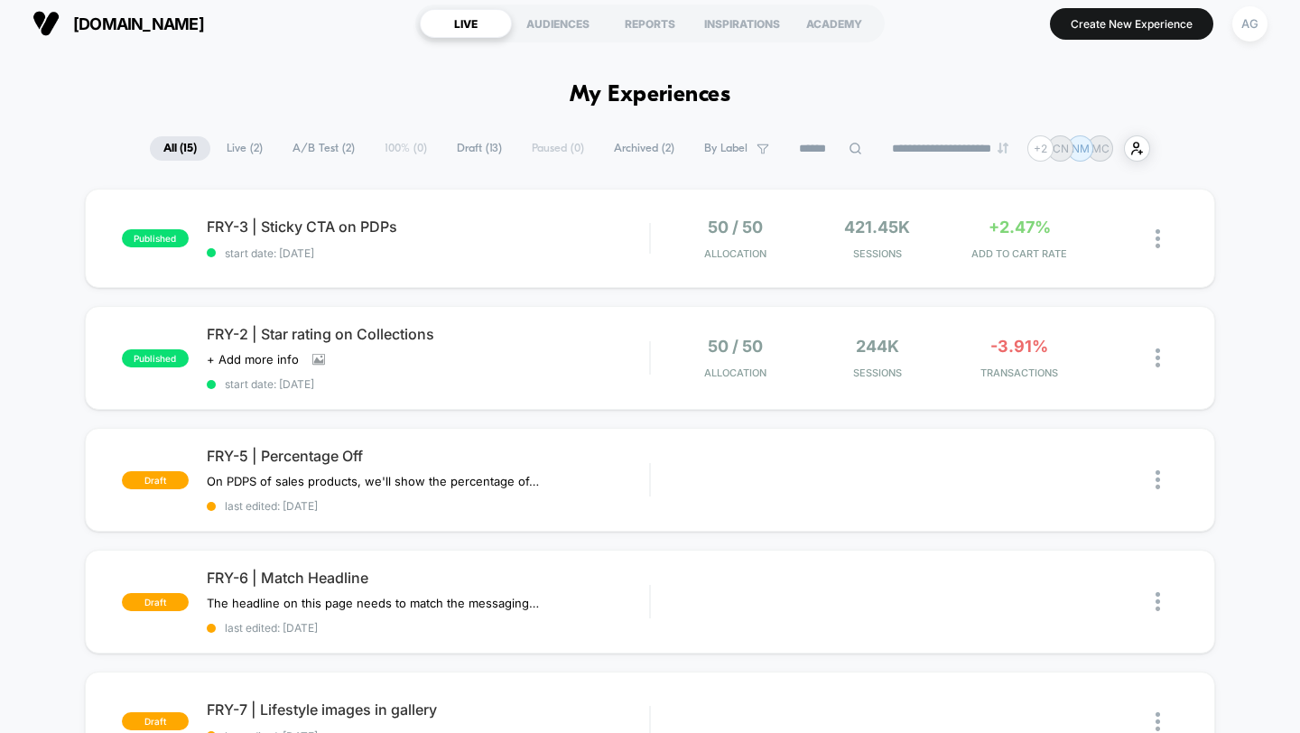
click at [600, 151] on span "Archived ( 2 )" at bounding box center [644, 148] width 88 height 24
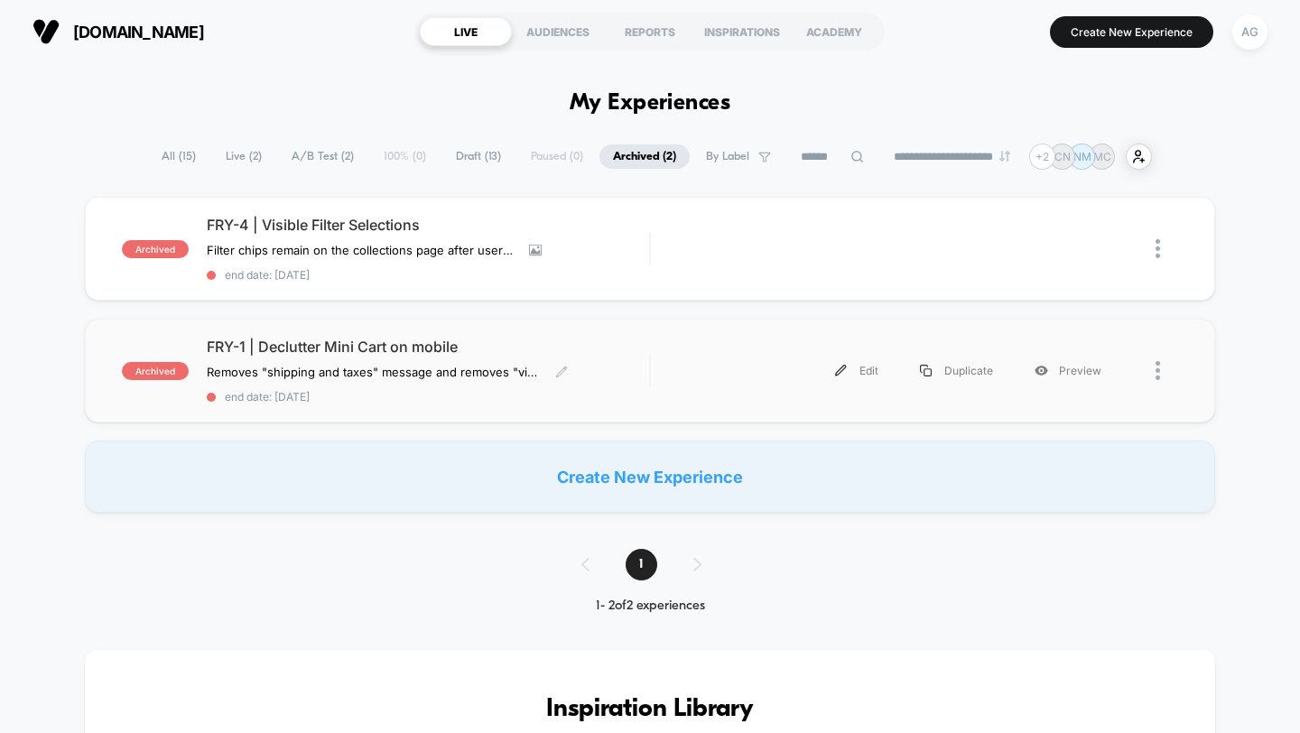
click at [588, 343] on span "FRY-1 | Declutter Mini Cart on mobile" at bounding box center [428, 347] width 443 height 18
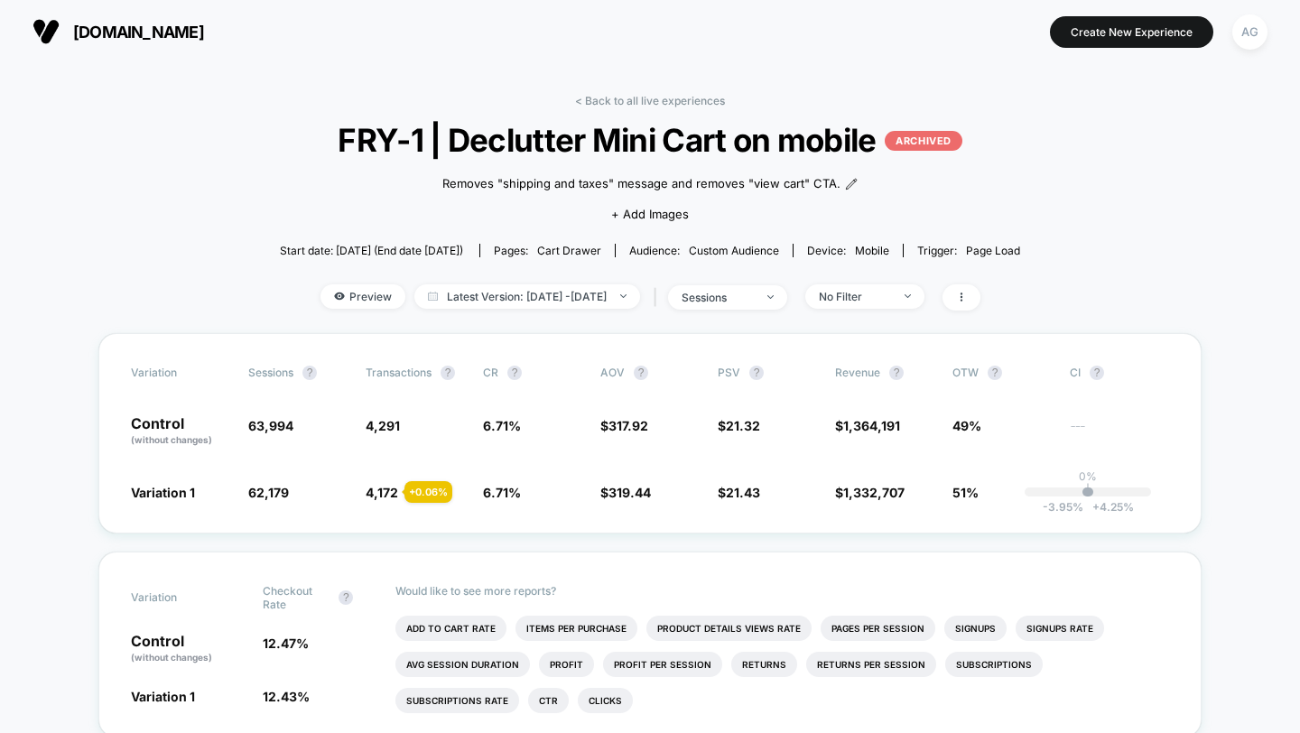
click at [685, 97] on link "< Back to all live experiences" at bounding box center [650, 101] width 150 height 14
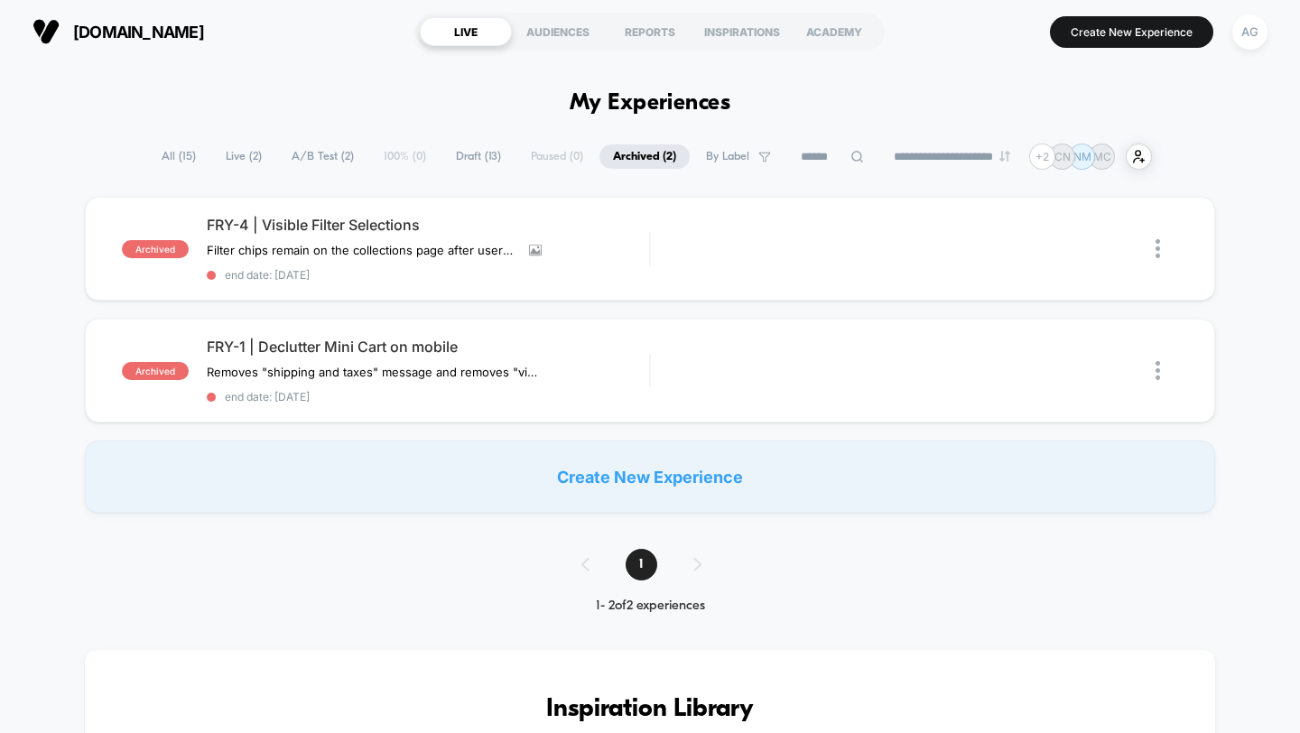
click at [473, 153] on span "Draft ( 13 )" at bounding box center [478, 156] width 72 height 24
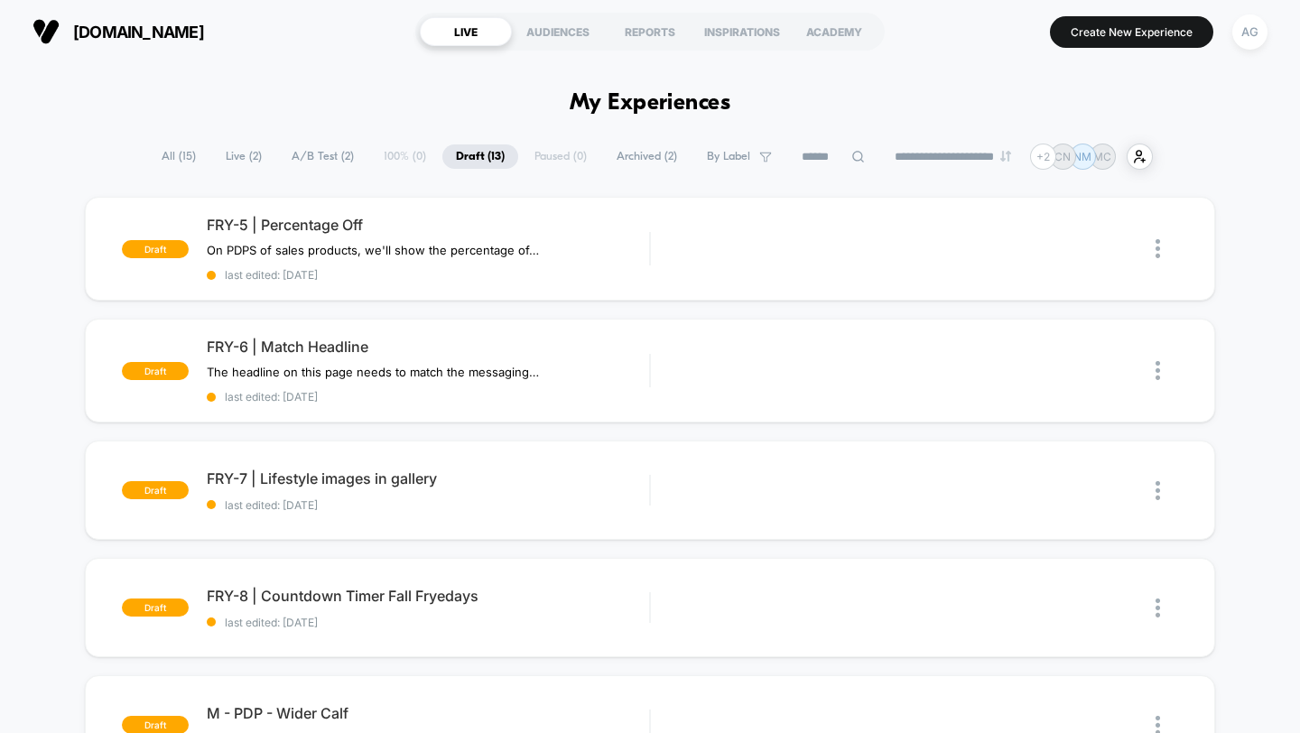
click at [322, 148] on span "A/B Test ( 2 )" at bounding box center [322, 156] width 89 height 24
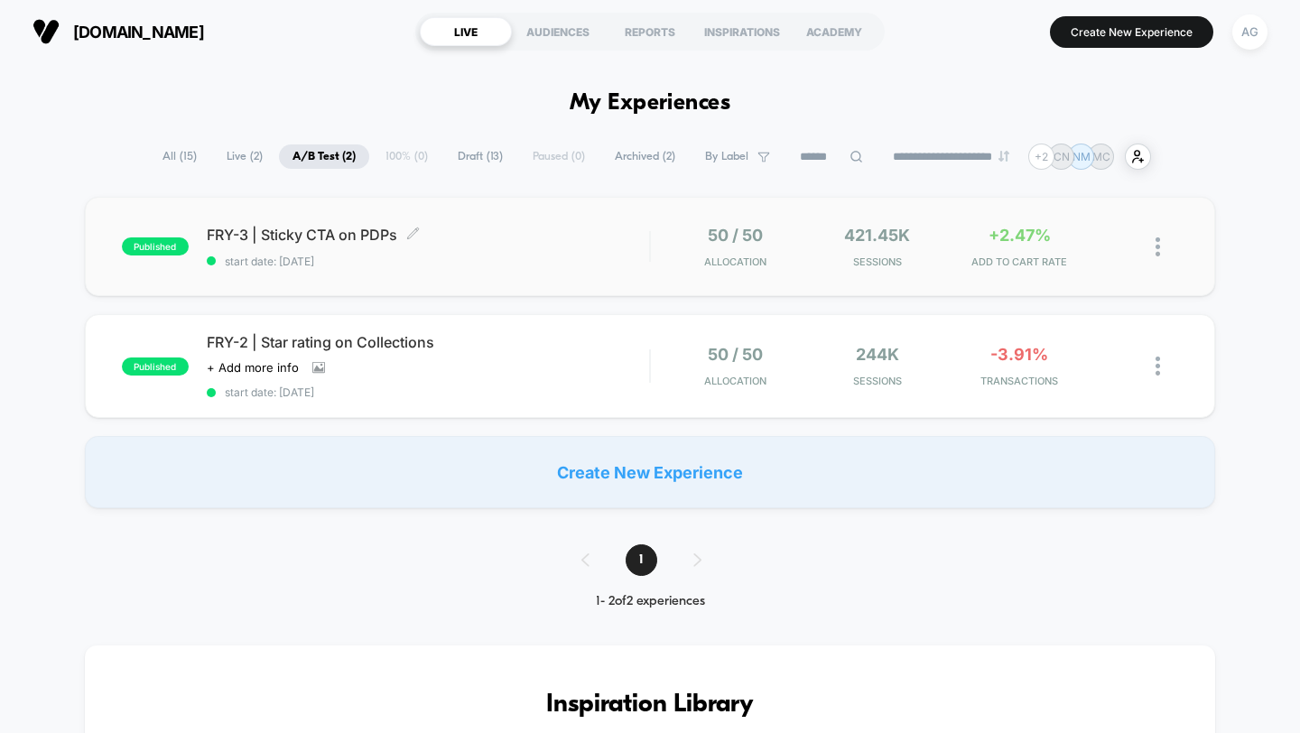
click at [538, 253] on div "FRY-3 | Sticky CTA on PDPs Click to edit experience details Click to edit exper…" at bounding box center [428, 247] width 443 height 42
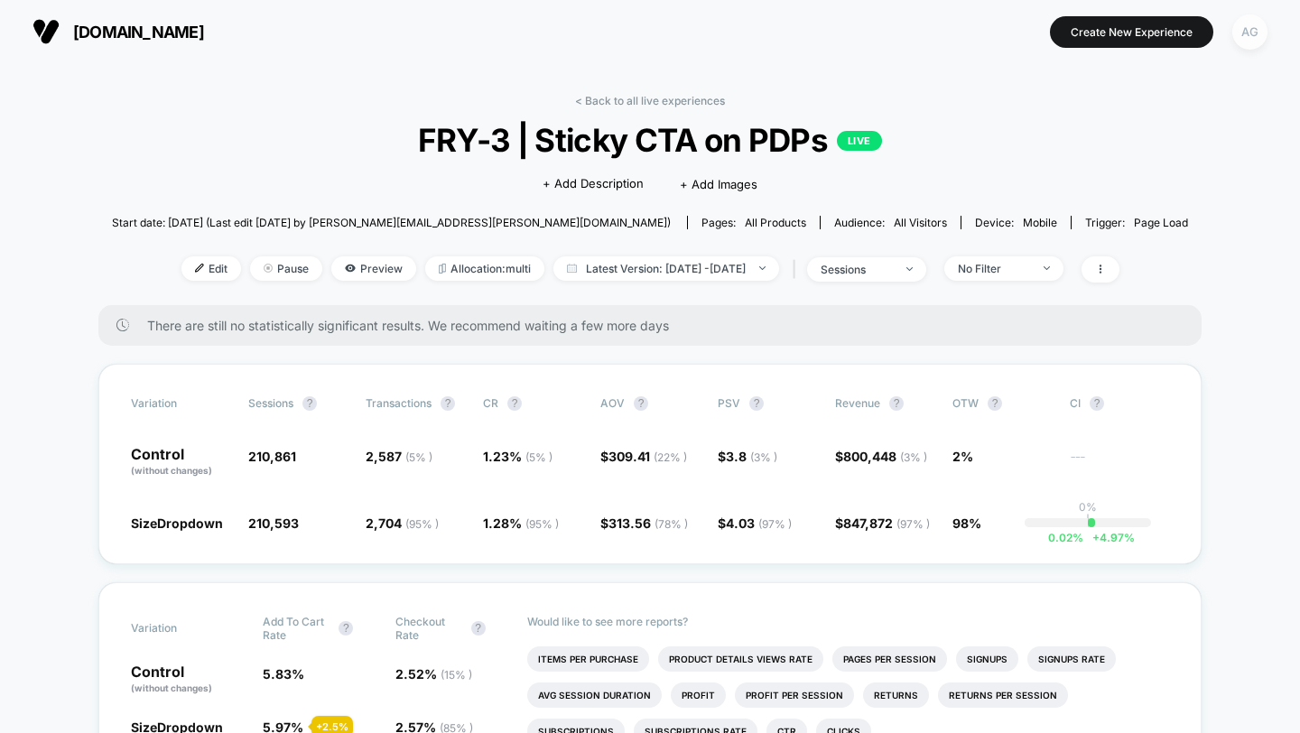
click at [1249, 42] on div "AG" at bounding box center [1249, 31] width 35 height 35
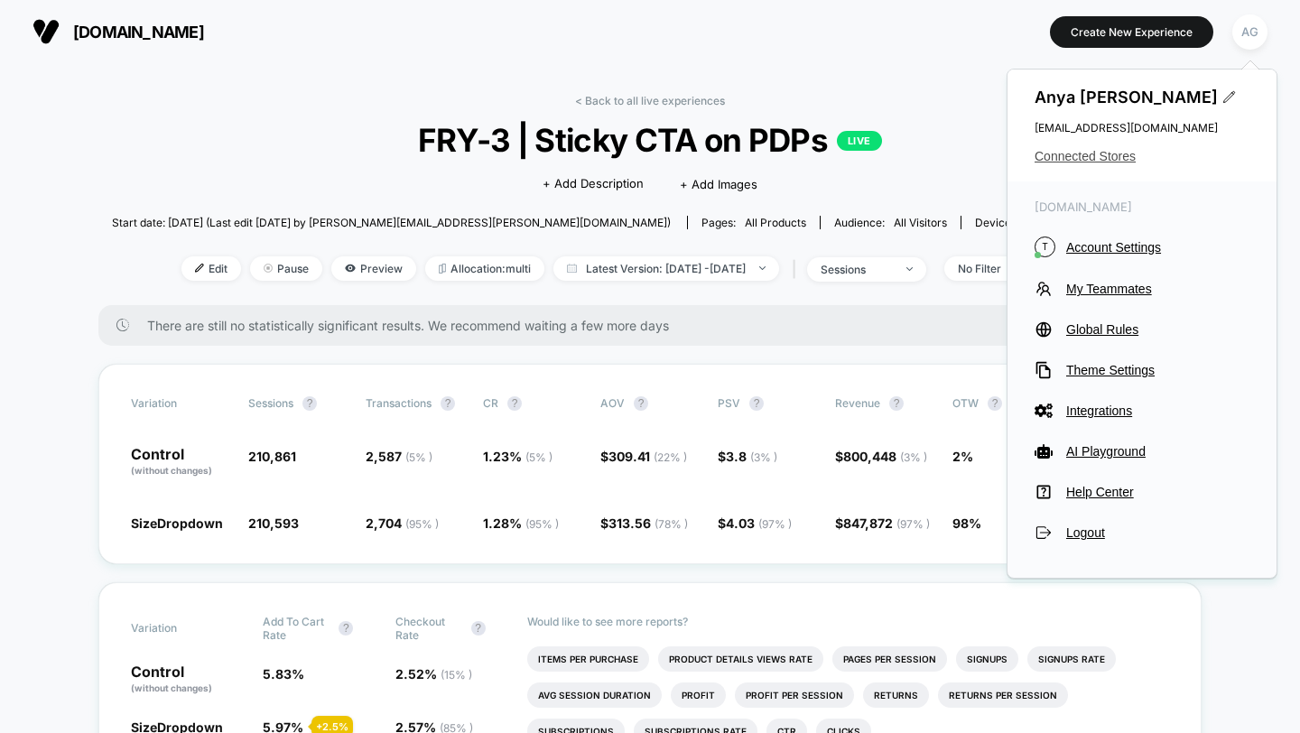
click at [1082, 153] on span "Connected Stores" at bounding box center [1142, 156] width 215 height 14
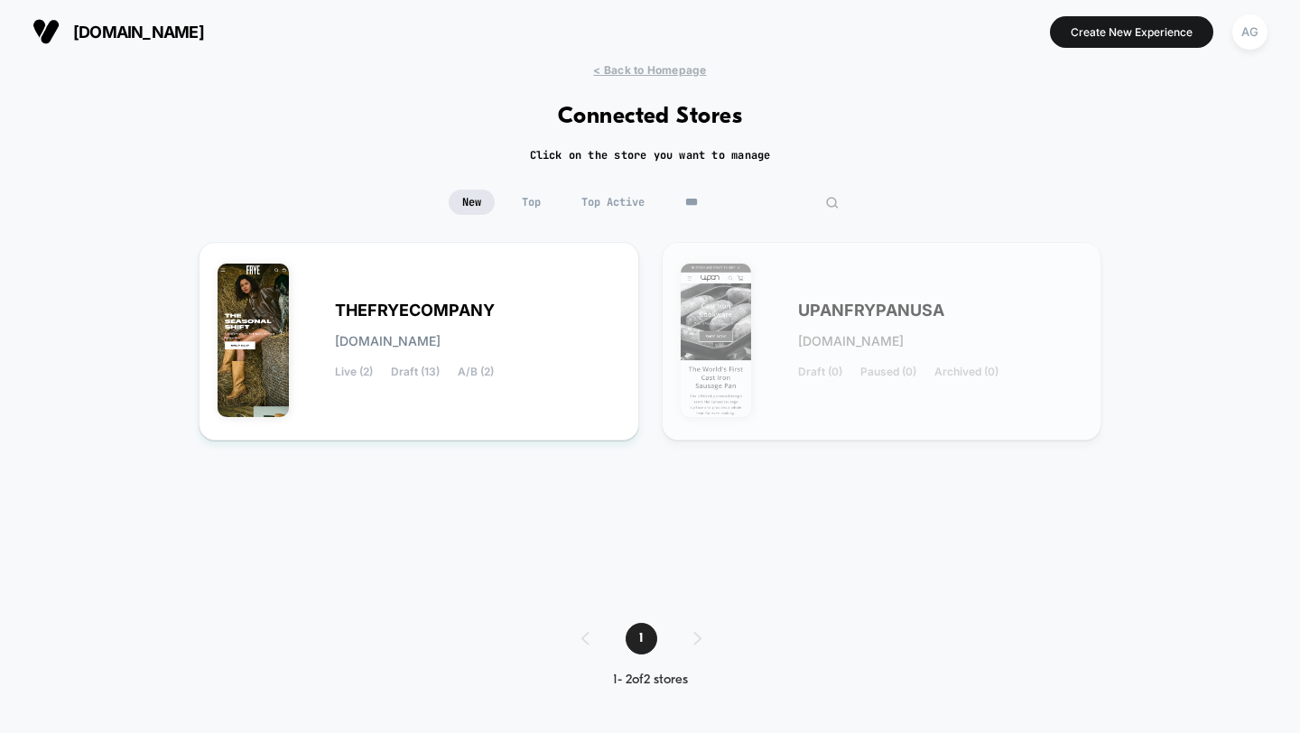
click at [738, 200] on input "***" at bounding box center [762, 202] width 181 height 25
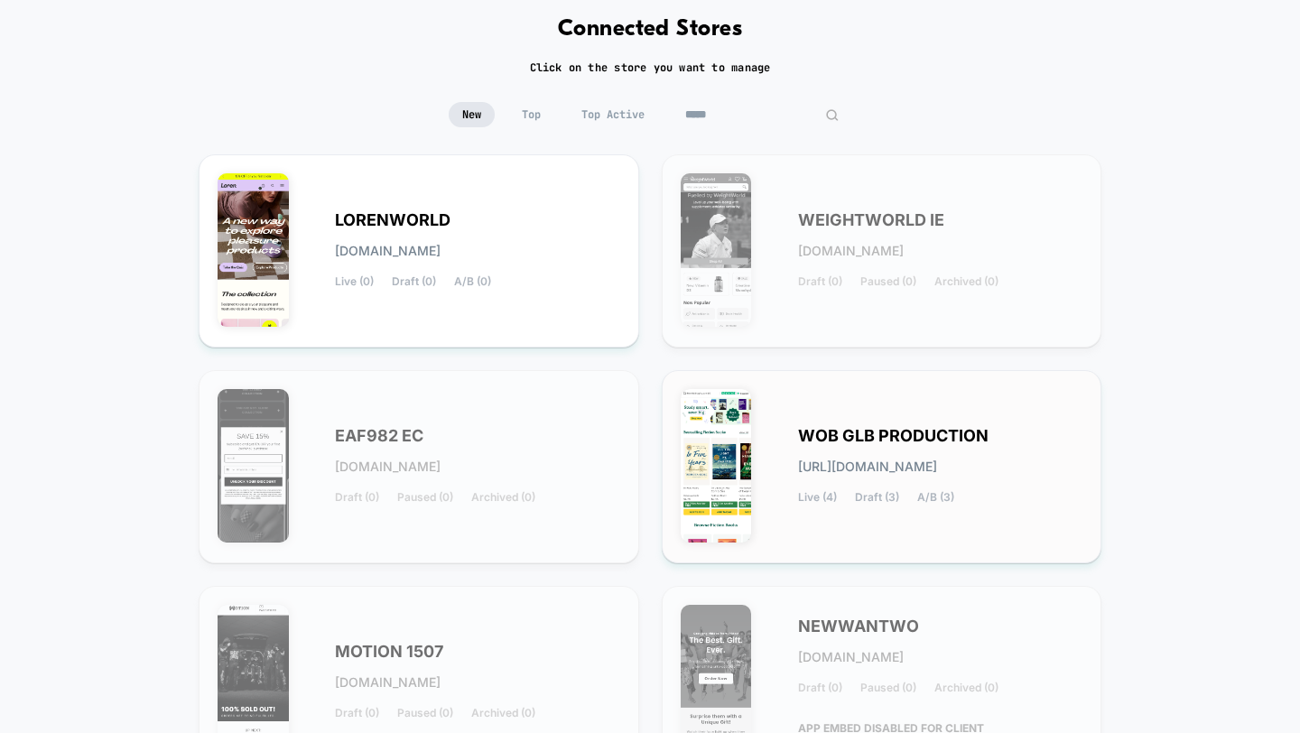
type input "*****"
click at [840, 430] on span "WOB GLB PRODUCTION" at bounding box center [893, 436] width 190 height 13
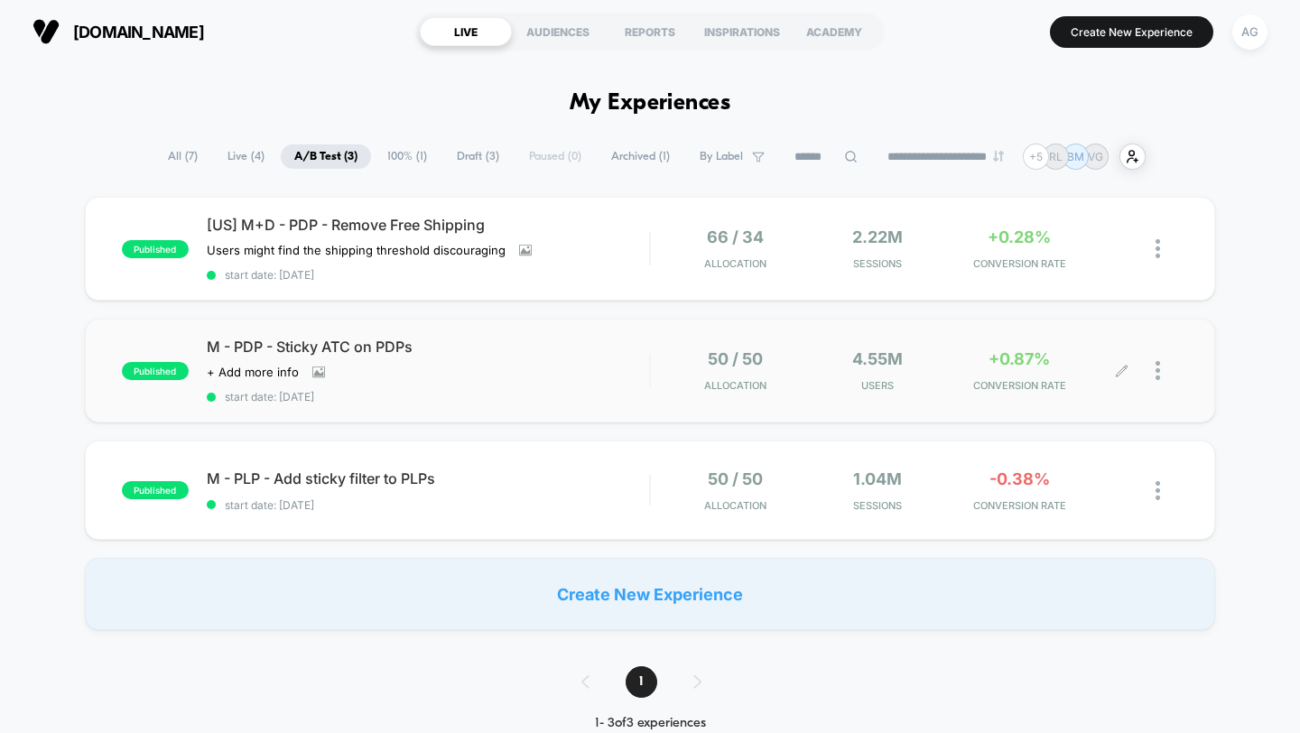
click at [816, 358] on div "4.55M Users" at bounding box center [877, 370] width 133 height 42
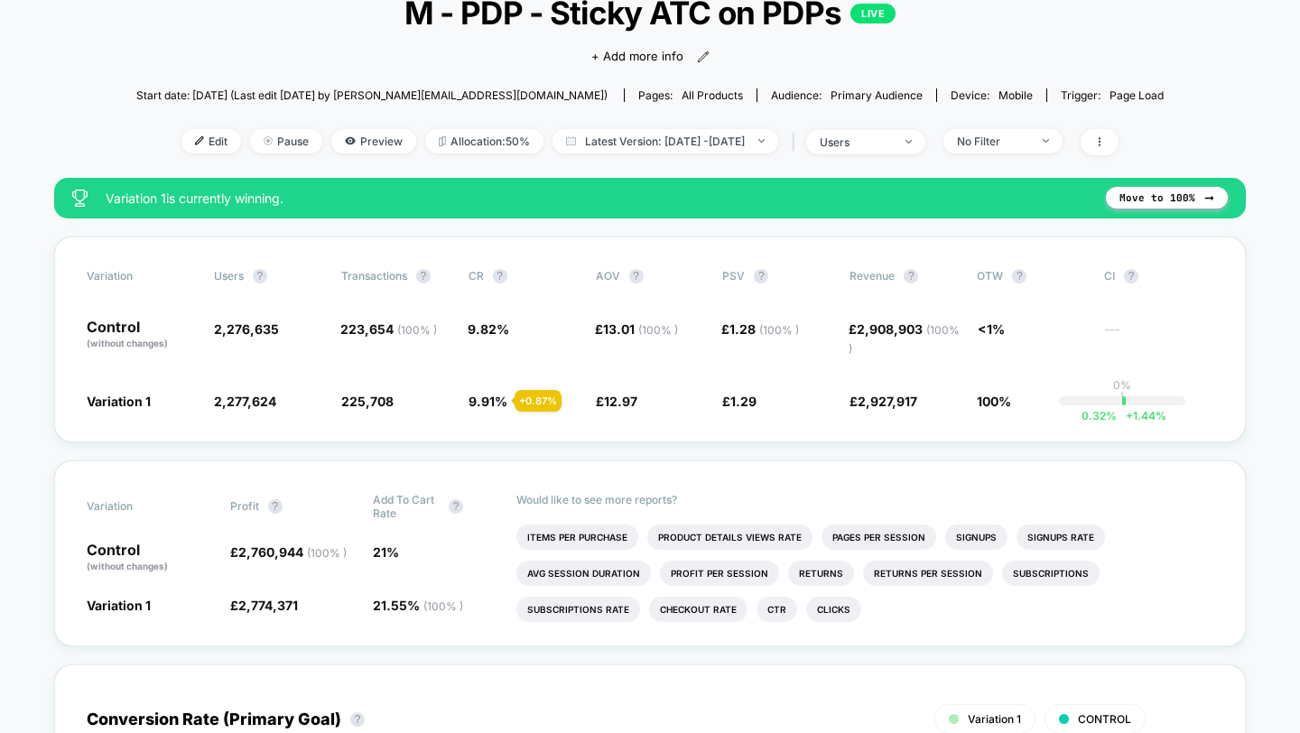
scroll to position [144, 0]
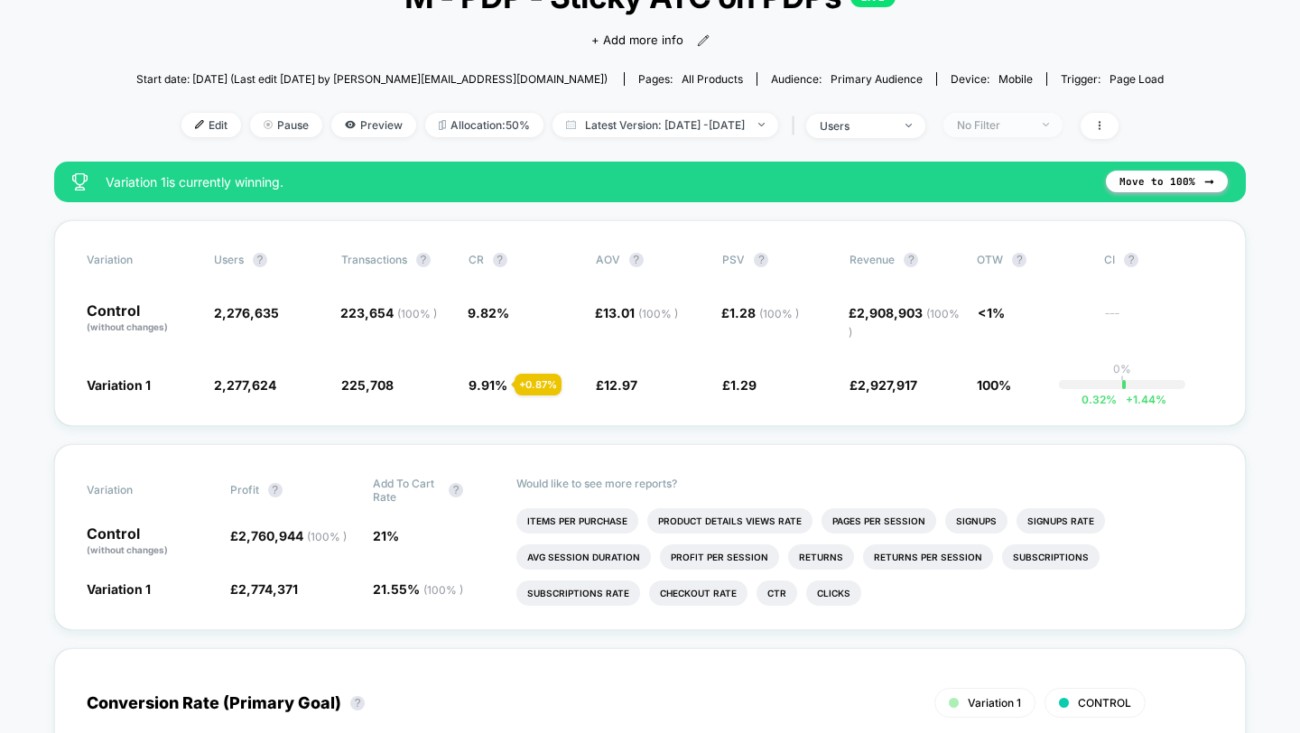
click at [1034, 131] on span "No Filter" at bounding box center [1002, 125] width 119 height 24
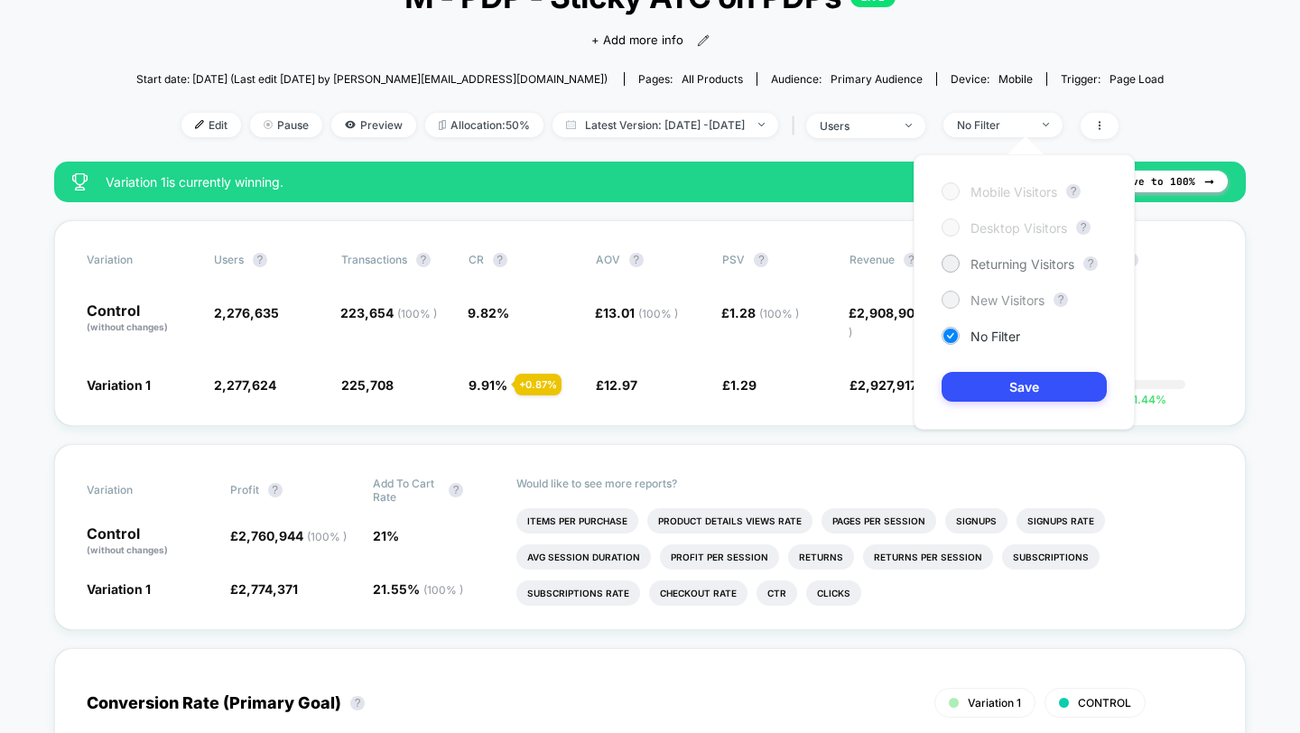
click at [973, 292] on span "New Visitors" at bounding box center [1007, 299] width 74 height 15
click at [983, 374] on button "Save" at bounding box center [1024, 387] width 165 height 30
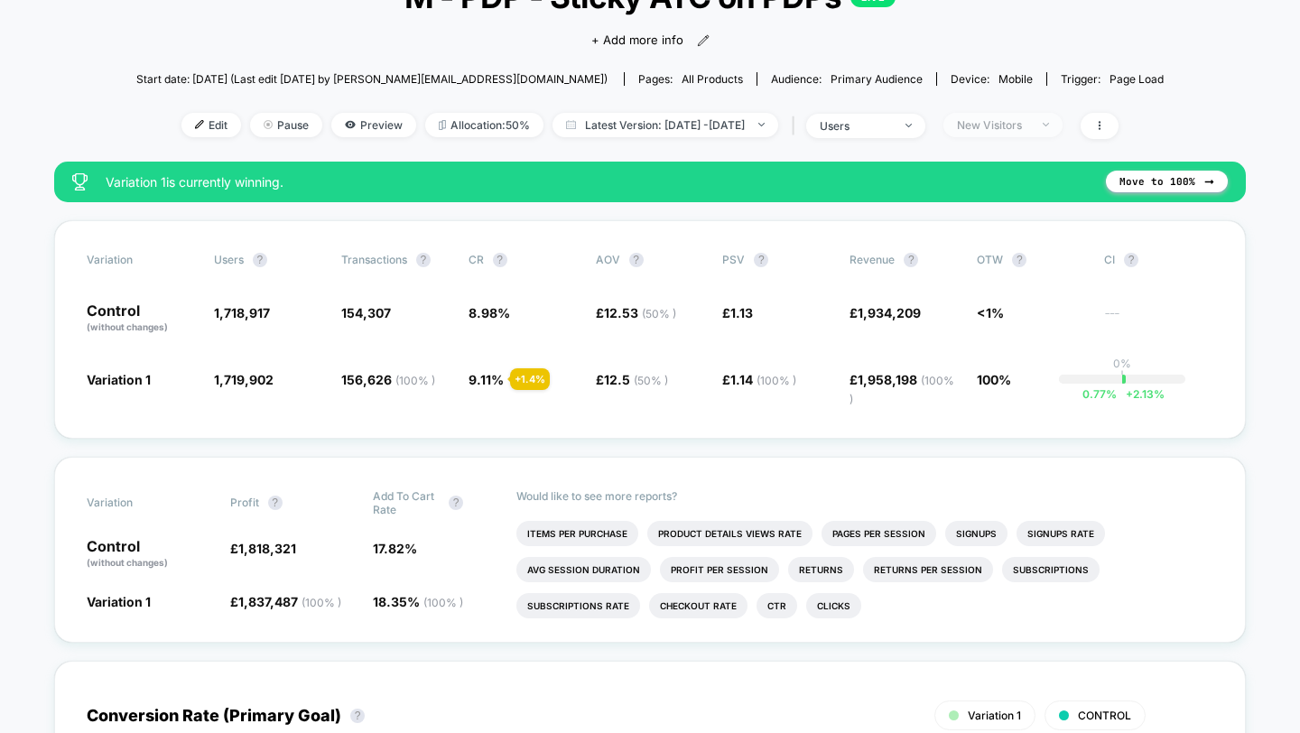
click at [1029, 118] on div "New Visitors" at bounding box center [993, 125] width 72 height 14
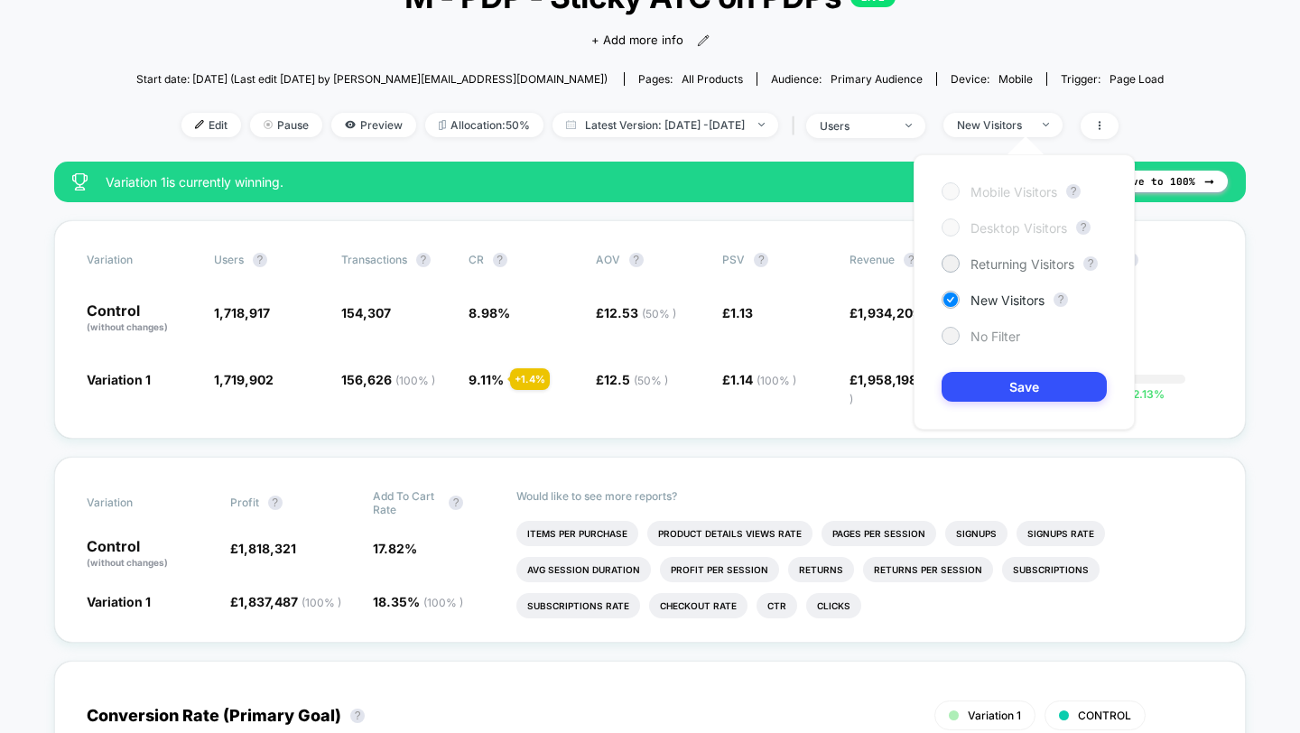
click at [972, 339] on span "No Filter" at bounding box center [995, 336] width 50 height 15
click at [981, 404] on div "Mobile Visitors ? Desktop Visitors ? Returning Visitors ? New Visitors ? No Fil…" at bounding box center [1024, 291] width 221 height 275
click at [987, 393] on button "Save" at bounding box center [1024, 387] width 165 height 30
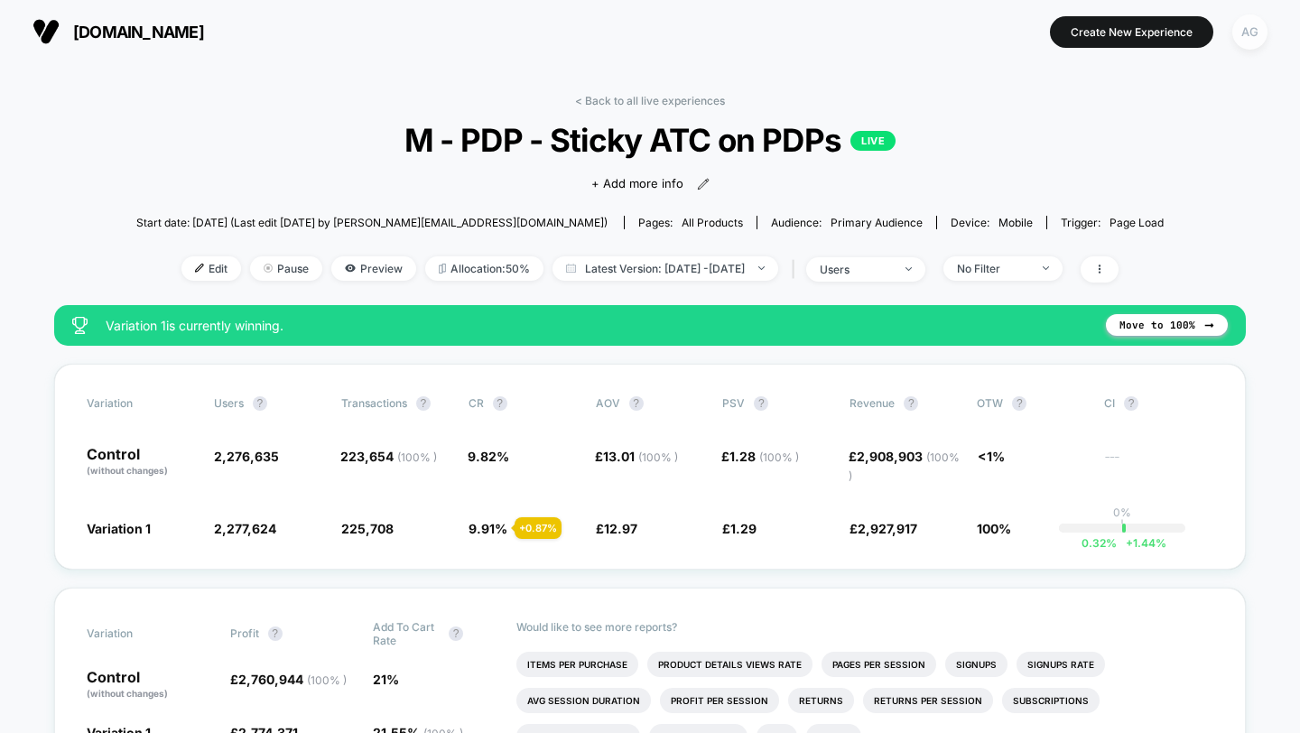
click at [1249, 36] on div "AG" at bounding box center [1249, 31] width 35 height 35
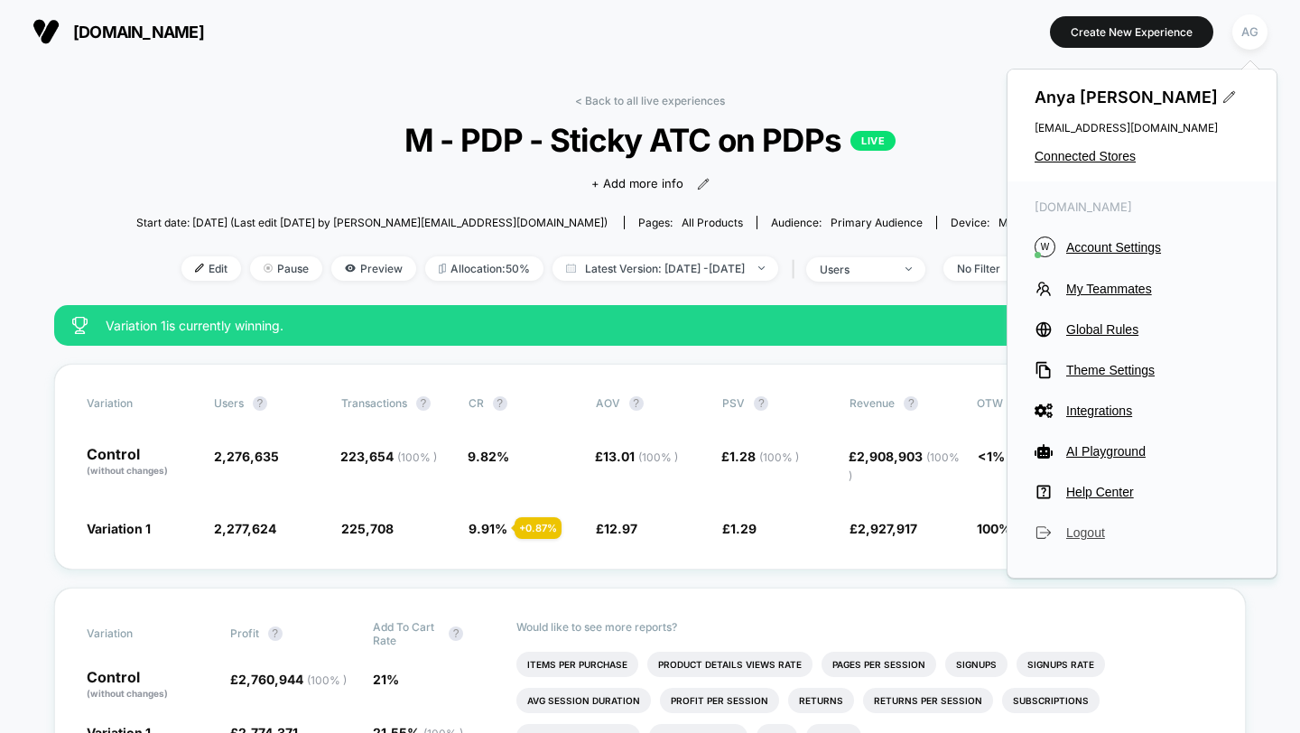
click at [1075, 537] on span "Logout" at bounding box center [1157, 532] width 183 height 14
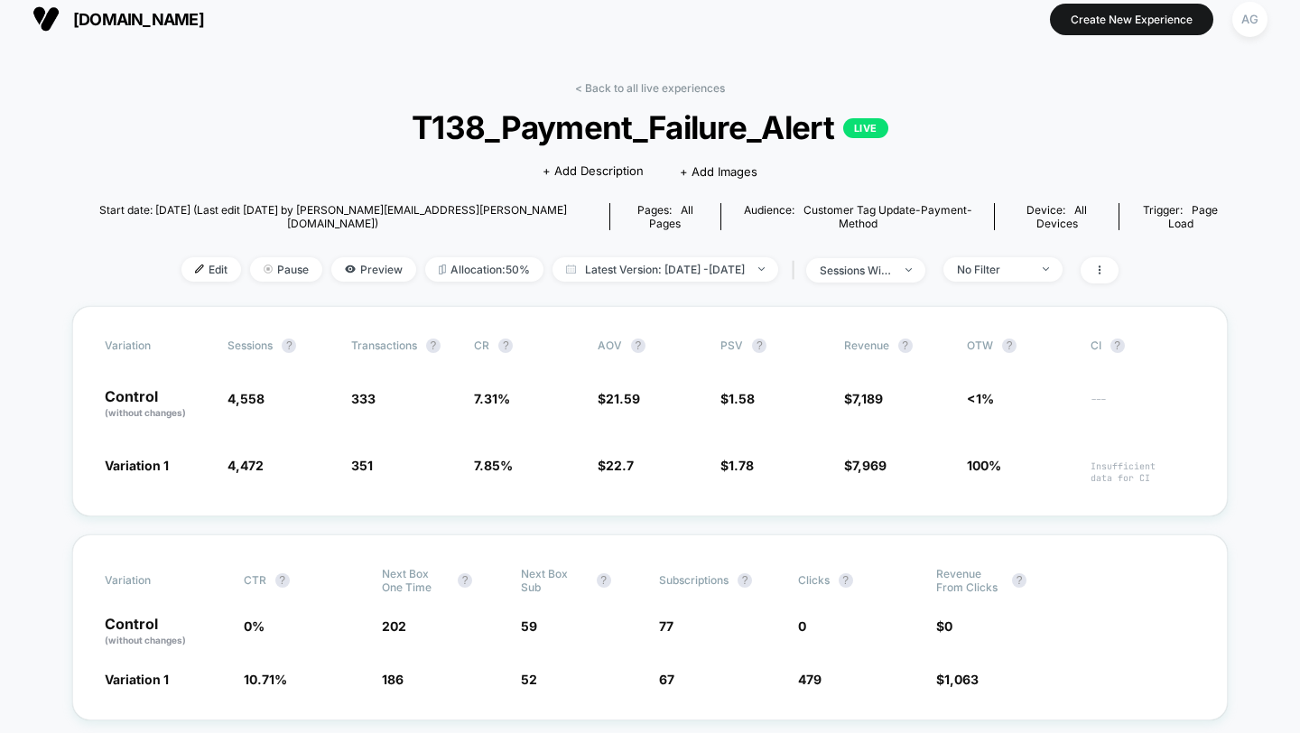
scroll to position [14, 0]
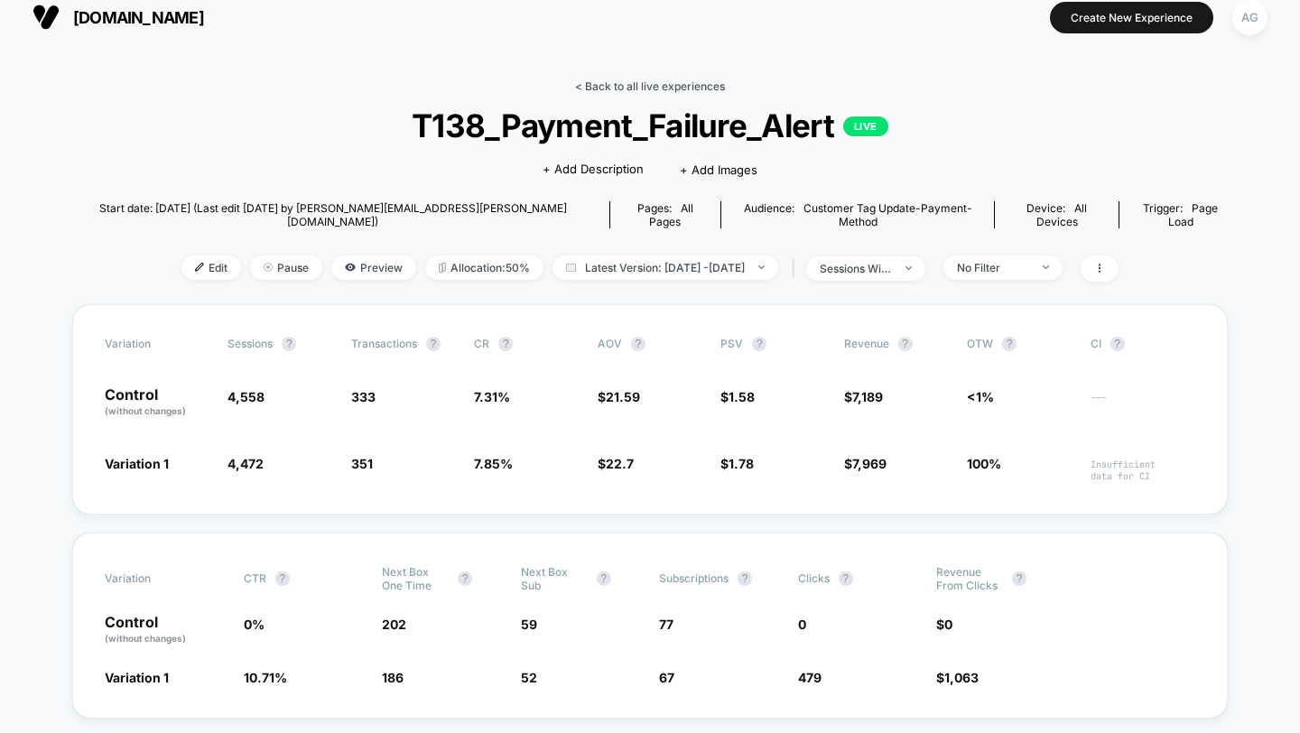
click at [649, 79] on link "< Back to all live experiences" at bounding box center [650, 86] width 150 height 14
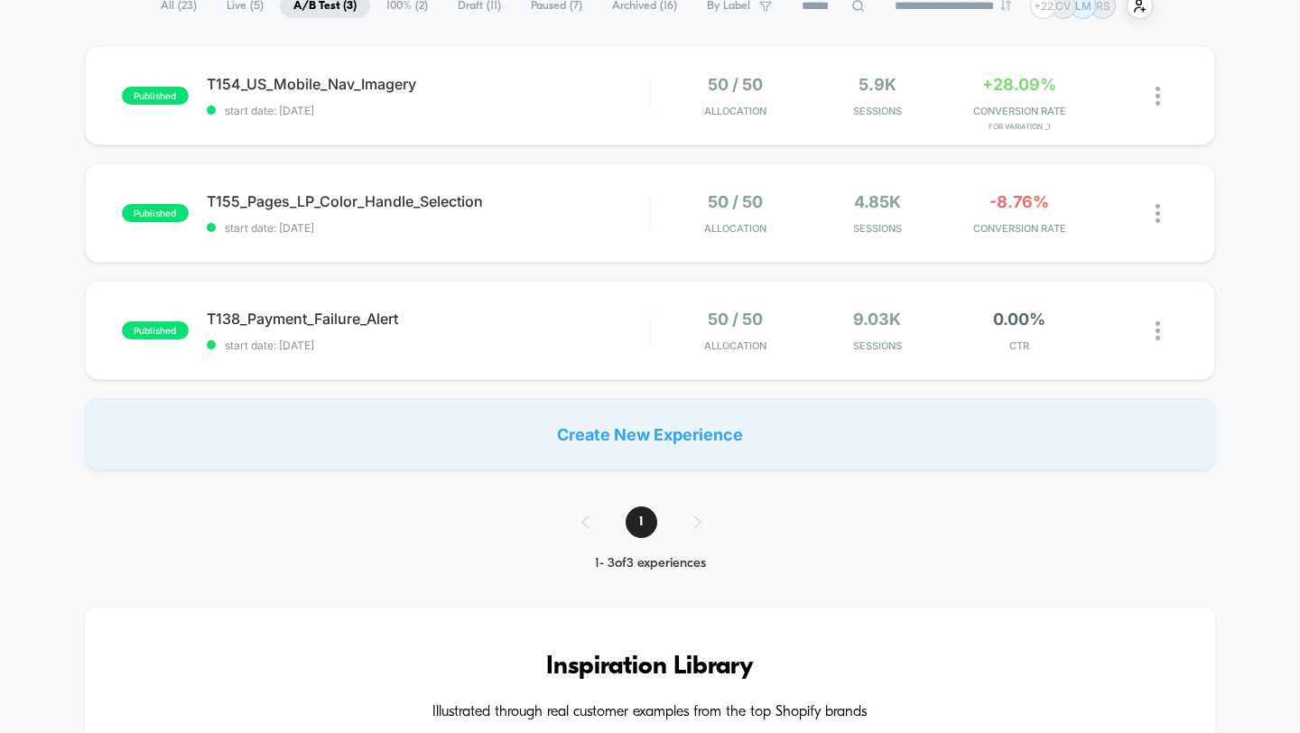
scroll to position [216, 0]
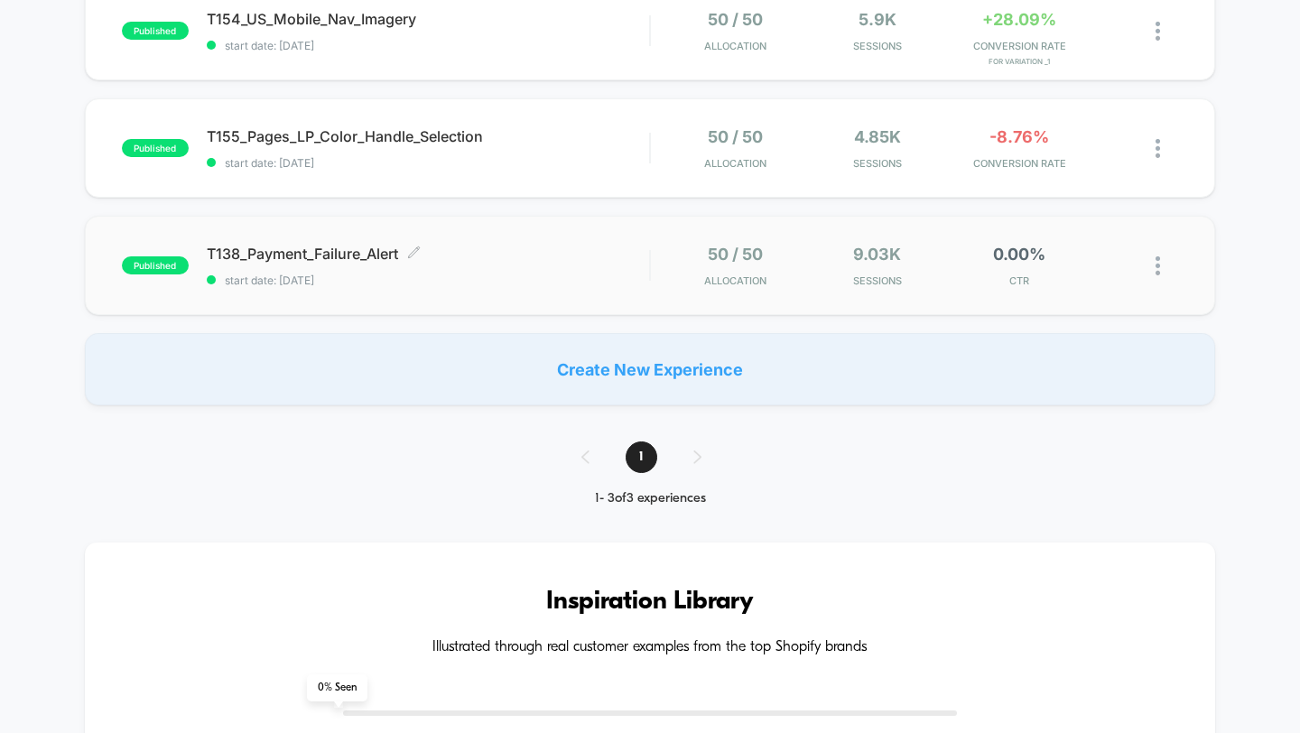
click at [600, 272] on div "T138_Payment_Failure_Alert Click to edit experience details Click to edit exper…" at bounding box center [428, 266] width 443 height 42
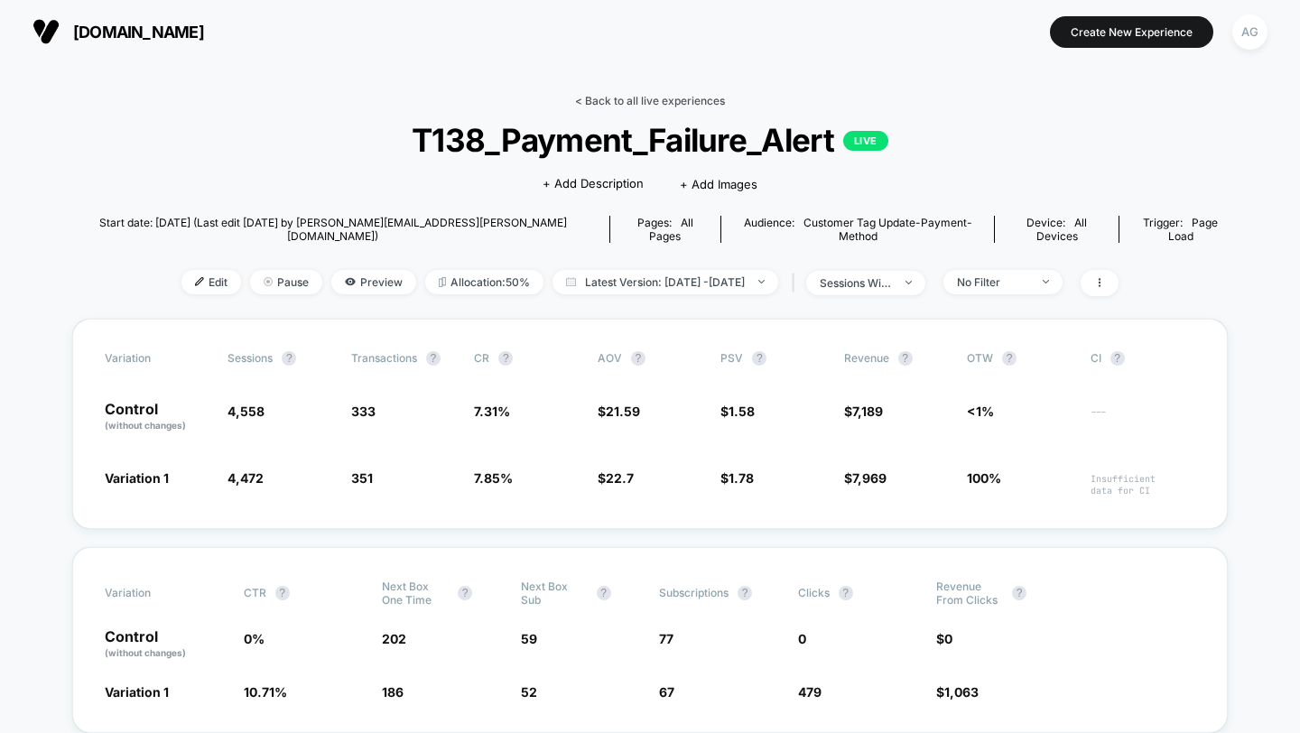
click at [682, 98] on link "< Back to all live experiences" at bounding box center [650, 101] width 150 height 14
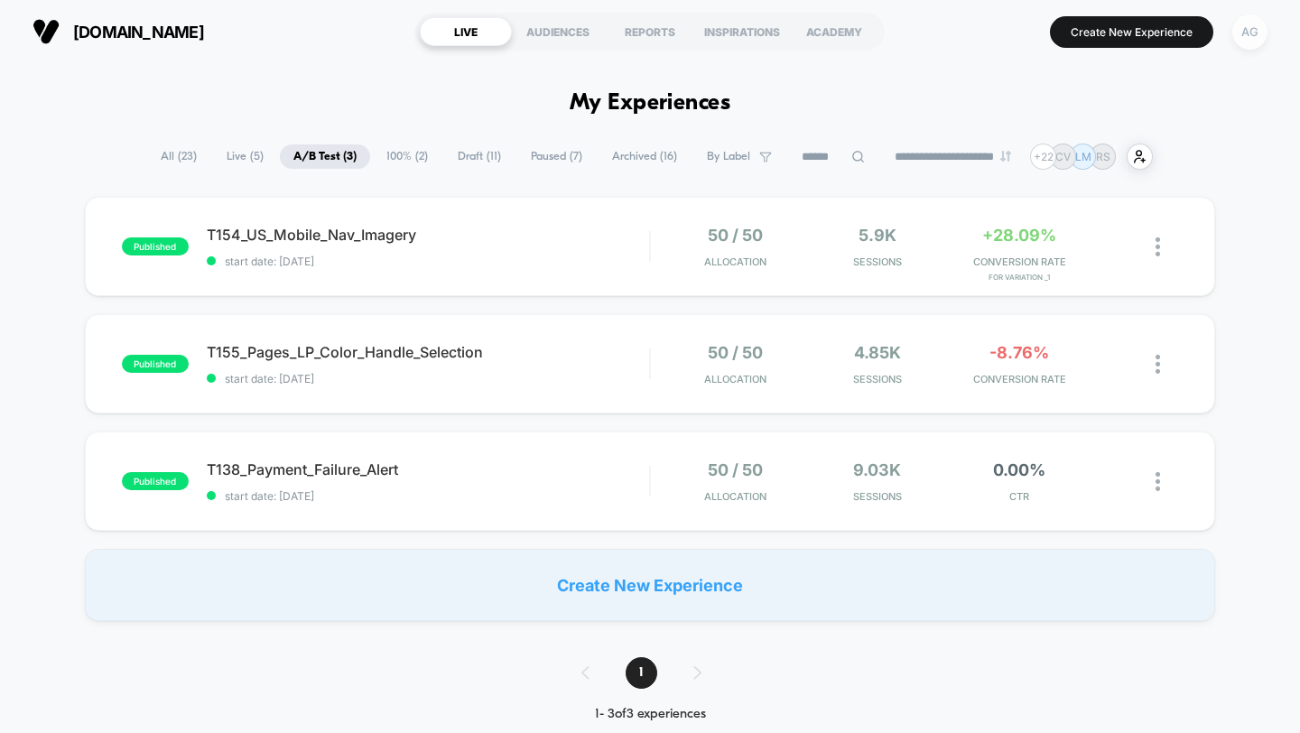
click at [1257, 32] on div "AG" at bounding box center [1249, 31] width 35 height 35
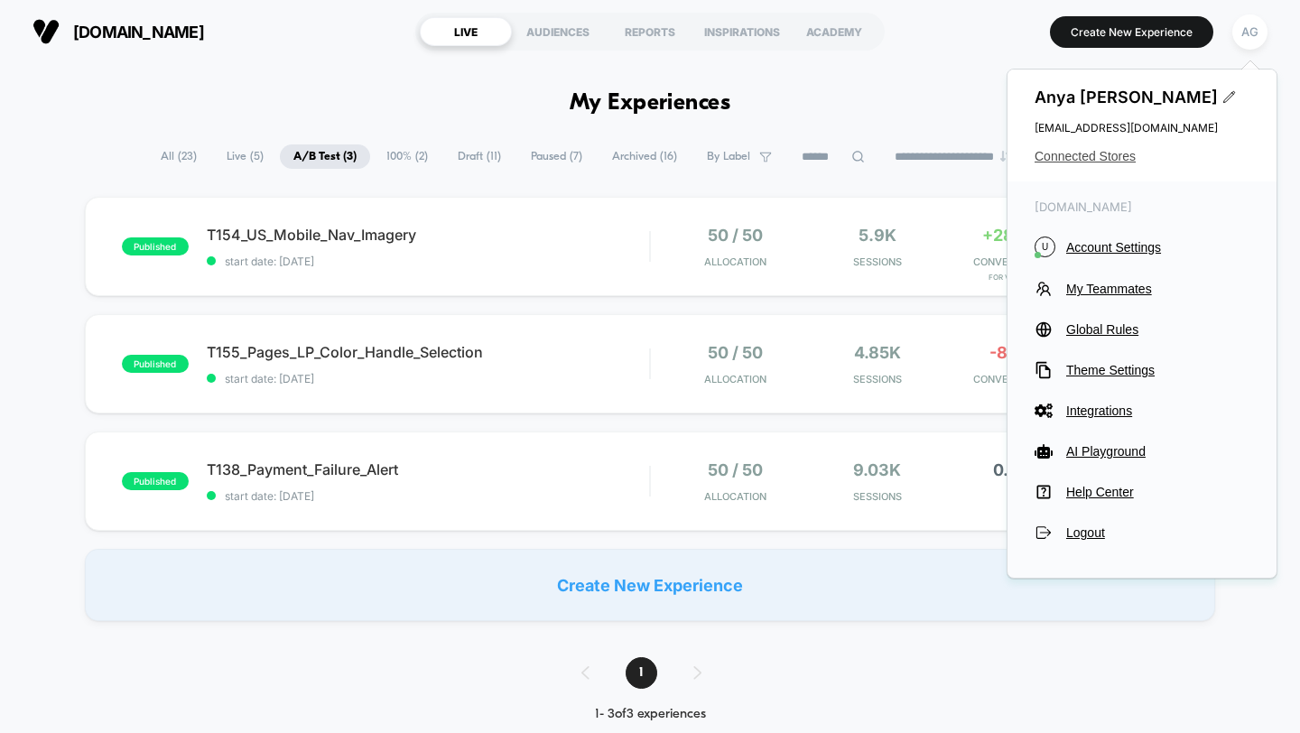
click at [1100, 154] on span "Connected Stores" at bounding box center [1142, 156] width 215 height 14
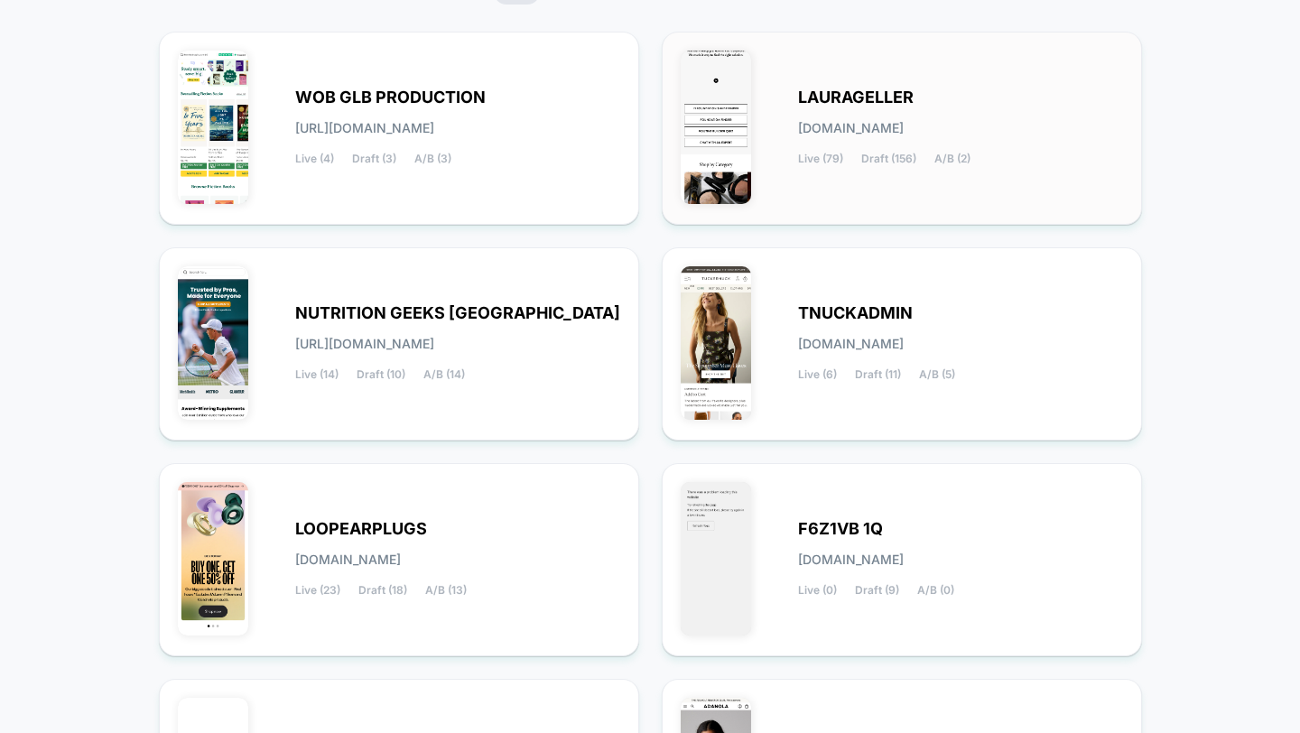
scroll to position [712, 0]
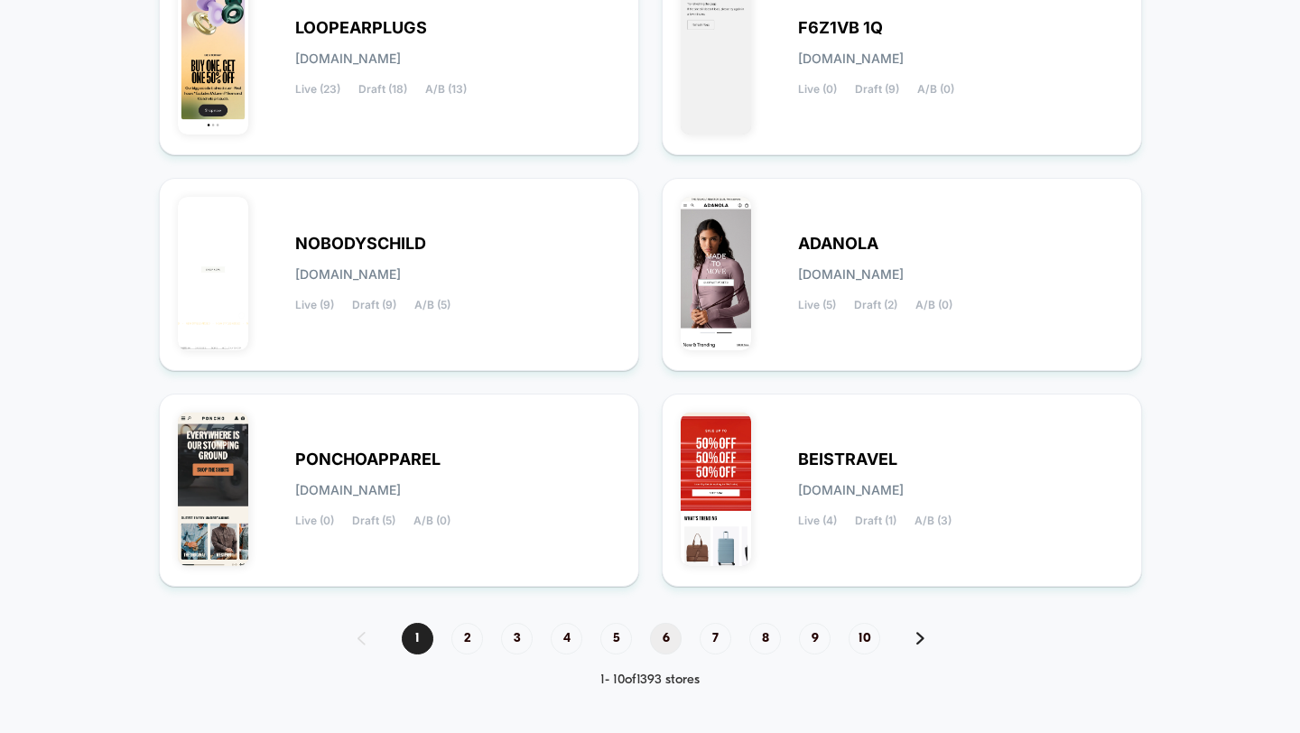
click at [664, 635] on span "6" at bounding box center [666, 639] width 32 height 32
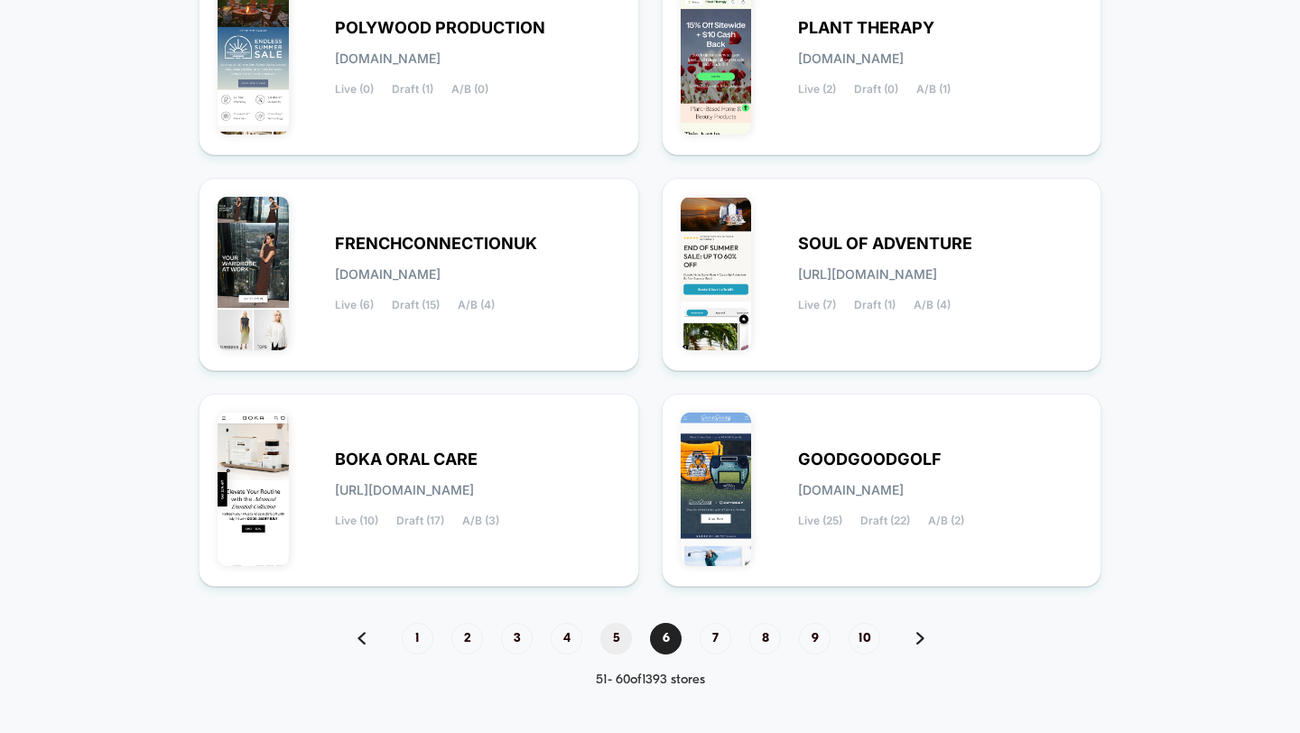
click at [613, 627] on span "5" at bounding box center [616, 639] width 32 height 32
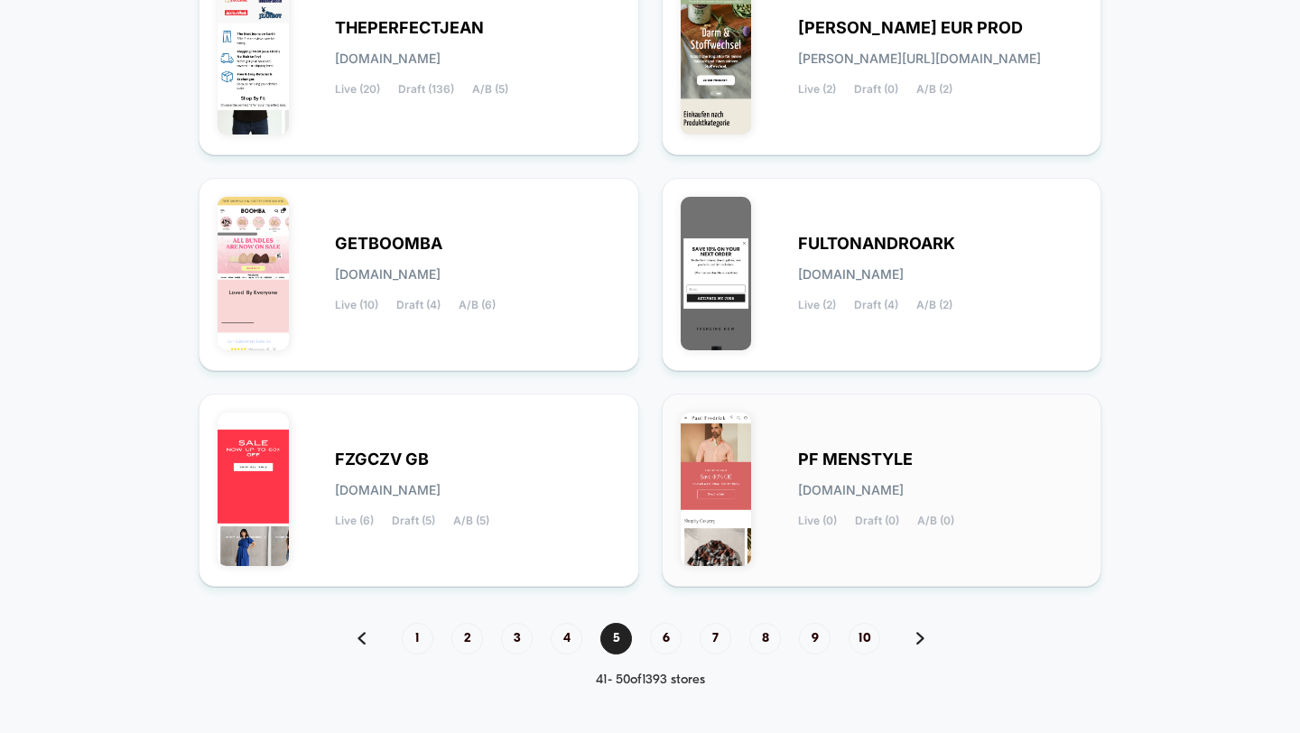
click at [820, 485] on span "pf-menstyle.myshopify.com" at bounding box center [851, 490] width 106 height 13
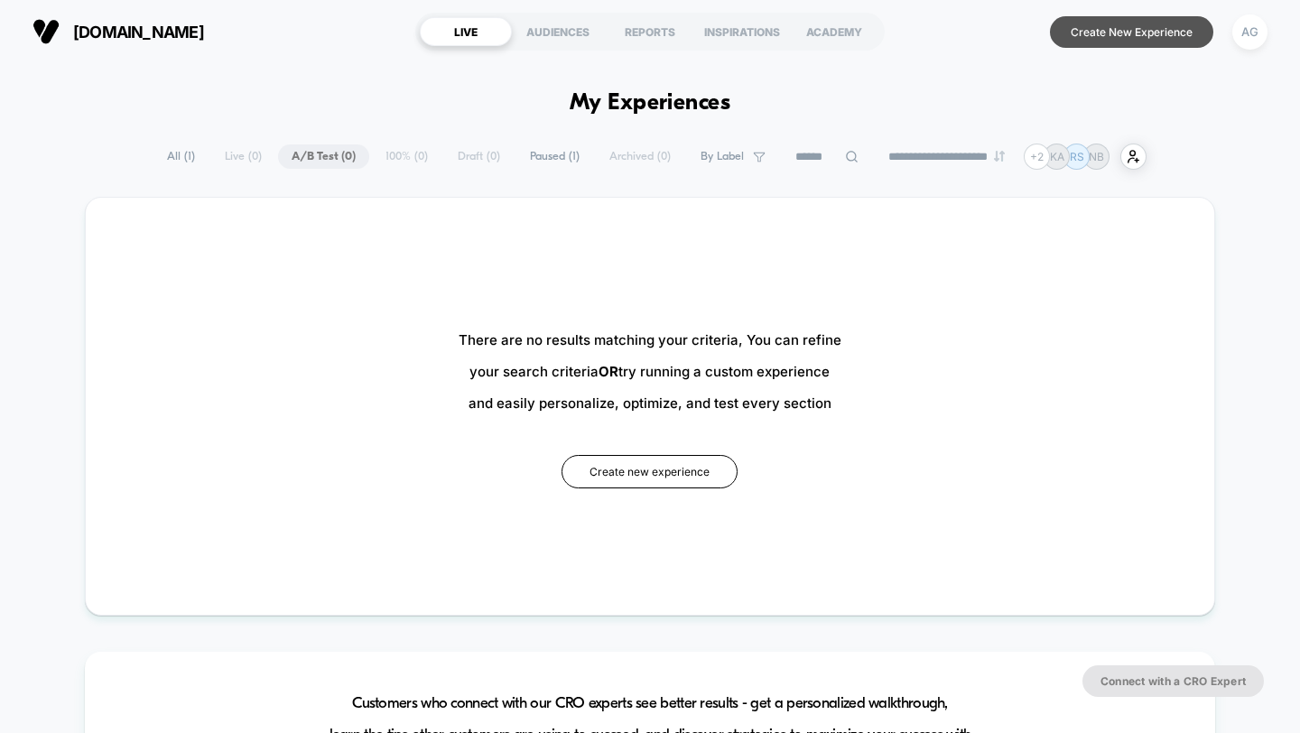
click at [1170, 38] on button "Create New Experience" at bounding box center [1131, 32] width 163 height 32
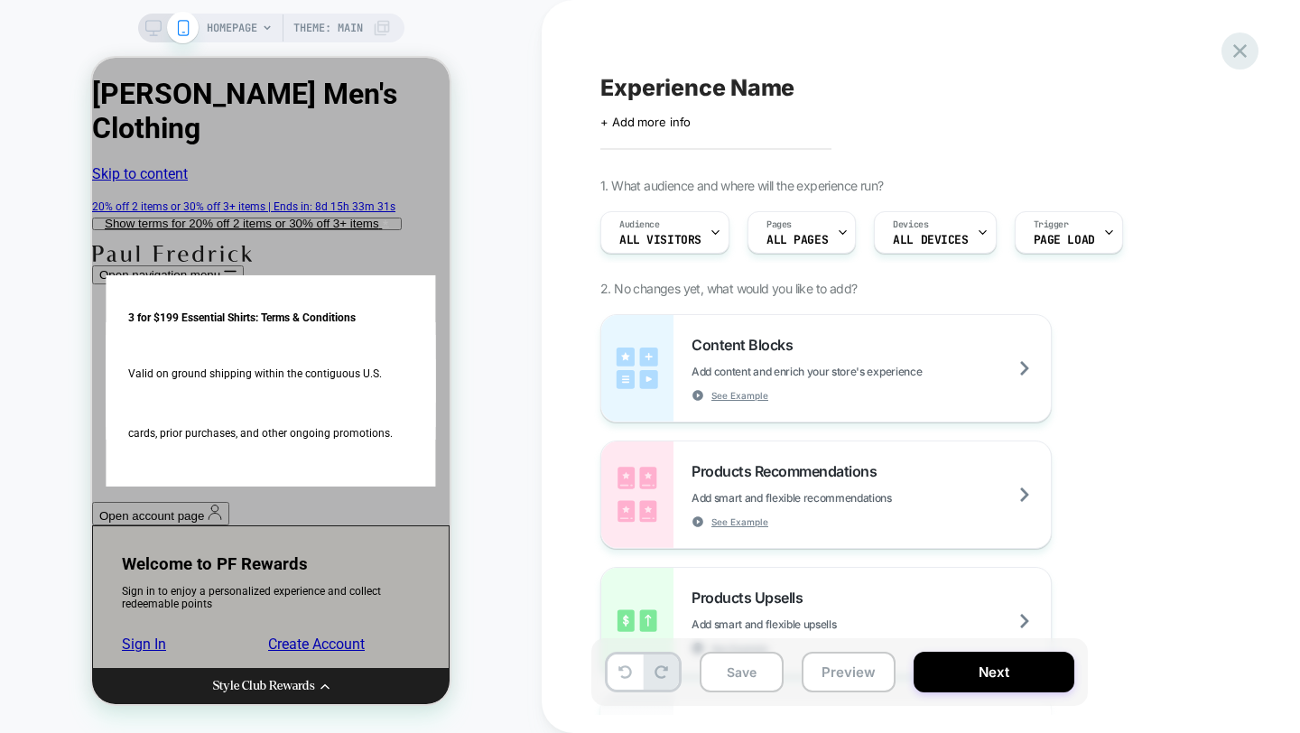
click at [1249, 41] on icon at bounding box center [1240, 51] width 24 height 24
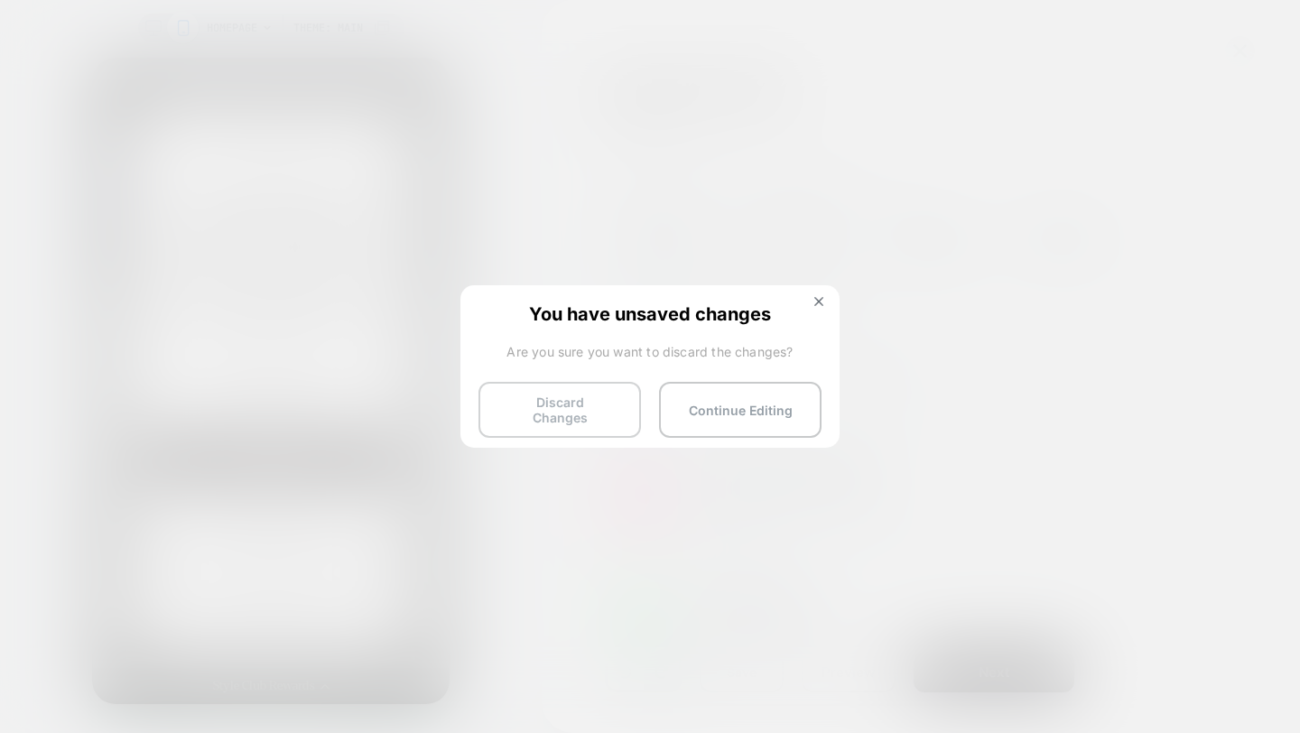
click at [556, 412] on button "Discard Changes" at bounding box center [559, 410] width 162 height 56
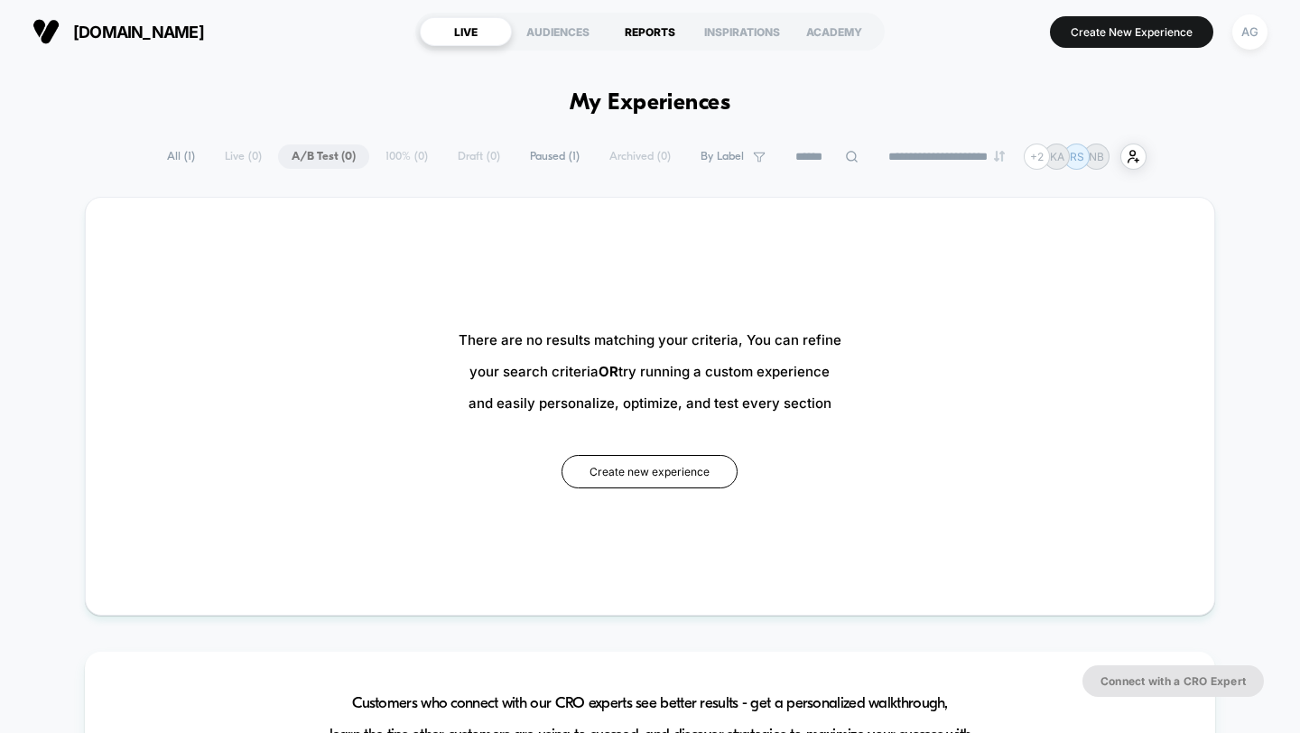
click at [645, 32] on div "REPORTS" at bounding box center [650, 31] width 92 height 29
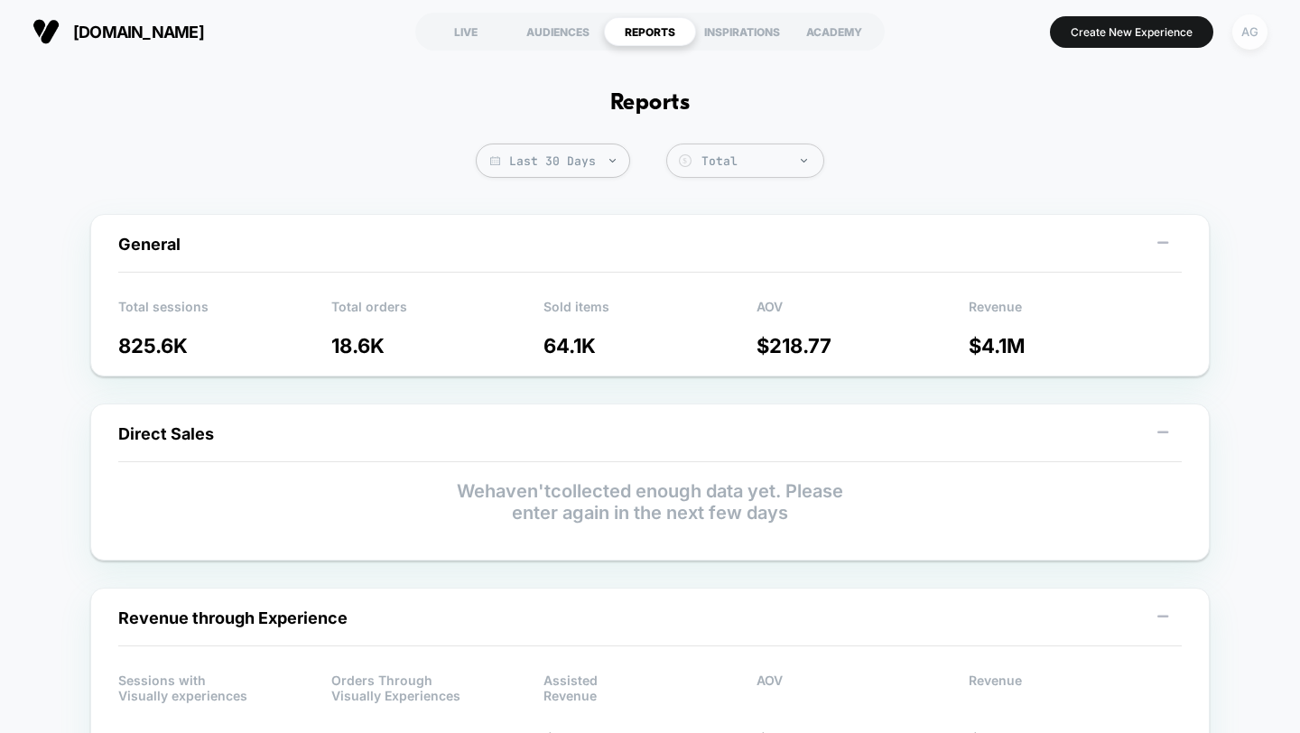
click at [1253, 37] on div "AG" at bounding box center [1249, 31] width 35 height 35
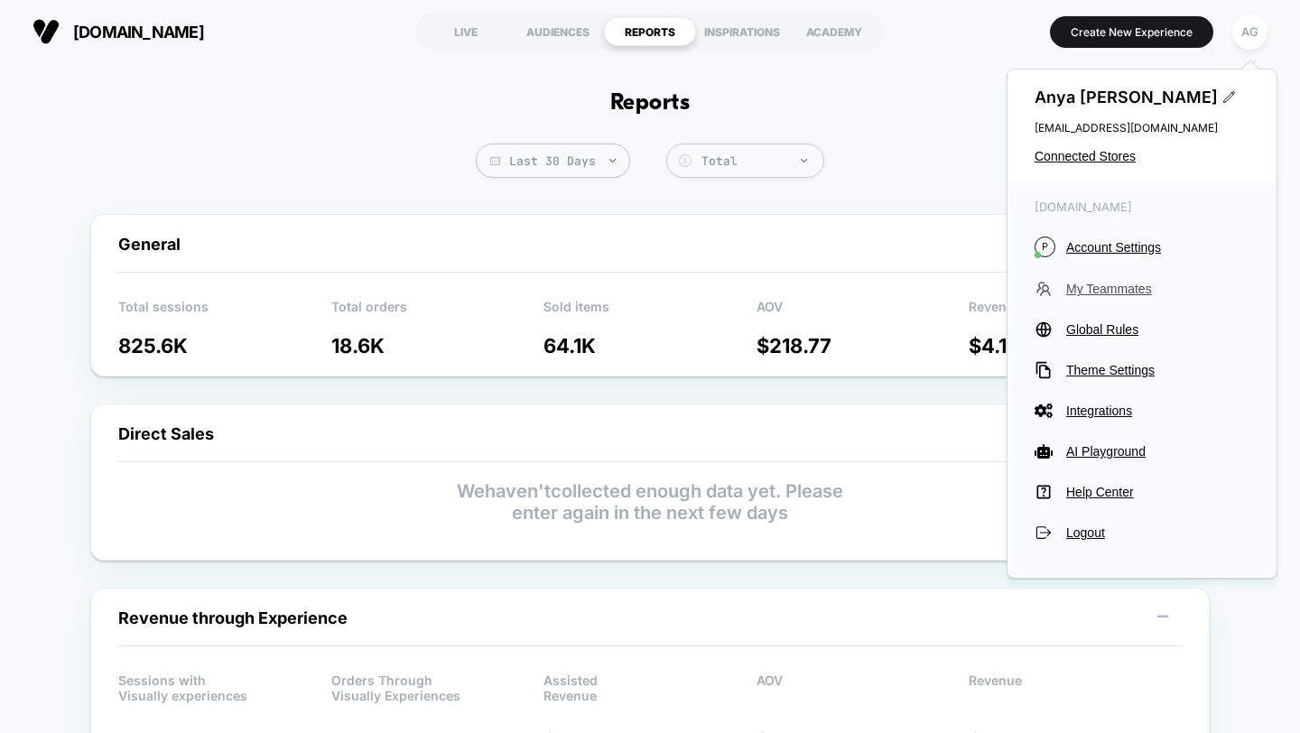
click at [1115, 293] on span "My Teammates" at bounding box center [1157, 289] width 183 height 14
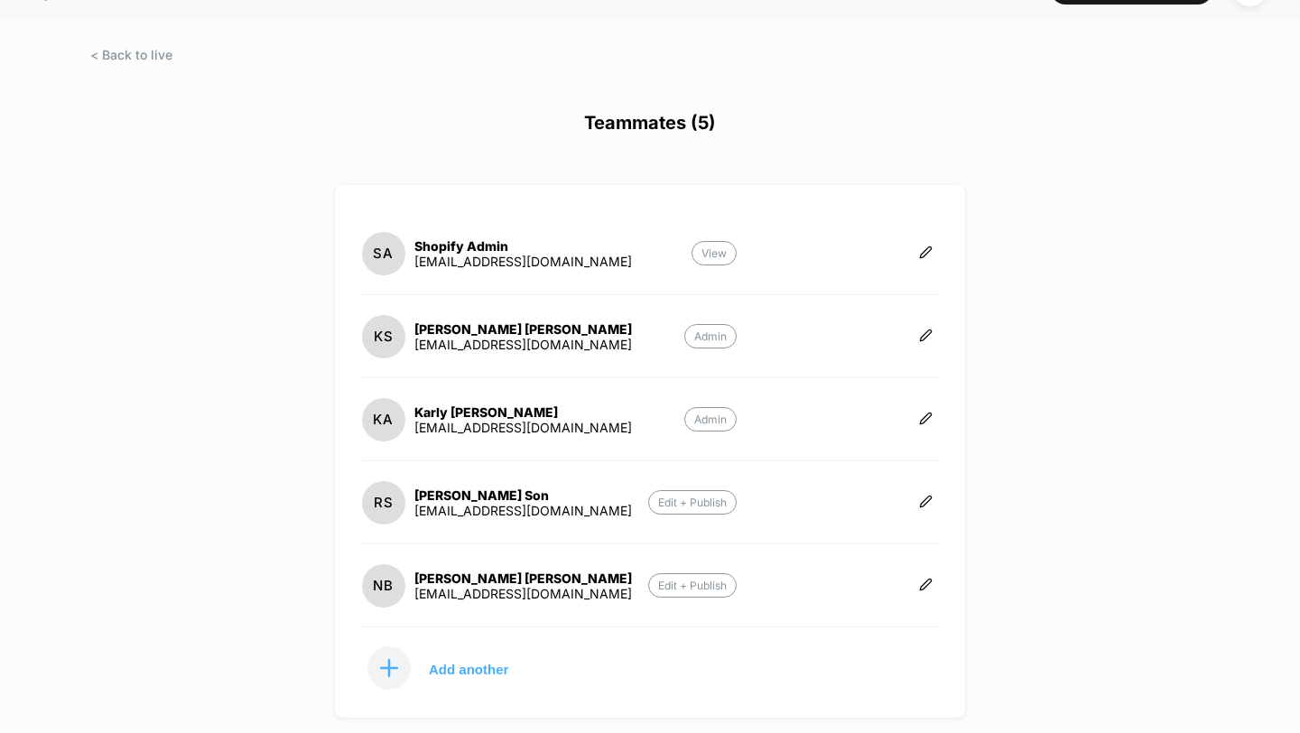
scroll to position [155, 0]
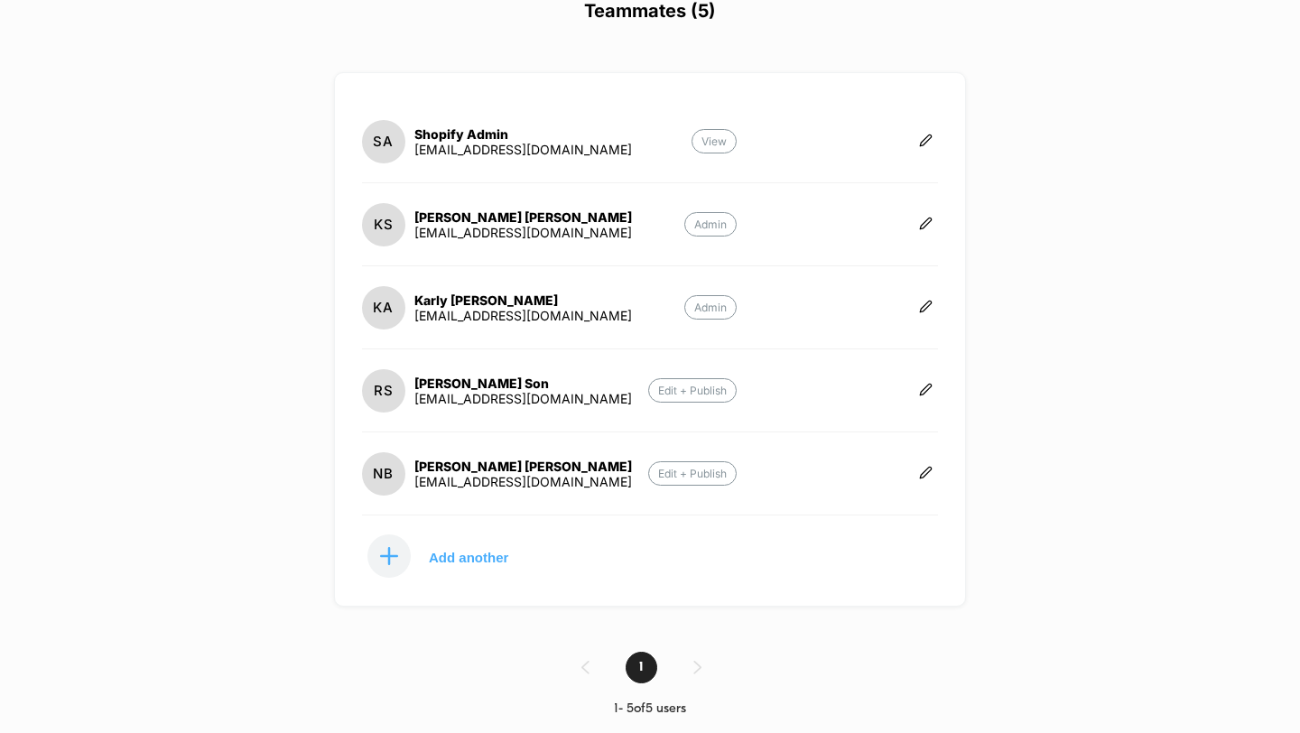
click at [524, 460] on div "Ned Brennan" at bounding box center [523, 466] width 218 height 15
copy div "Ned Brennan"
click at [539, 218] on div "Kimberly Sharrah" at bounding box center [523, 216] width 218 height 15
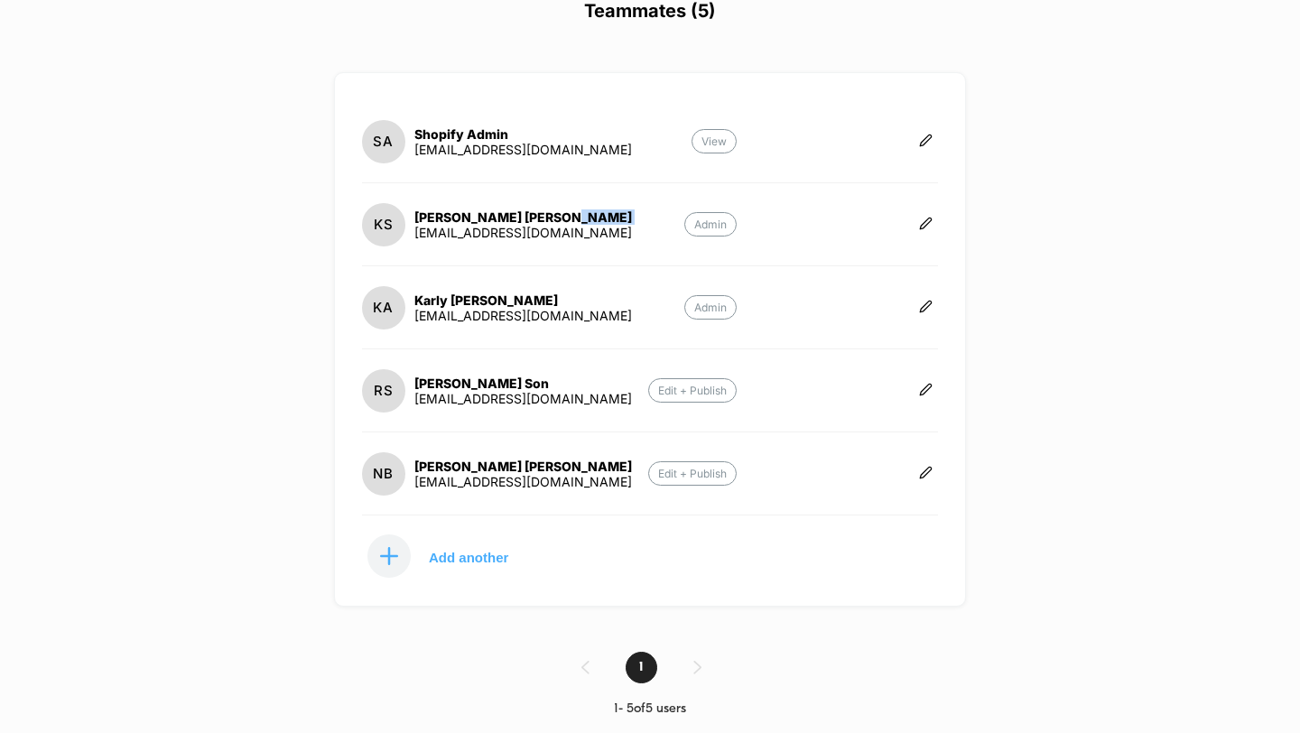
click at [539, 218] on div "Kimberly Sharrah" at bounding box center [523, 216] width 218 height 15
click at [511, 308] on div "kagnes@paulfredrick.com" at bounding box center [523, 315] width 218 height 15
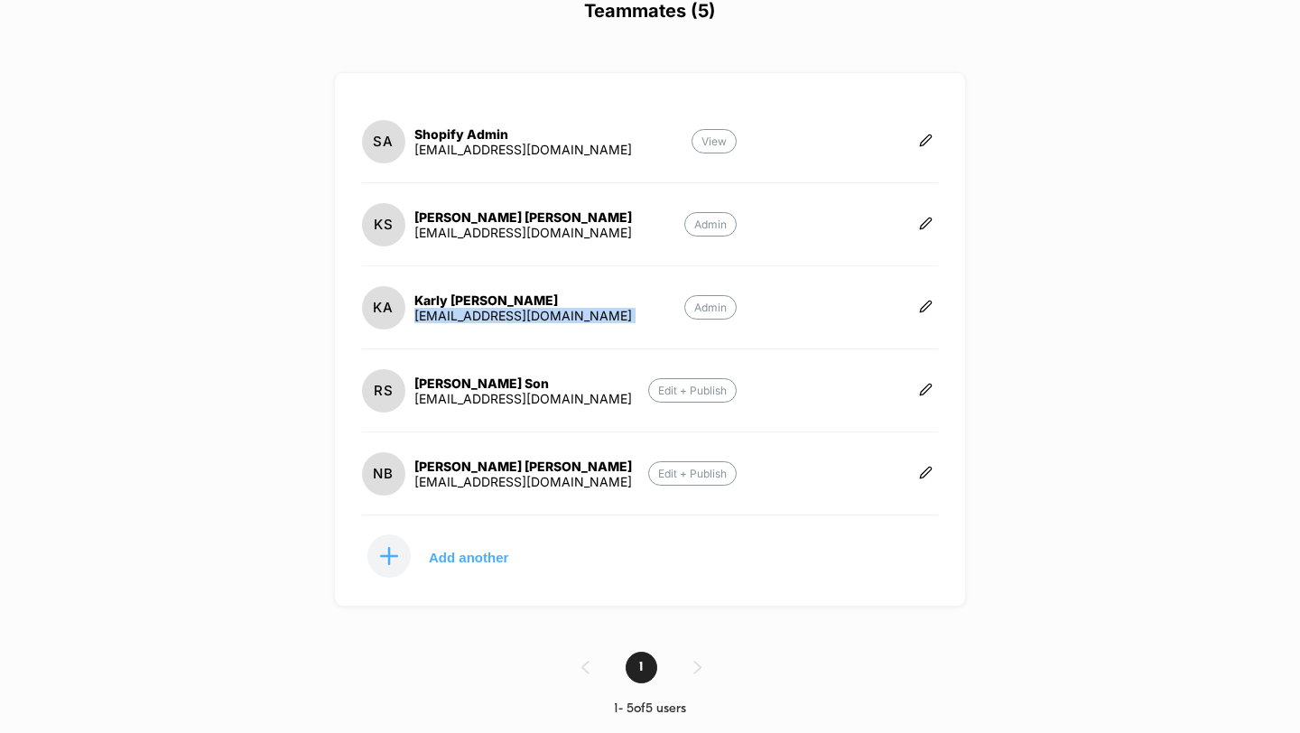
click at [511, 308] on div "kagnes@paulfredrick.com" at bounding box center [523, 315] width 218 height 15
click at [509, 298] on div "Karly Agnes" at bounding box center [523, 299] width 218 height 15
copy div "Karly Agnes"
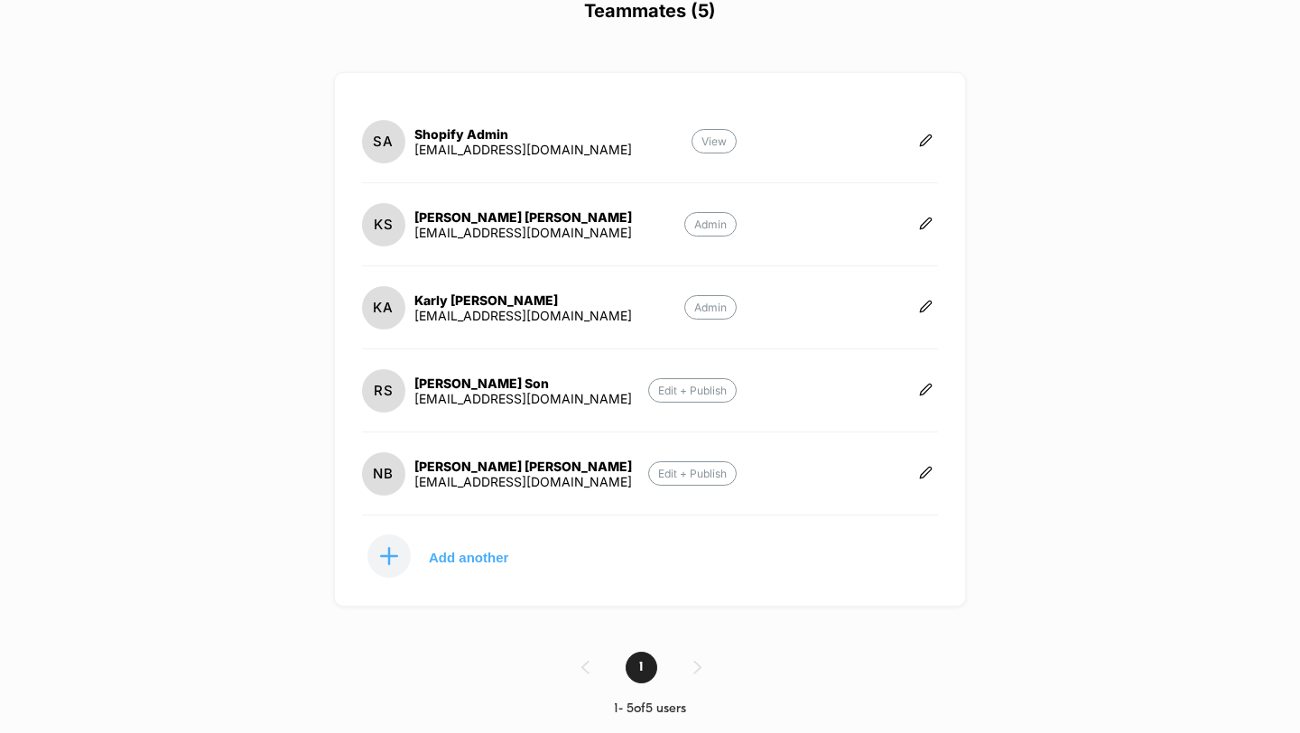
click at [534, 215] on div "Kimberly Sharrah" at bounding box center [523, 216] width 218 height 15
copy div "Kimberly Sharrah"
click at [515, 386] on div "Richard Son" at bounding box center [523, 383] width 218 height 15
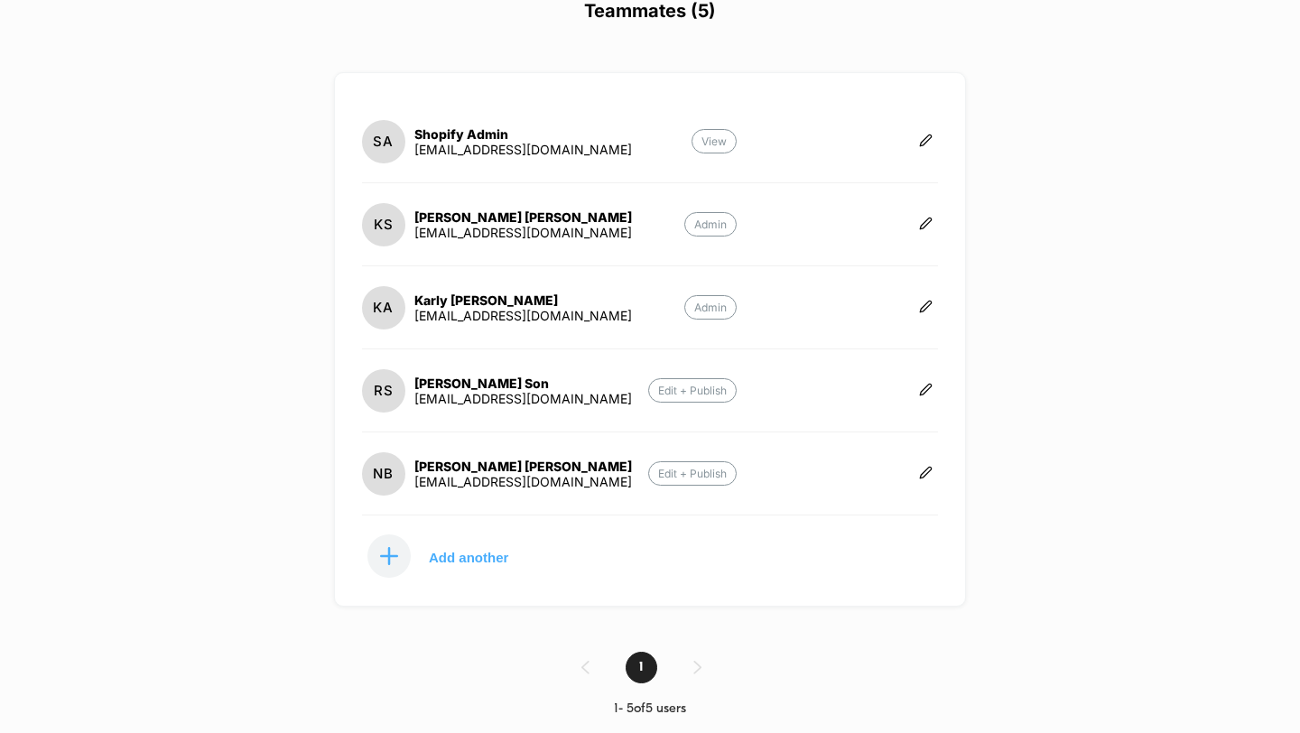
click at [515, 386] on div "Richard Son" at bounding box center [523, 383] width 218 height 15
copy div "Richard Son"
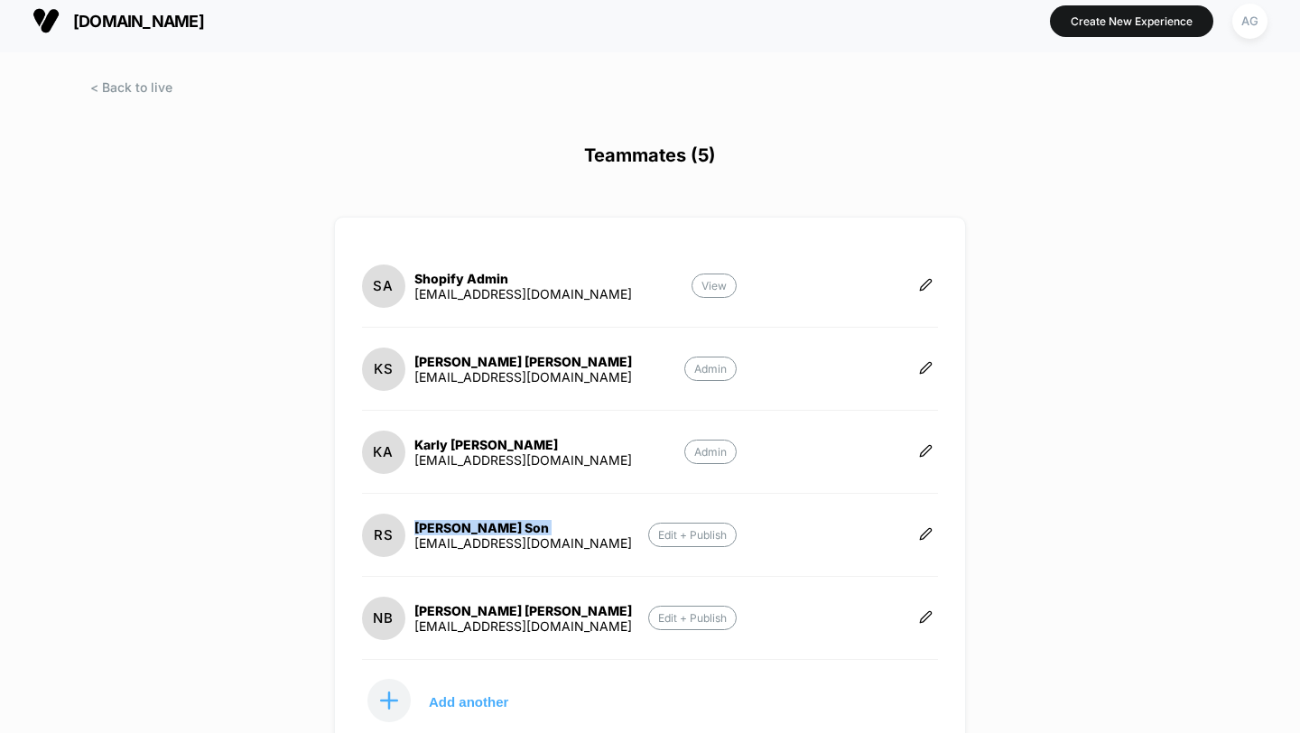
scroll to position [0, 0]
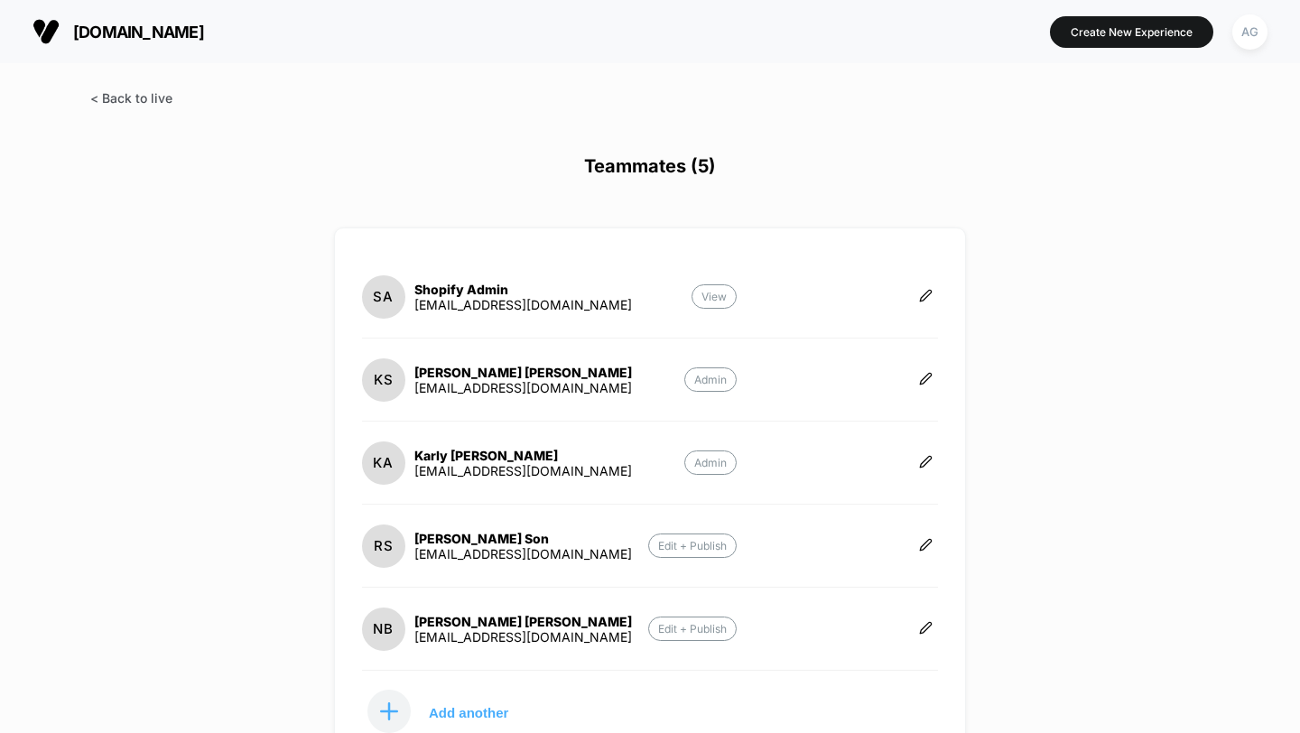
click at [120, 100] on span at bounding box center [131, 97] width 82 height 15
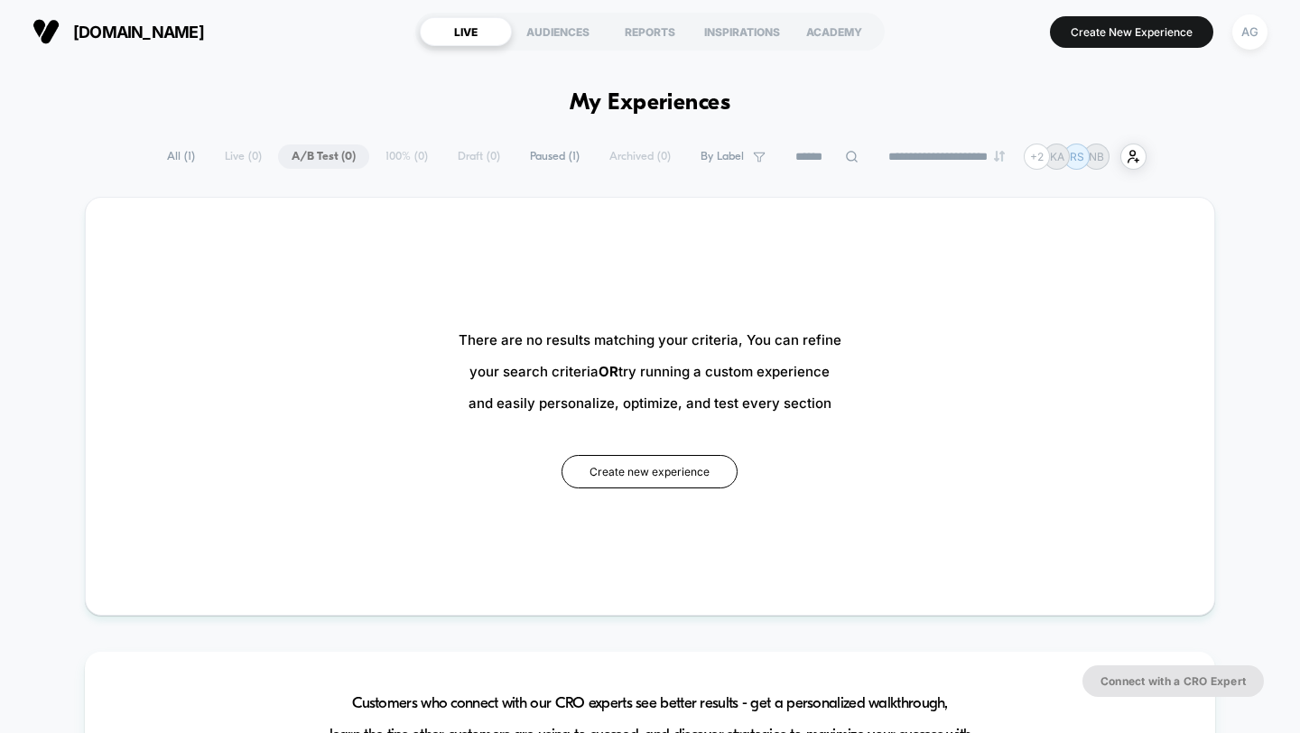
click at [543, 162] on span "Paused ( 1 )" at bounding box center [554, 156] width 77 height 24
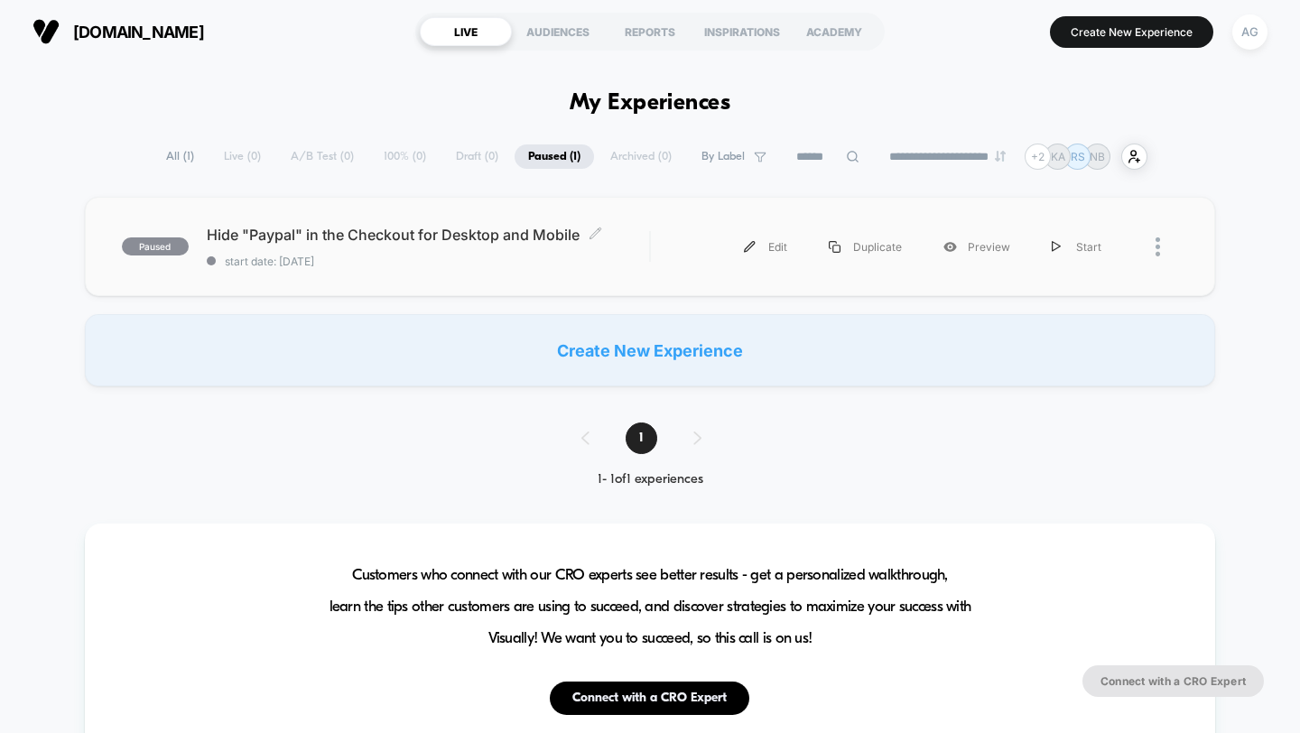
click at [463, 255] on span "start date: 8/7/2025" at bounding box center [428, 262] width 443 height 14
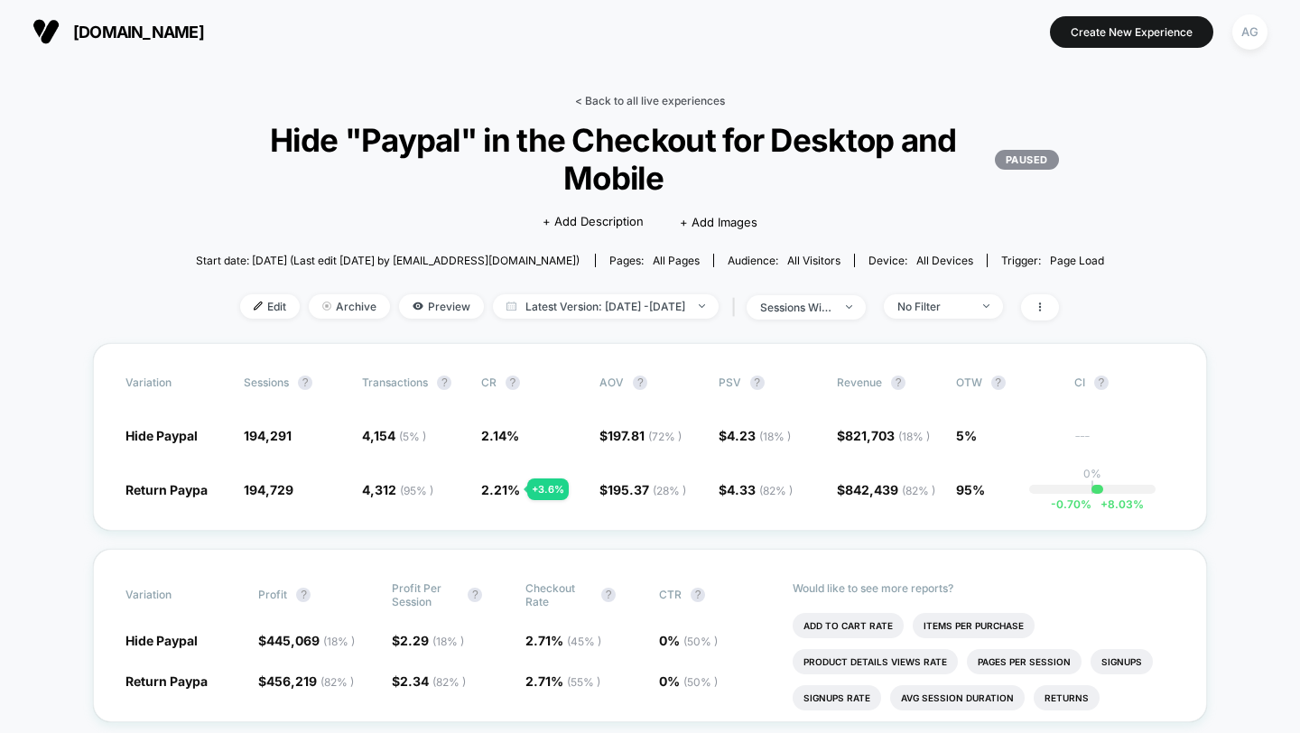
click at [633, 96] on link "< Back to all live experiences" at bounding box center [650, 101] width 150 height 14
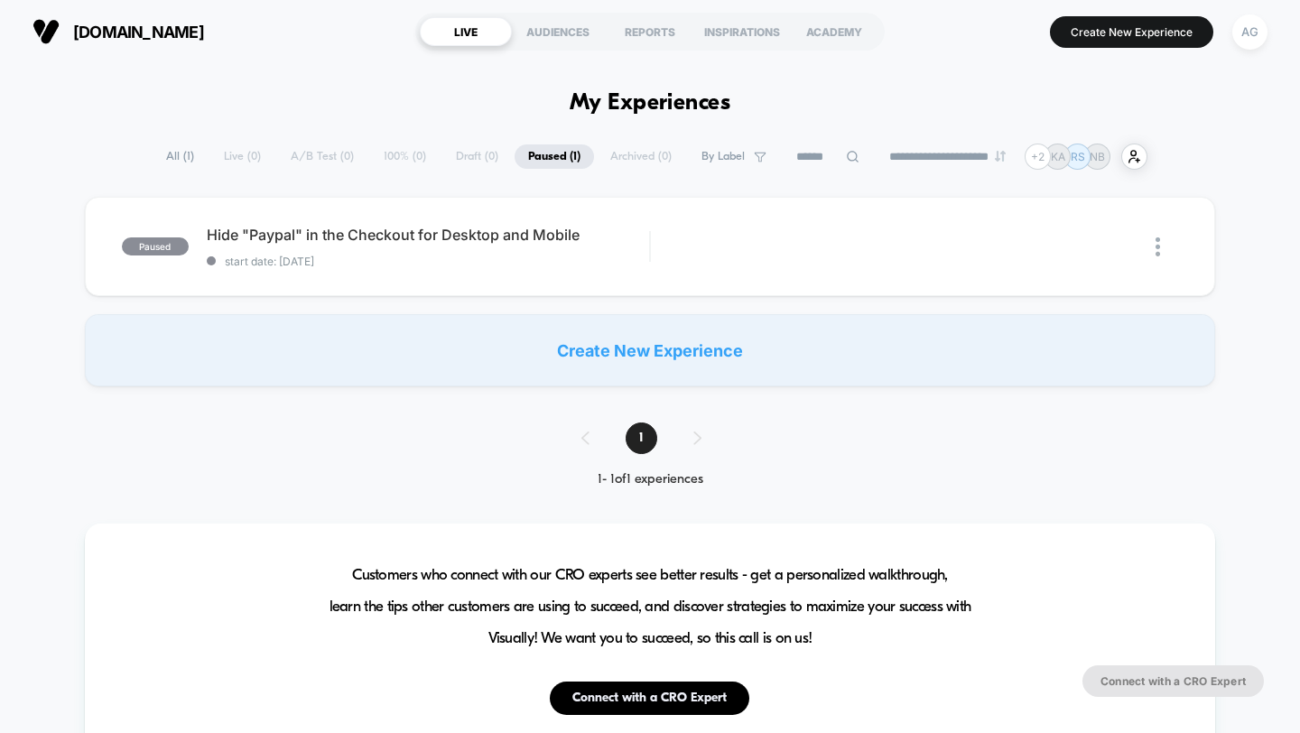
click at [169, 151] on span "All ( 1 )" at bounding box center [180, 156] width 55 height 24
click at [245, 152] on div "**********" at bounding box center [649, 157] width 991 height 26
click at [662, 32] on div "REPORTS" at bounding box center [650, 31] width 92 height 29
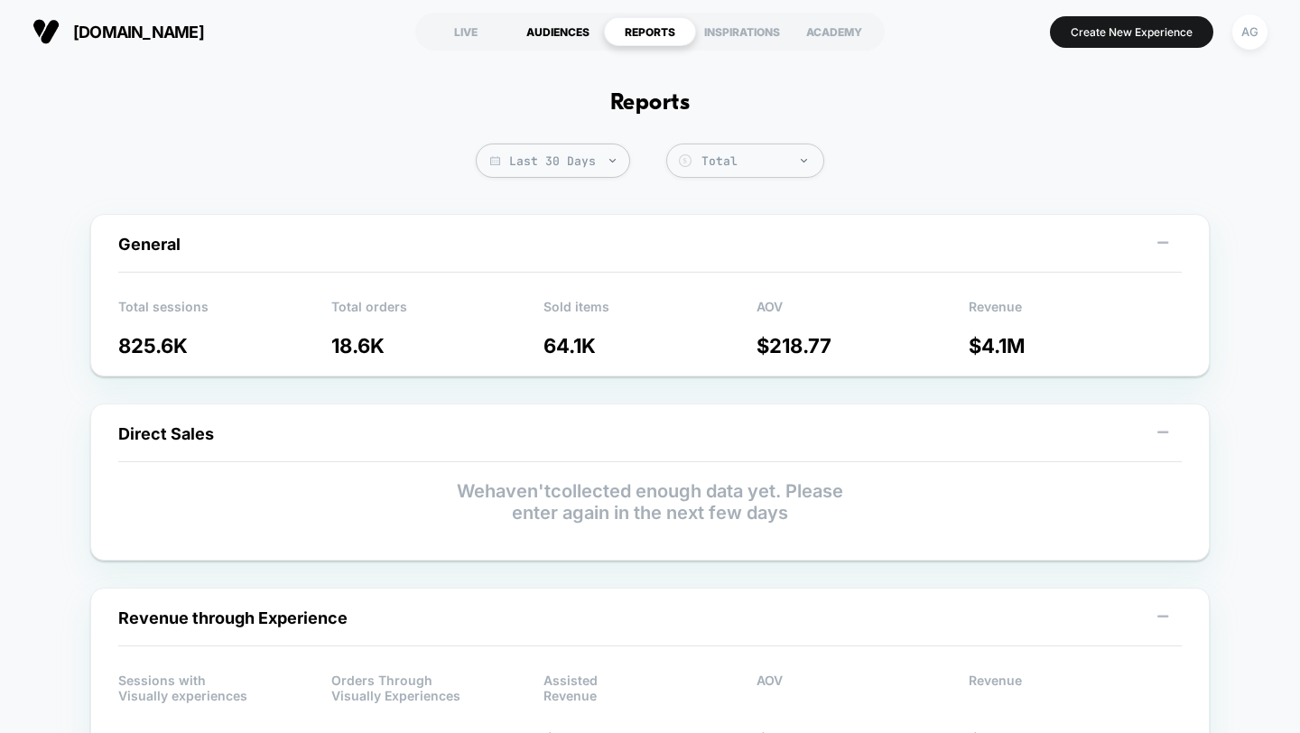
click at [589, 28] on div "AUDIENCES" at bounding box center [558, 31] width 92 height 29
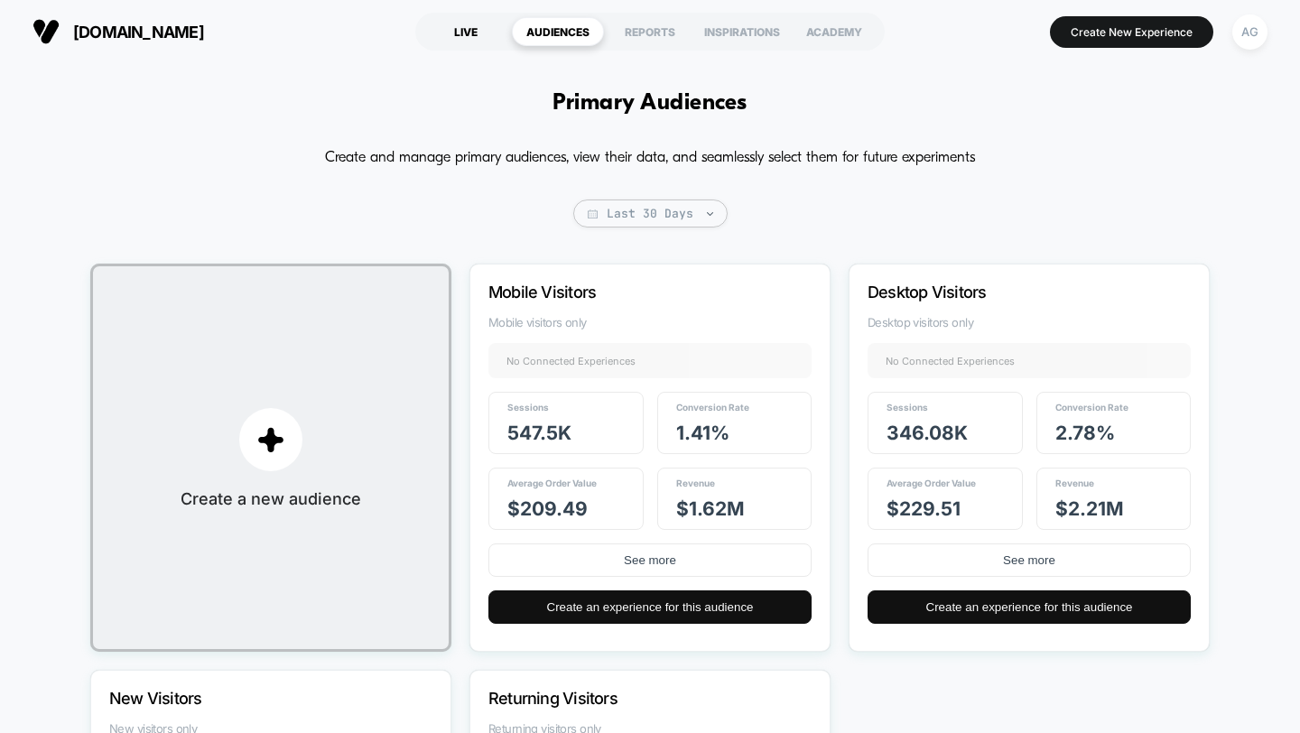
click at [468, 28] on div "LIVE" at bounding box center [466, 31] width 92 height 29
